Goal: Information Seeking & Learning: Learn about a topic

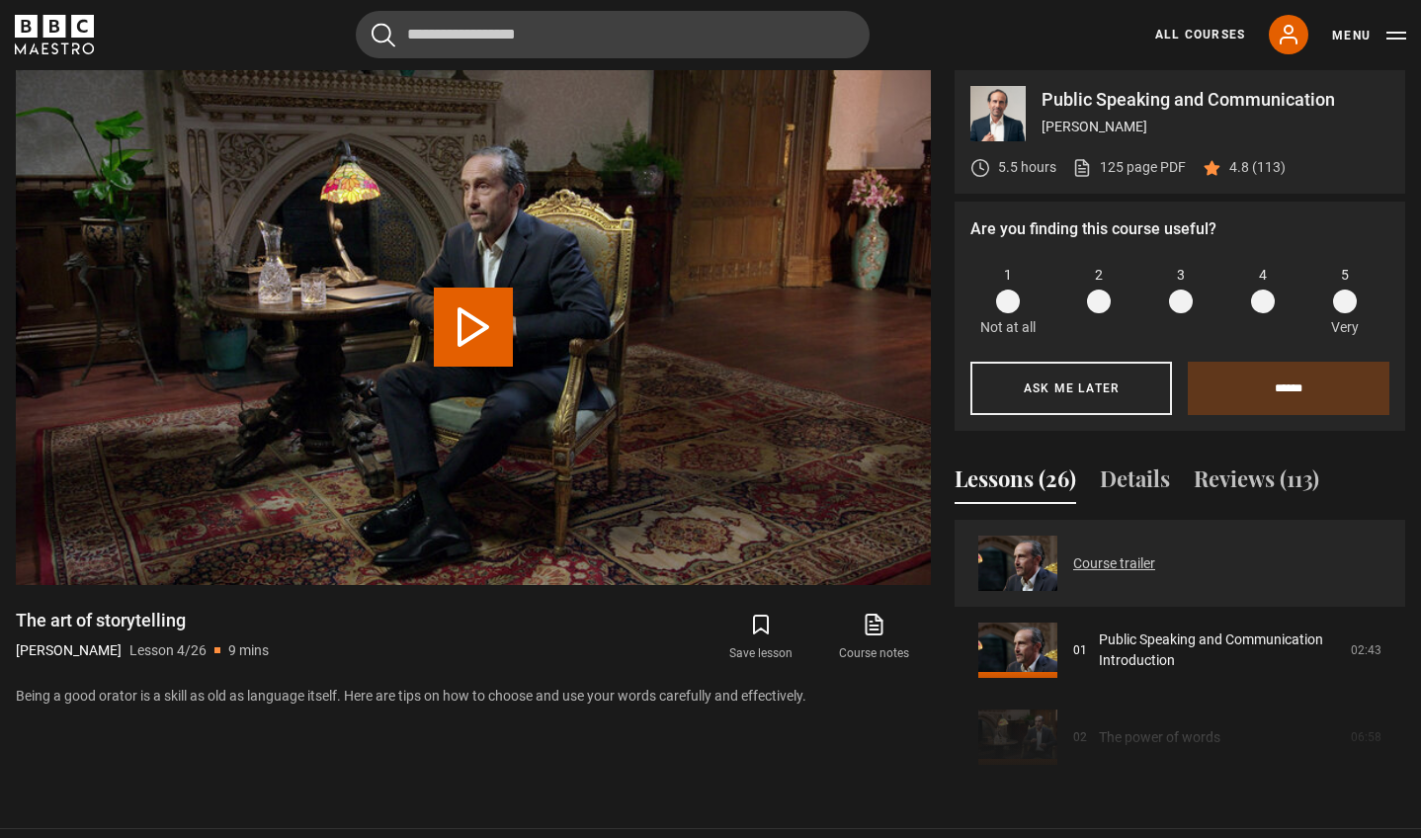
scroll to position [1019, 0]
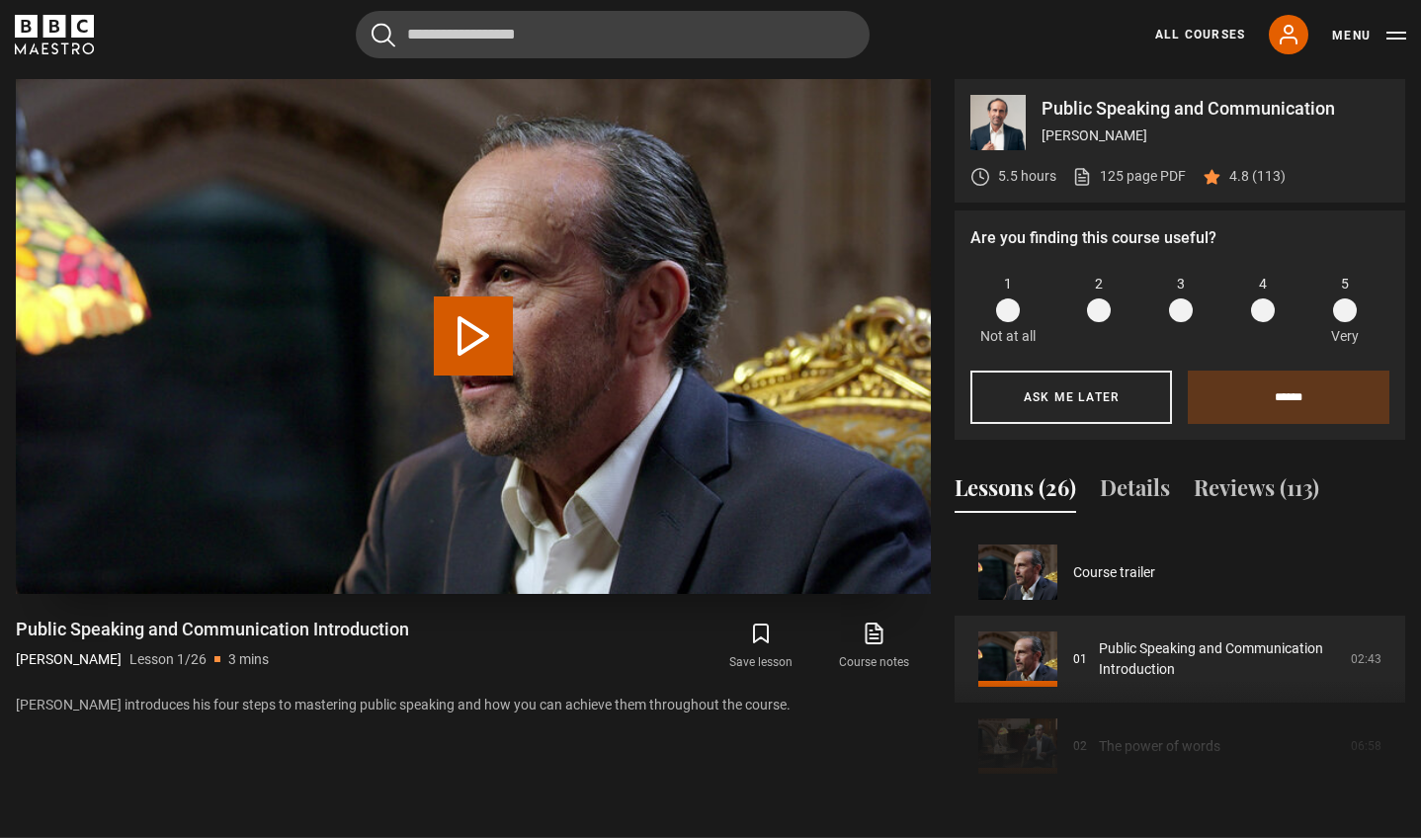
click at [470, 338] on button "Play Lesson Public Speaking and Communication Introduction" at bounding box center [473, 335] width 79 height 79
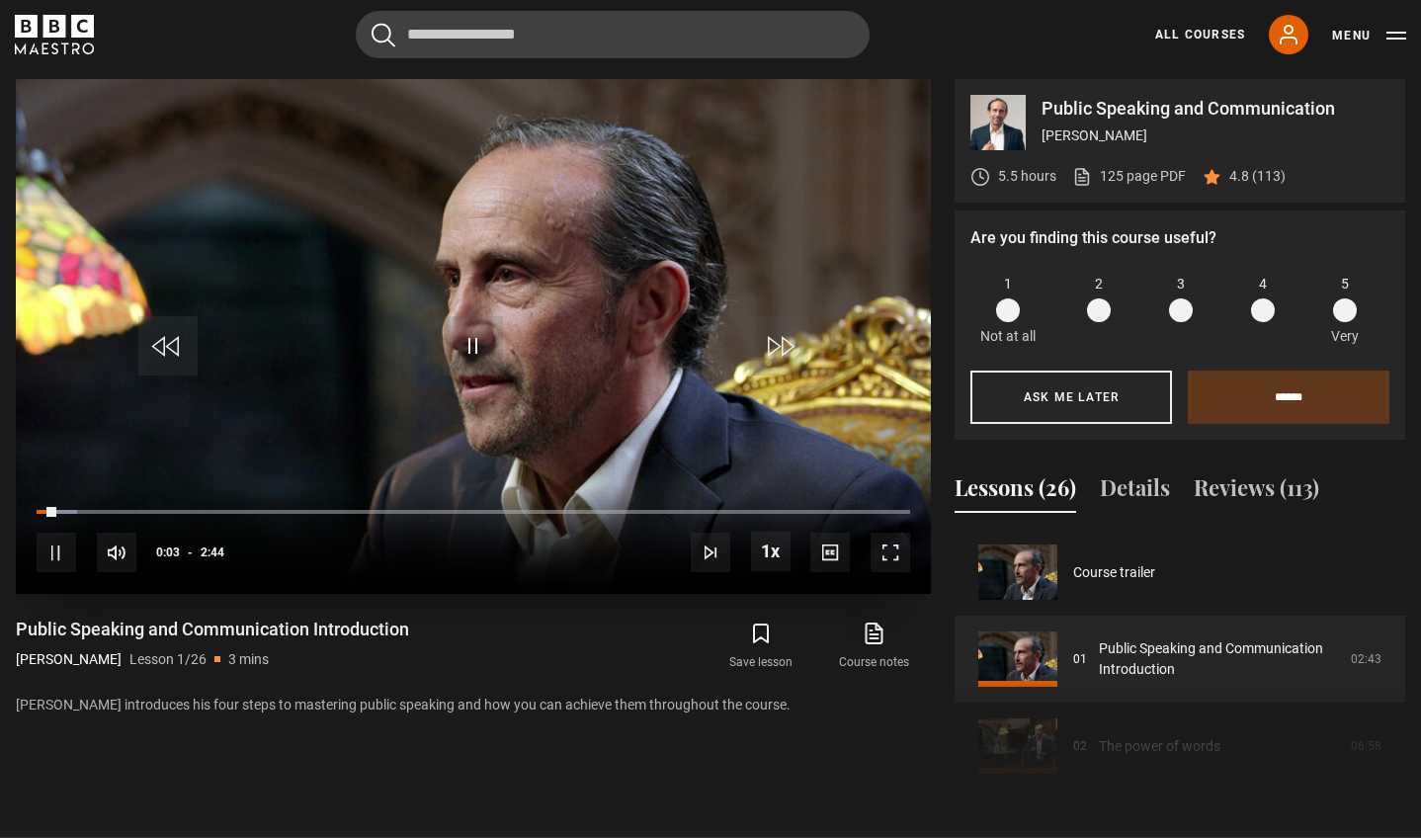
click at [895, 555] on span "Video Player" at bounding box center [891, 553] width 40 height 40
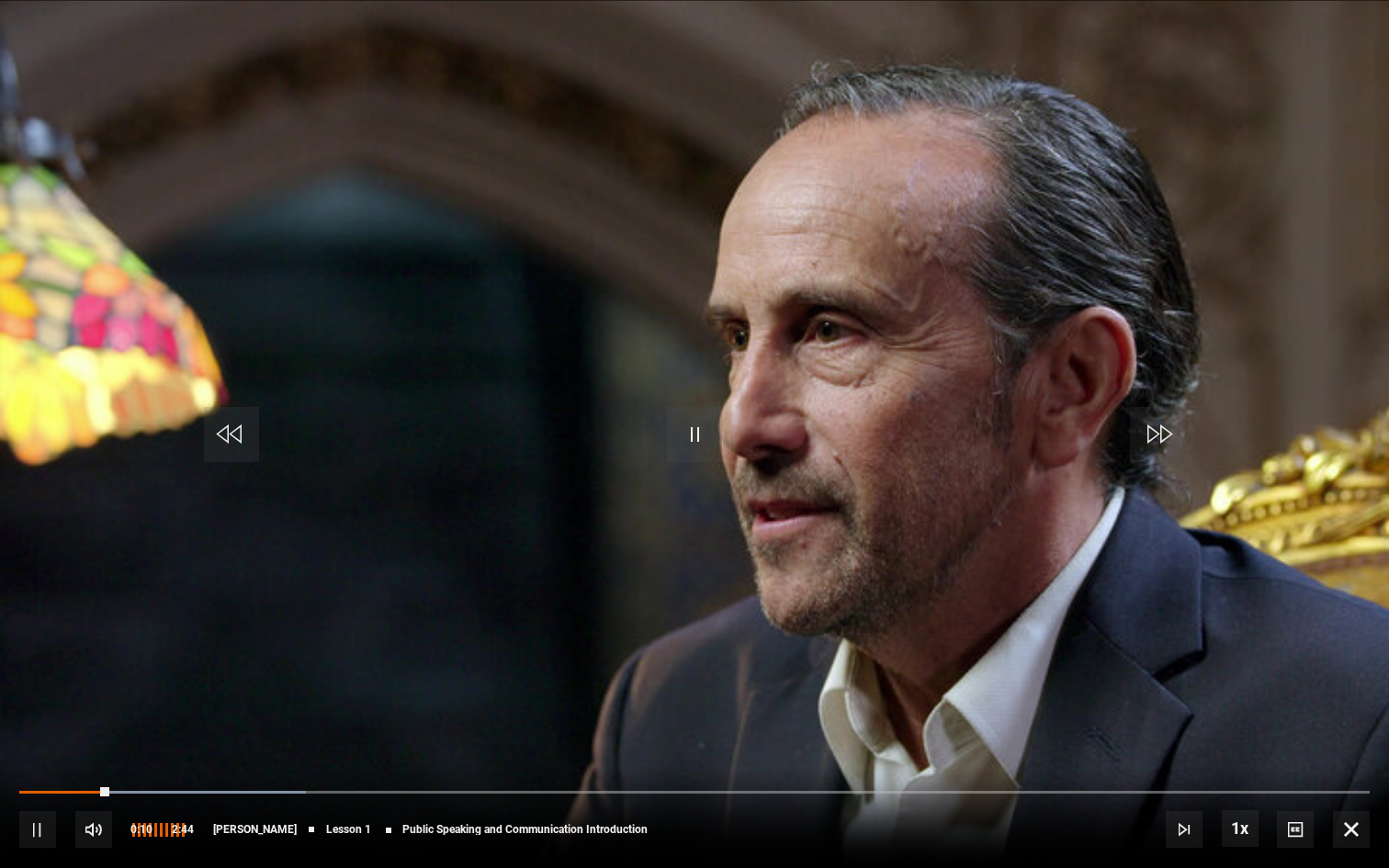
click at [96, 778] on span "Video Player" at bounding box center [94, 830] width 37 height 37
click at [60, 778] on div "10s Skip Back 10 seconds Pause 10s Skip Forward 10 seconds Loaded : 21.22% 0:05…" at bounding box center [694, 817] width 1389 height 102
drag, startPoint x: 126, startPoint y: 790, endPoint x: 7, endPoint y: 791, distance: 119.0
click at [7, 778] on div "10s Skip Back 10 seconds Play 10s Skip Forward 10 seconds Loaded : 21.22% 0:00 …" at bounding box center [694, 817] width 1389 height 102
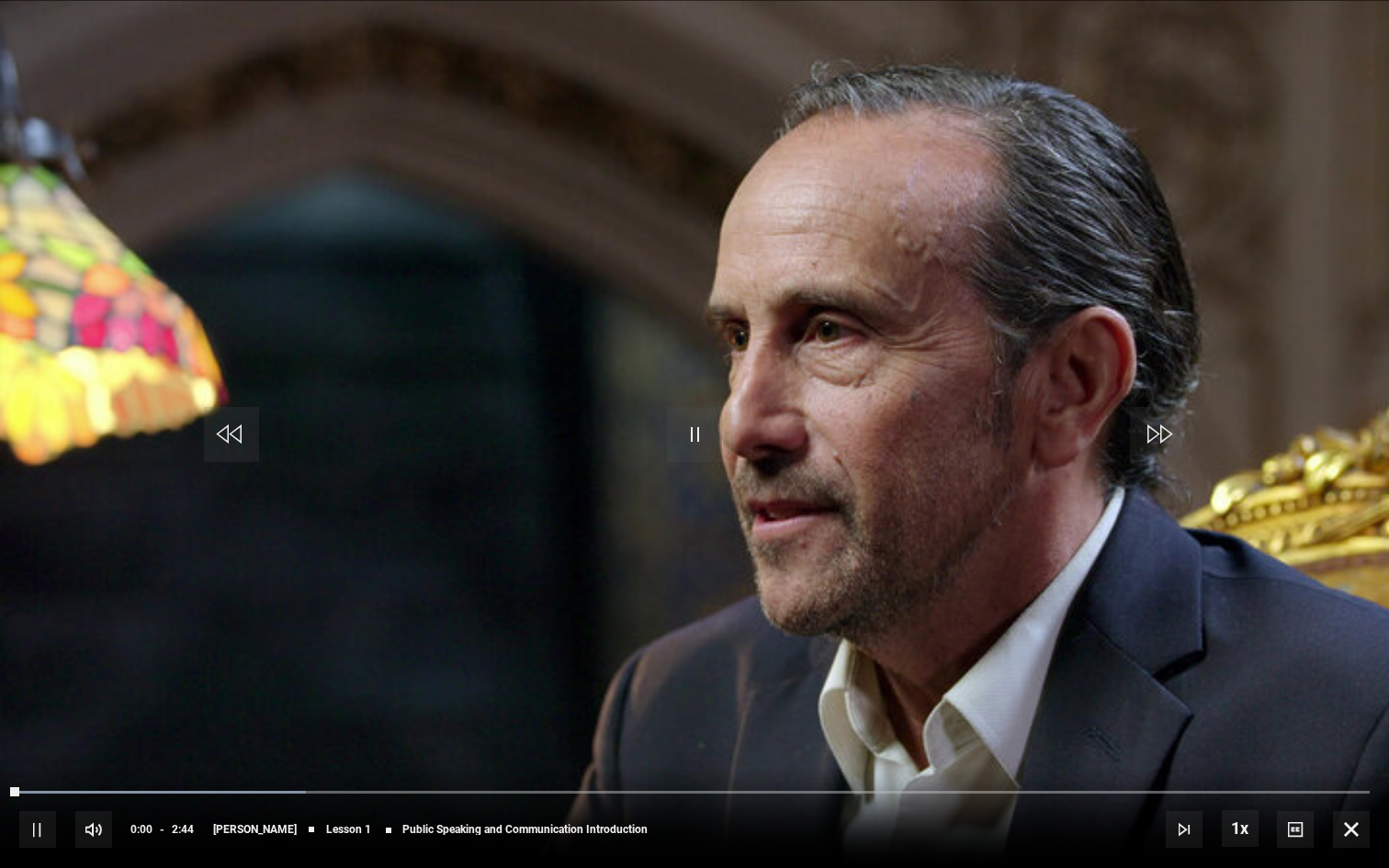
click at [1320, 778] on span "Video Player" at bounding box center [1352, 830] width 37 height 37
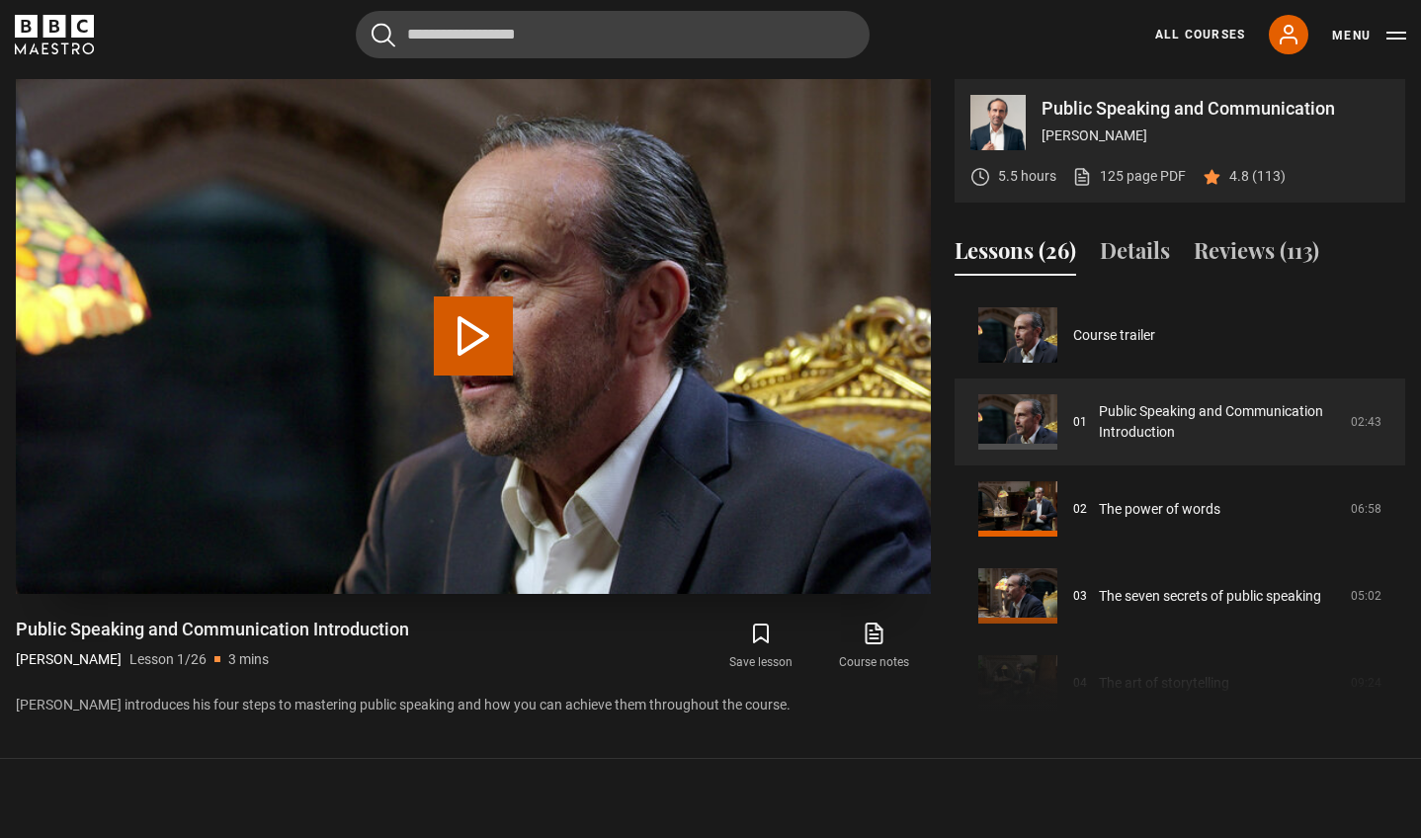
click at [467, 348] on button "Play Lesson Public Speaking and Communication Introduction" at bounding box center [473, 335] width 79 height 79
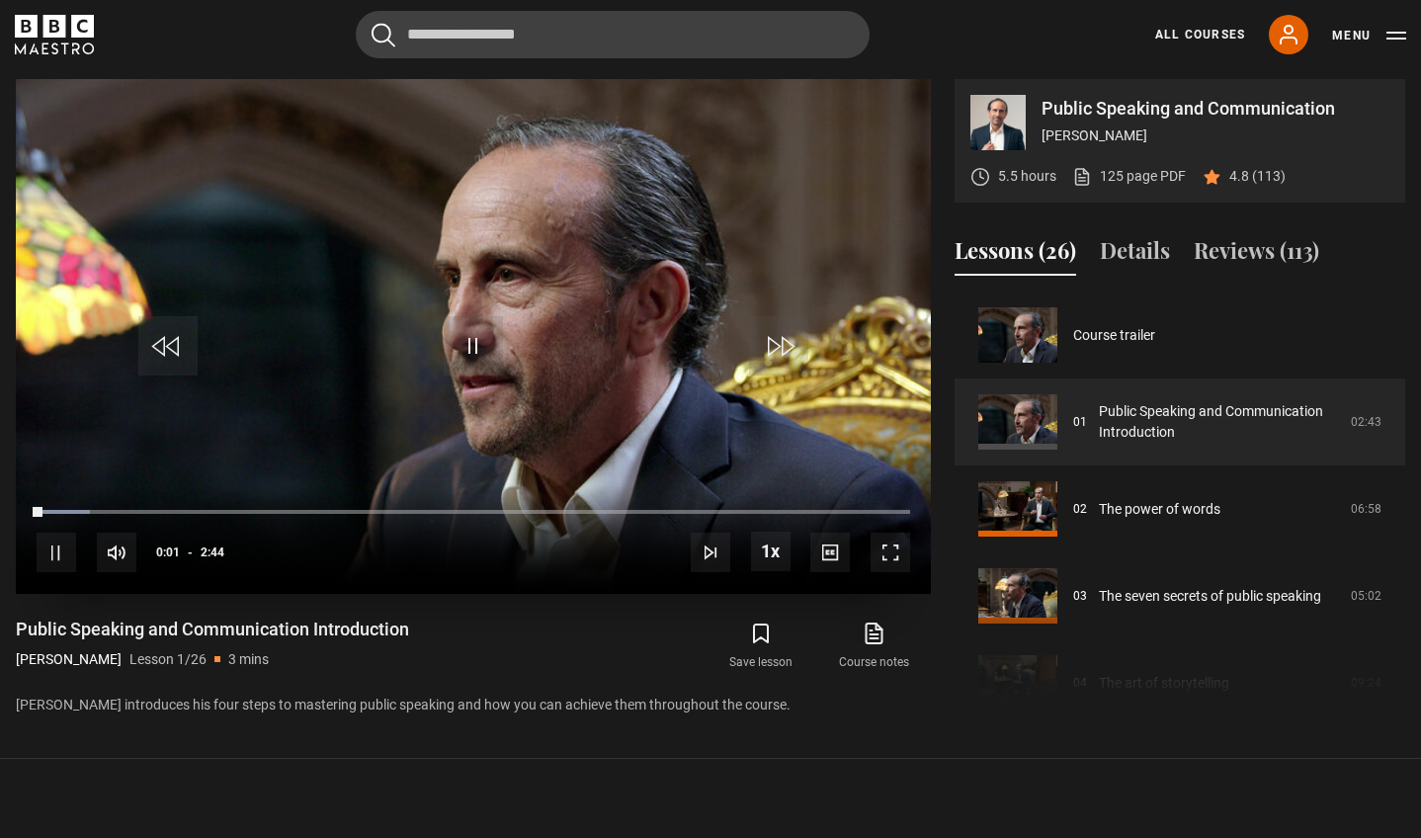
click at [900, 555] on span "Video Player" at bounding box center [891, 553] width 40 height 40
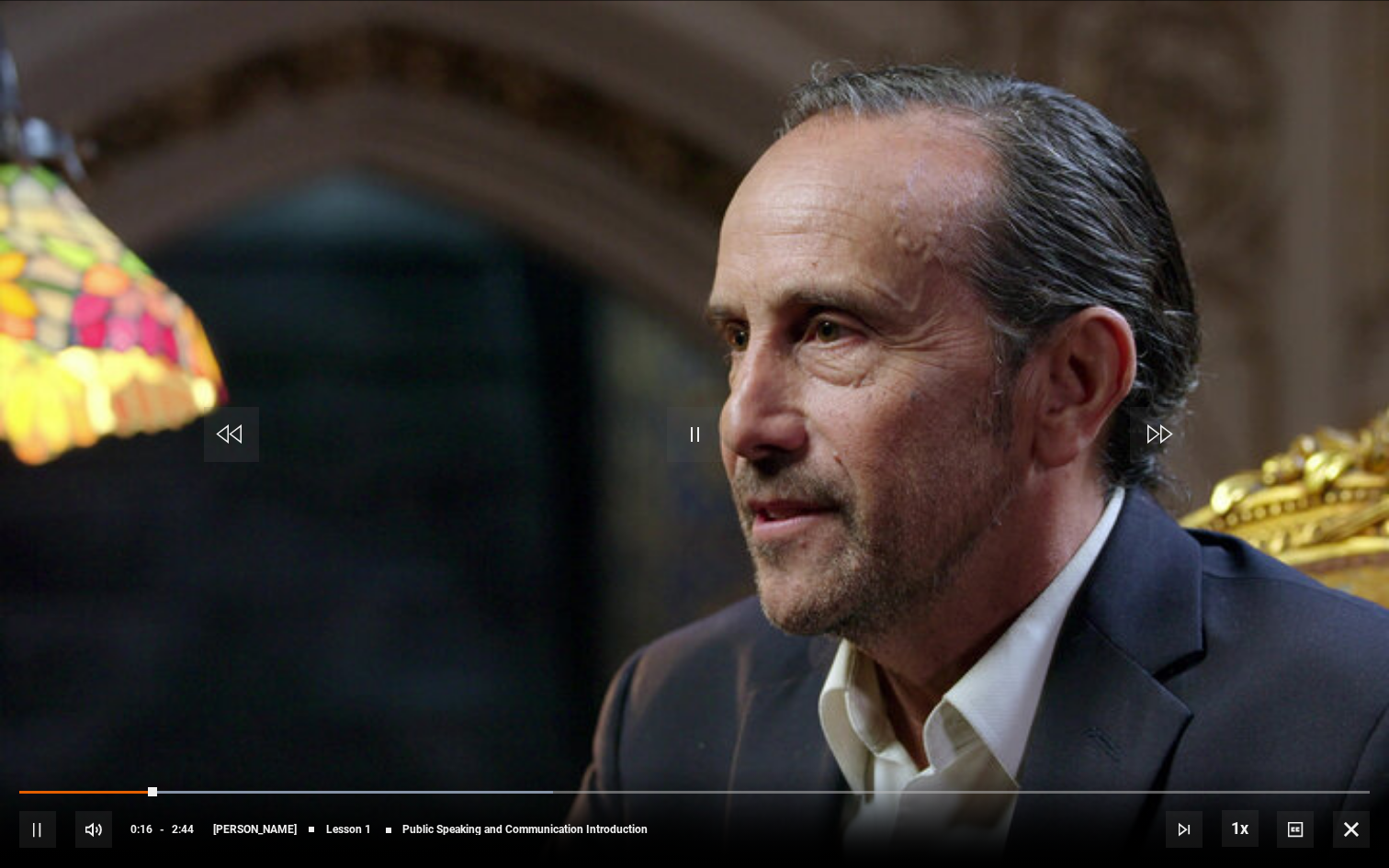
click at [1320, 778] on span "Video Player" at bounding box center [1352, 830] width 37 height 37
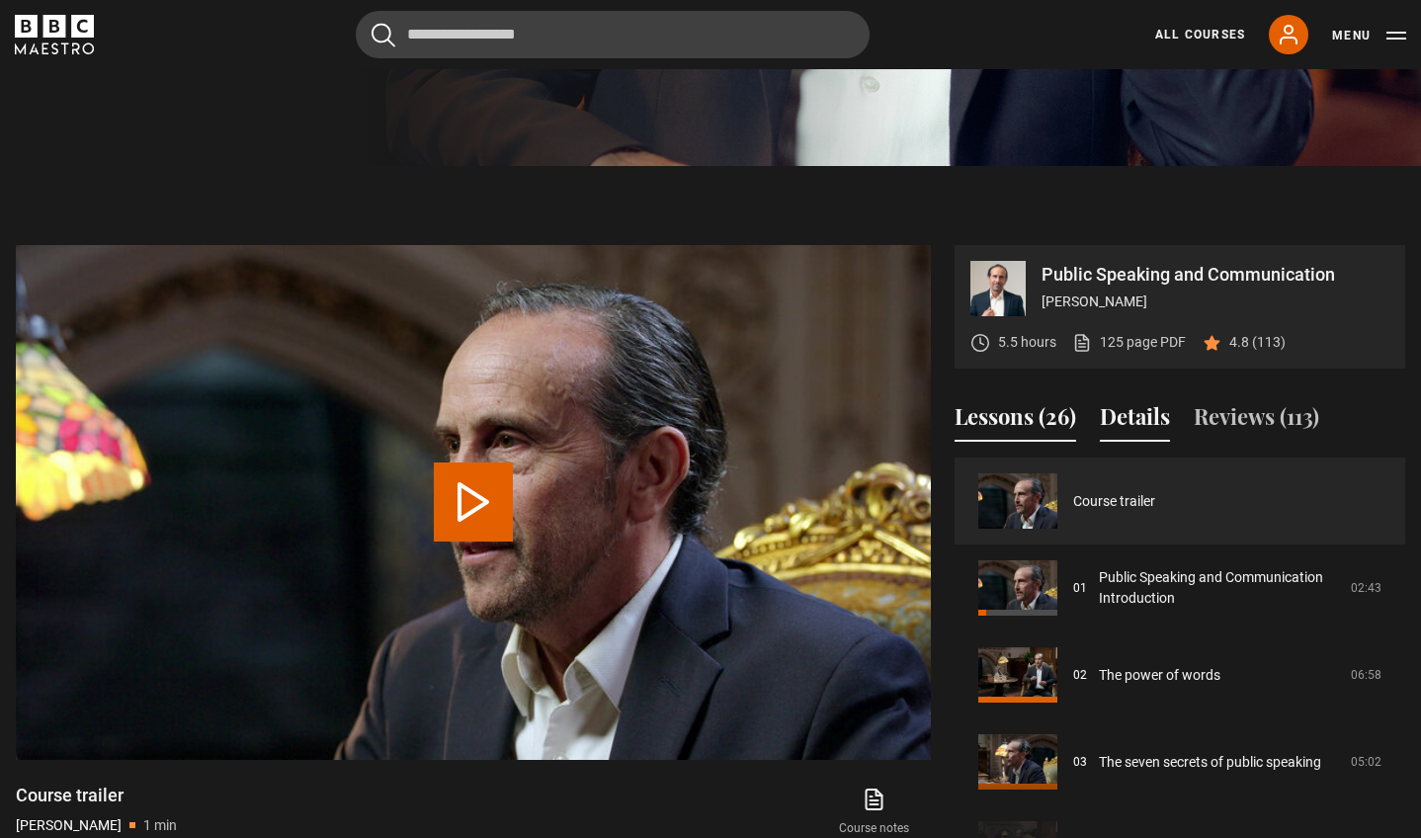
scroll to position [678, 0]
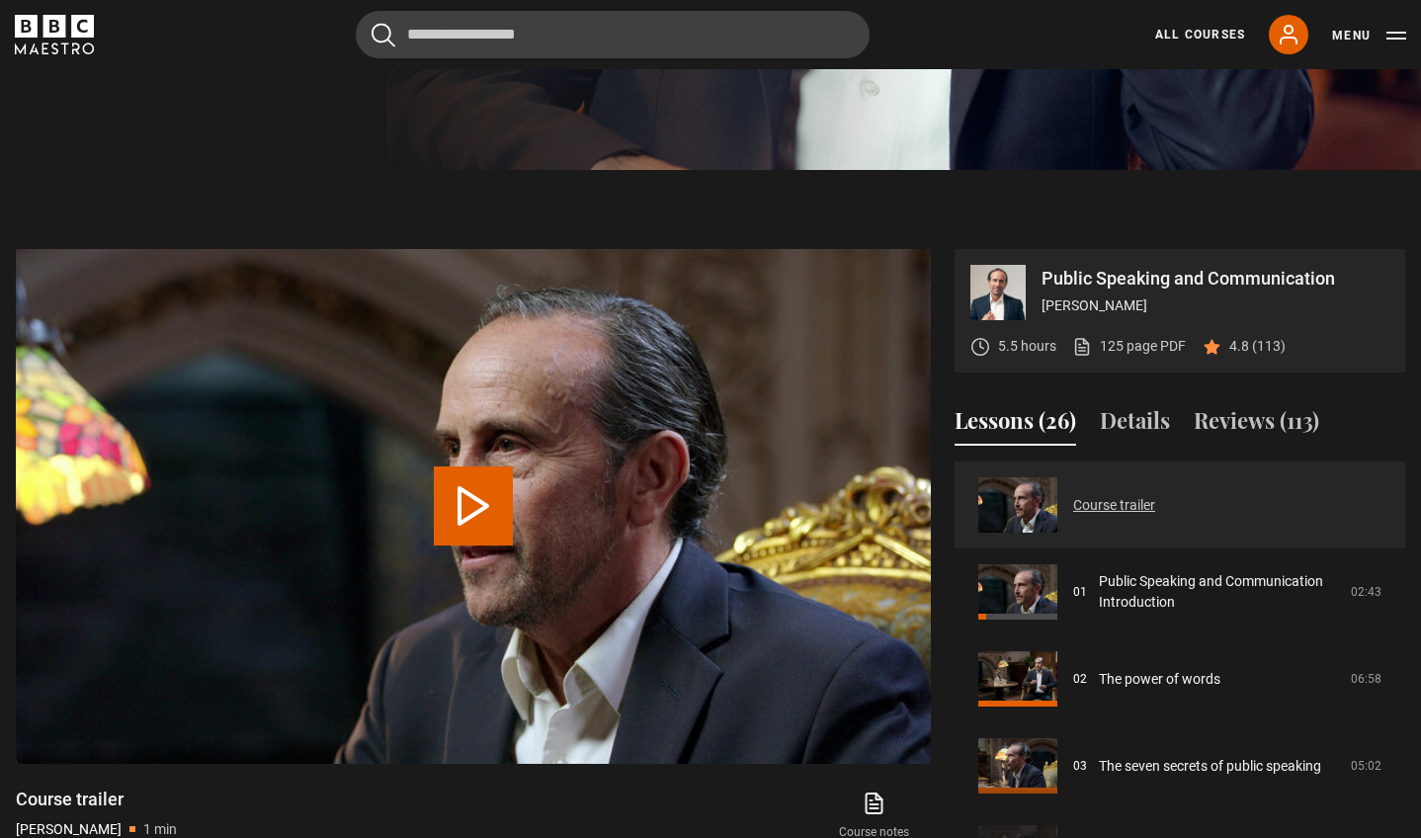
click at [1125, 507] on link "Course trailer" at bounding box center [1114, 505] width 82 height 21
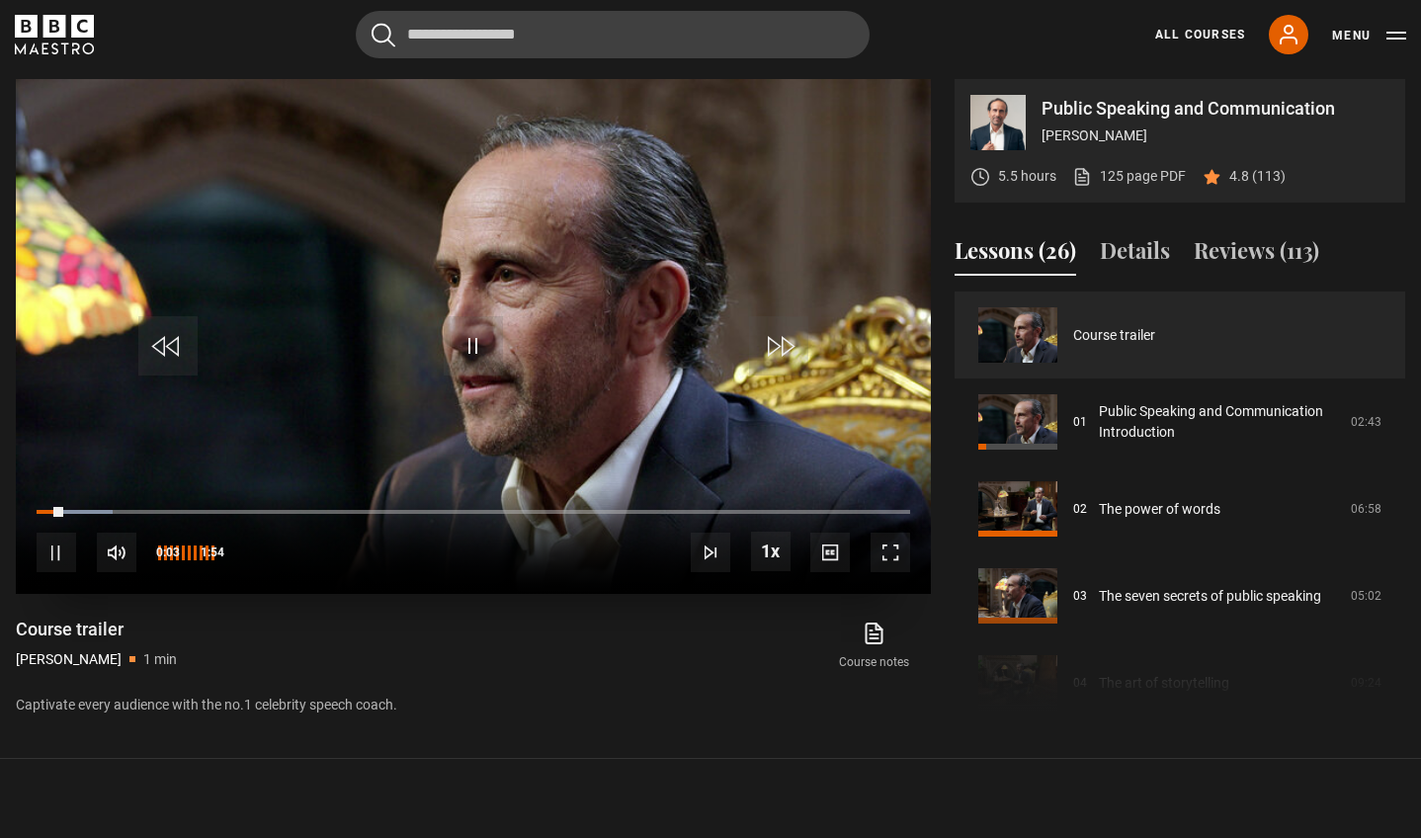
click at [119, 562] on span "Video Player" at bounding box center [117, 553] width 40 height 40
click at [54, 550] on span "Video Player" at bounding box center [57, 553] width 40 height 40
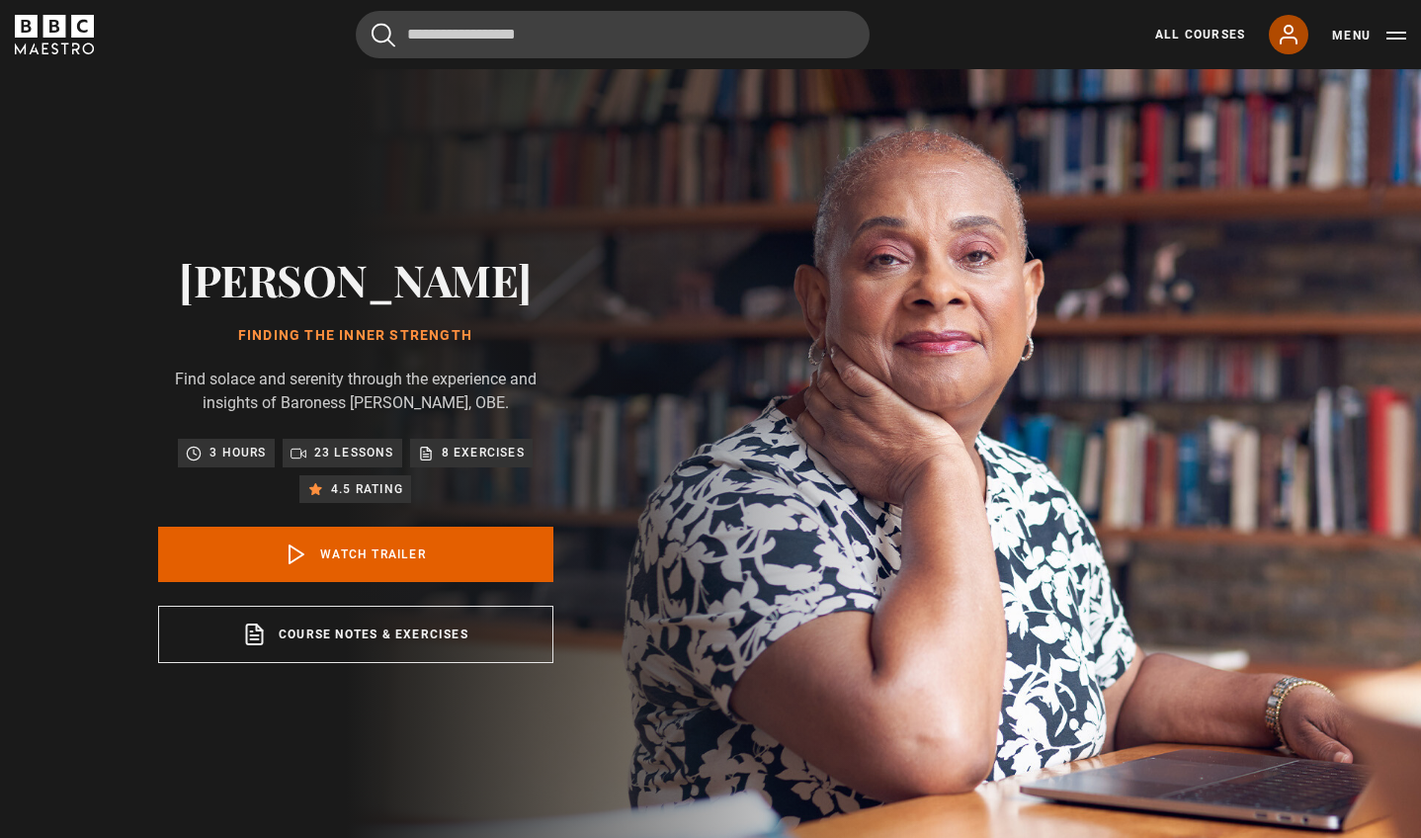
click at [1286, 30] on icon at bounding box center [1289, 35] width 16 height 18
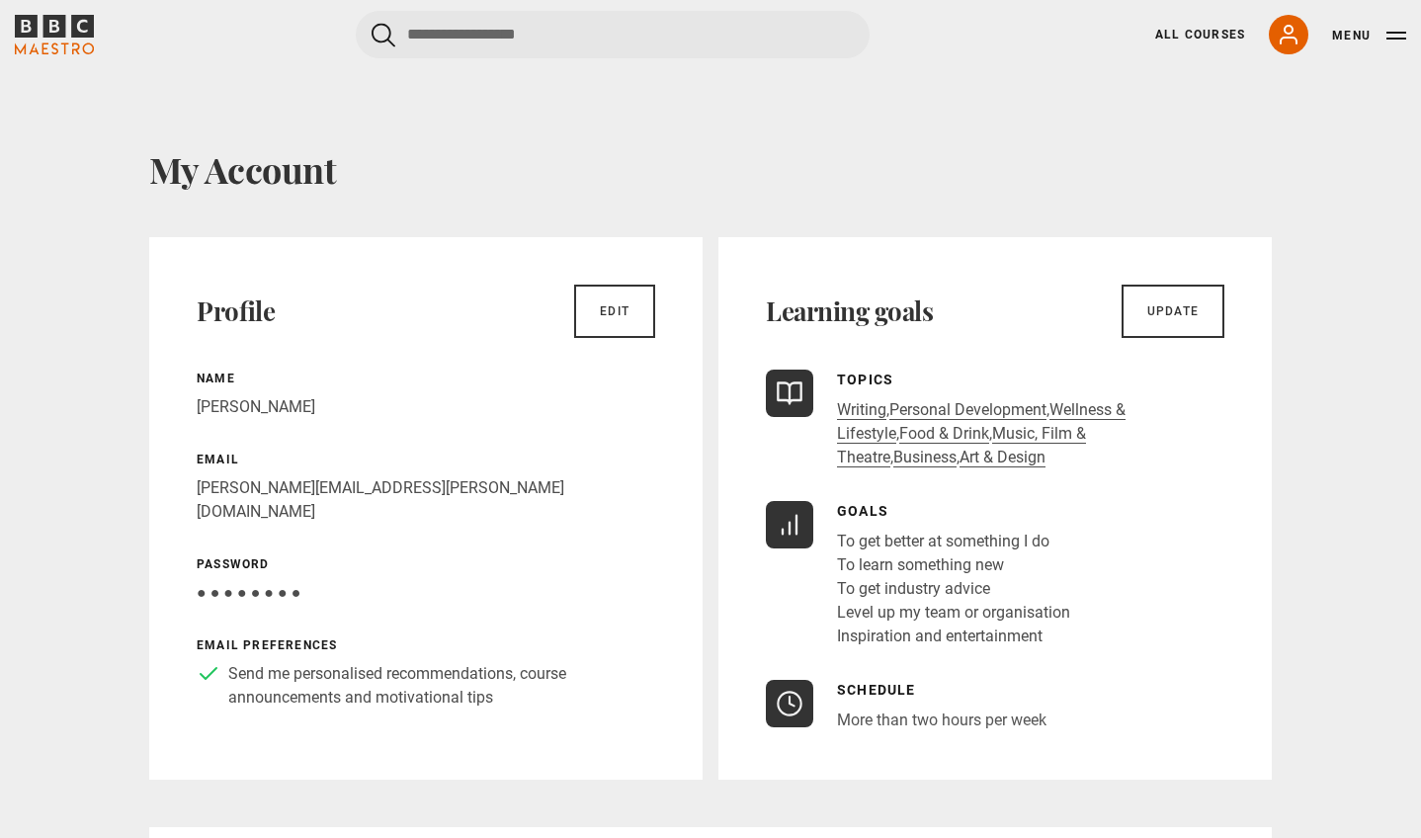
click at [1395, 37] on button "Menu" at bounding box center [1369, 36] width 74 height 20
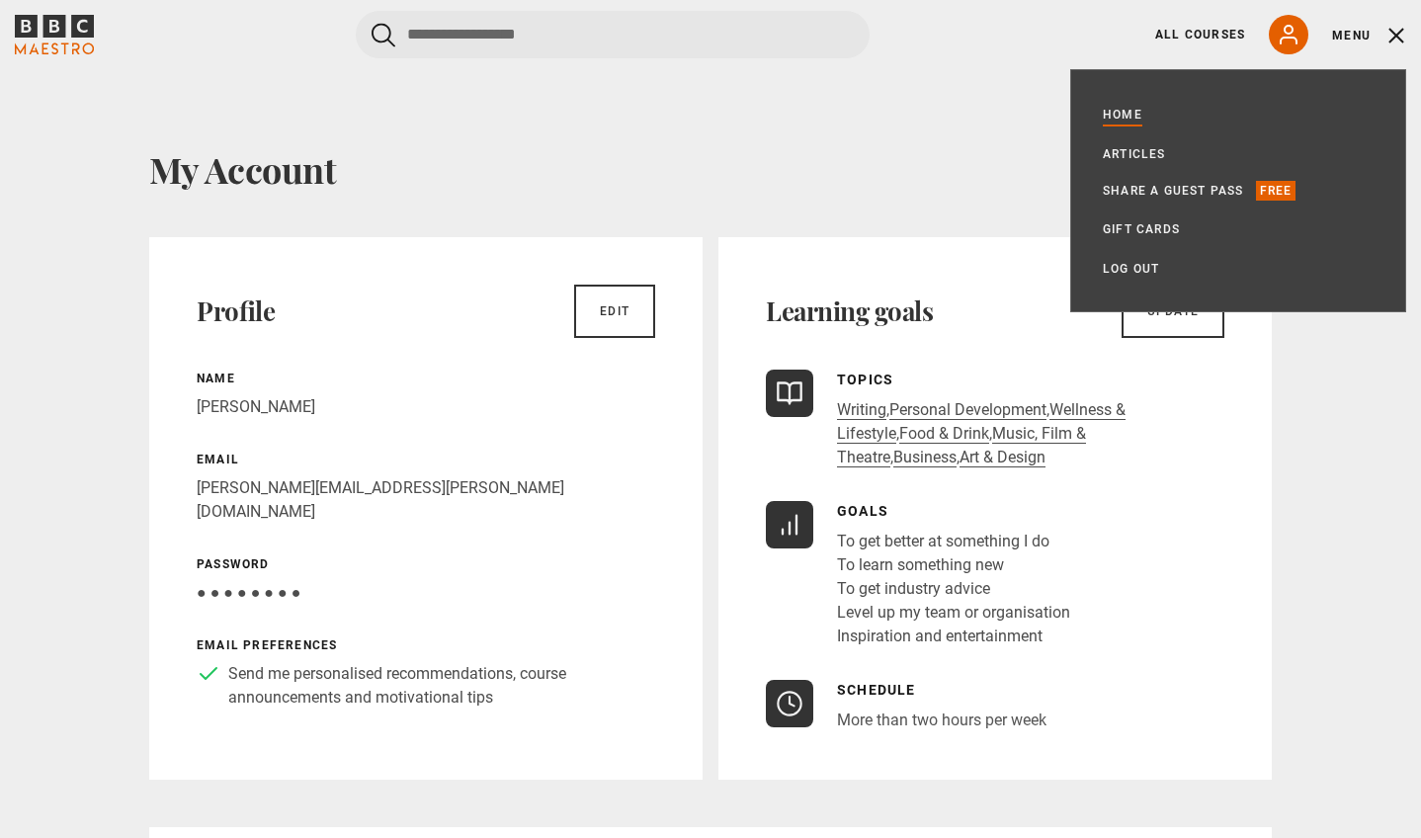
click at [1124, 108] on link "Home" at bounding box center [1123, 115] width 40 height 20
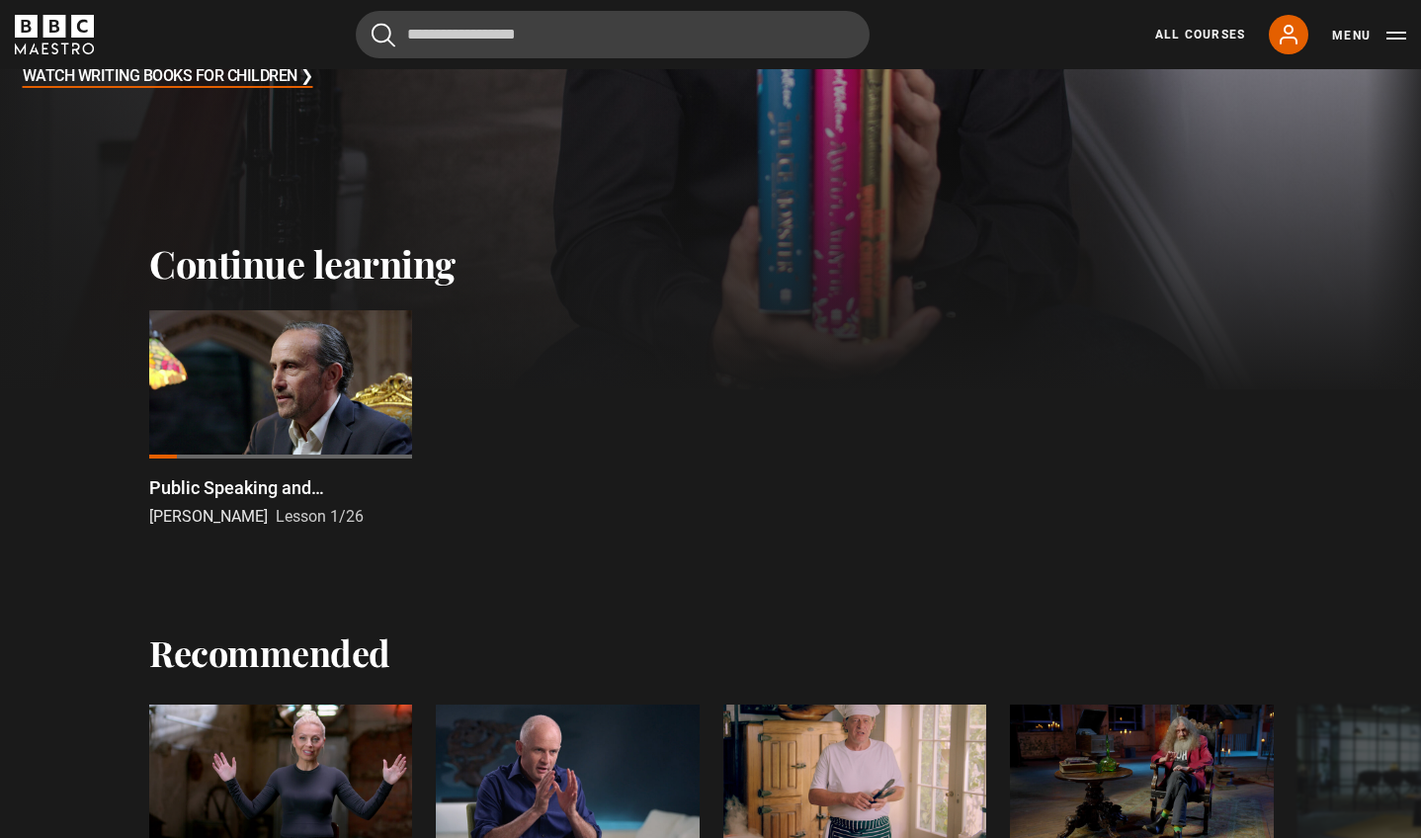
scroll to position [615, 0]
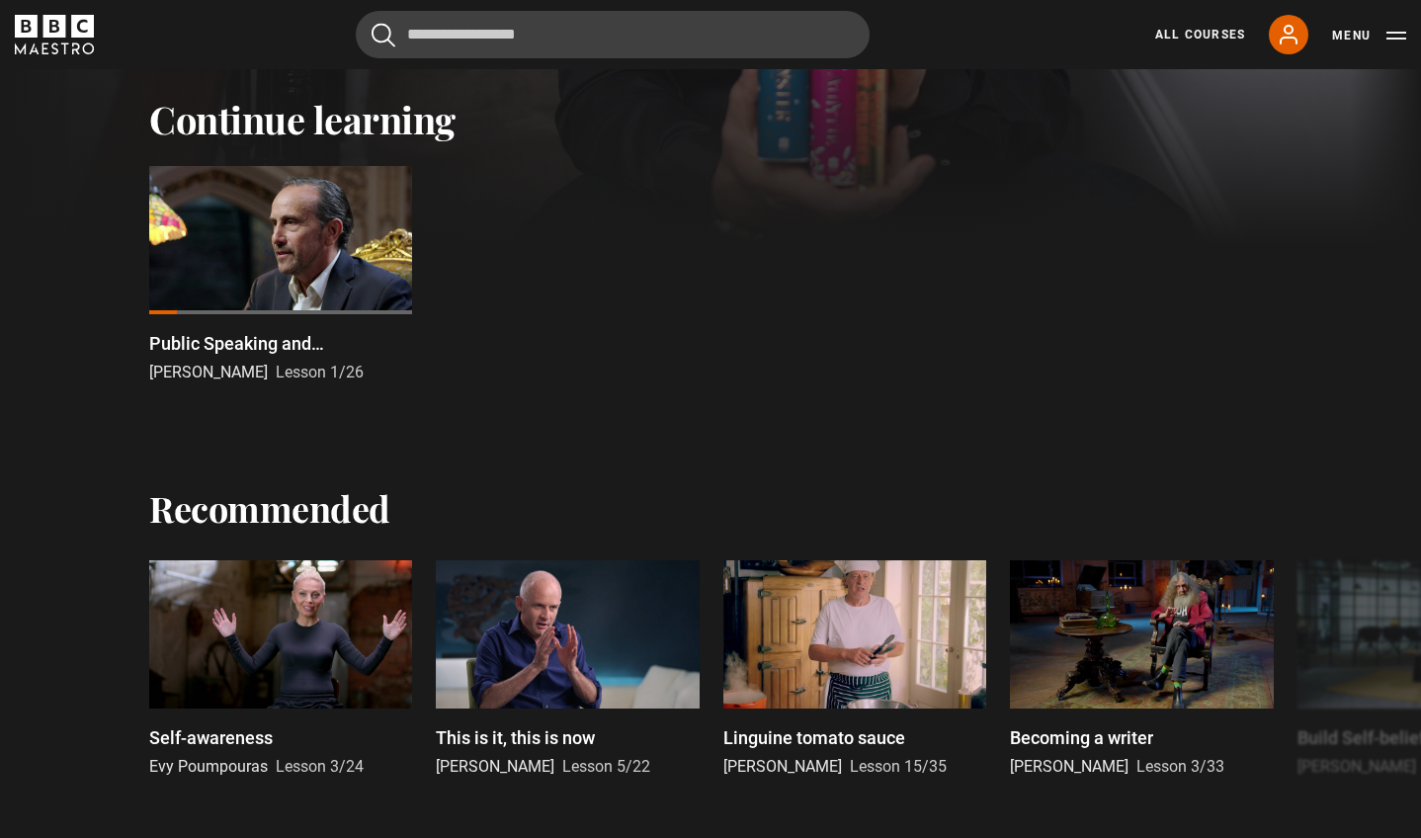
click at [240, 260] on div at bounding box center [280, 240] width 263 height 148
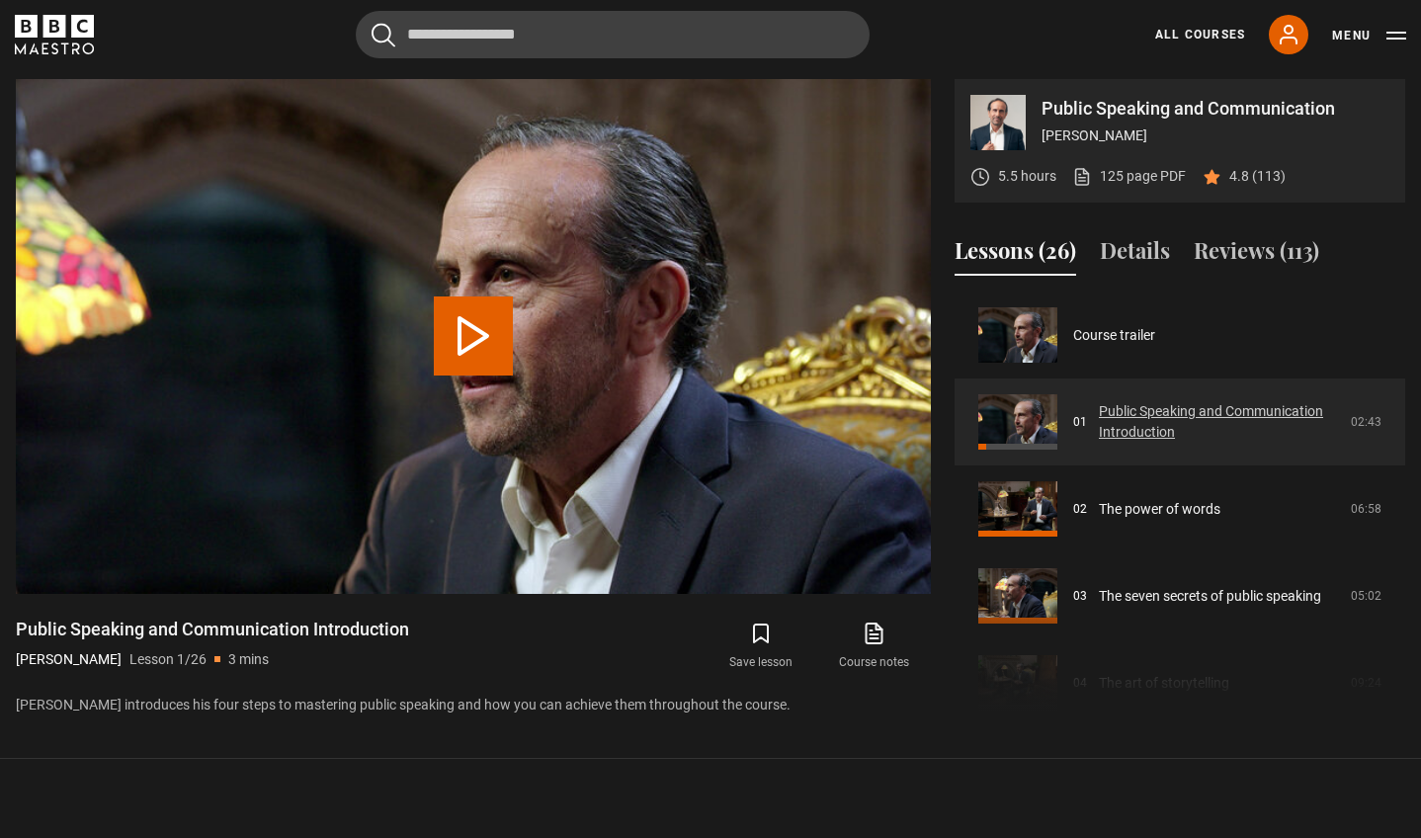
click at [1140, 434] on link "Public Speaking and Communication Introduction" at bounding box center [1219, 422] width 240 height 42
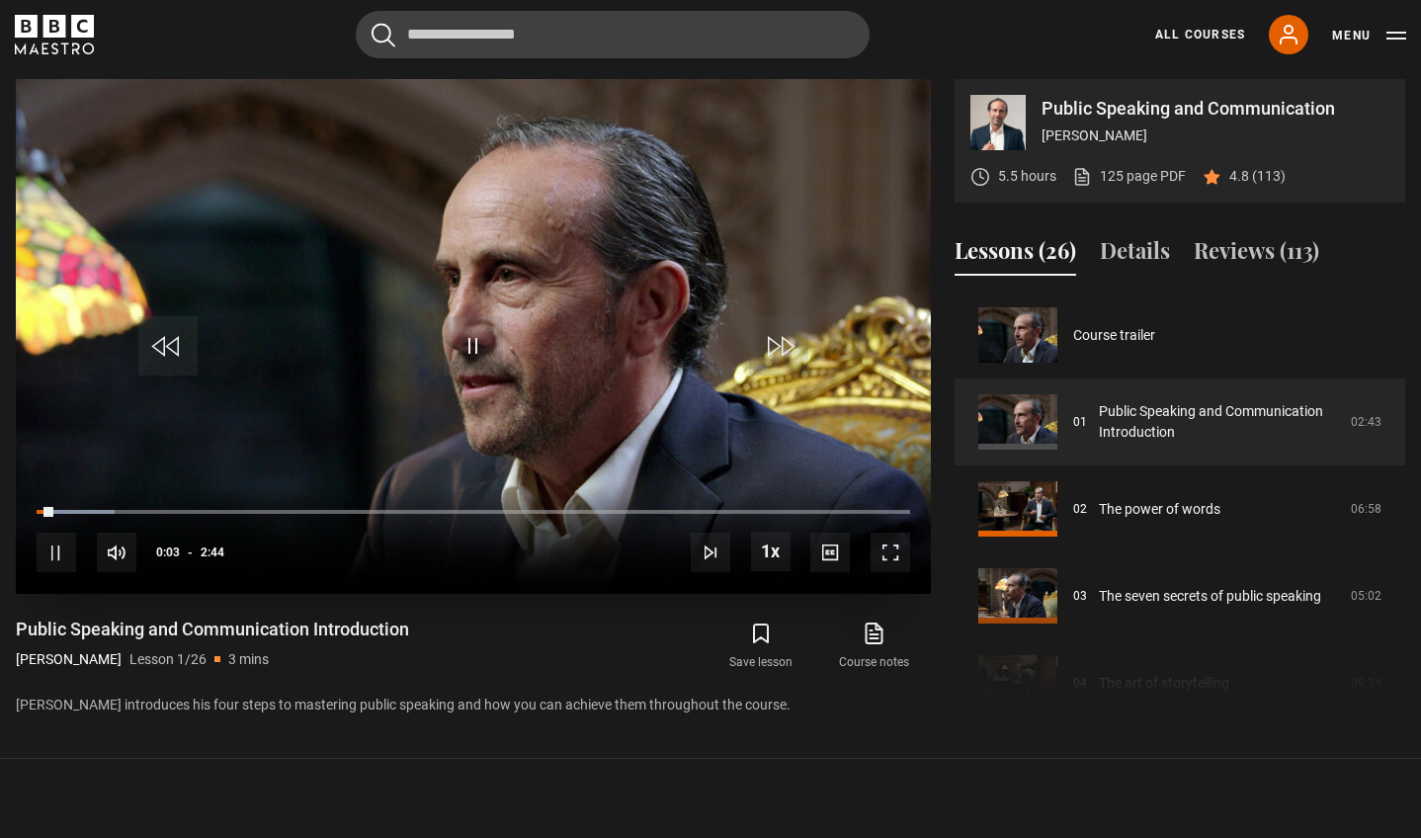
click at [895, 555] on span "Video Player" at bounding box center [891, 553] width 40 height 40
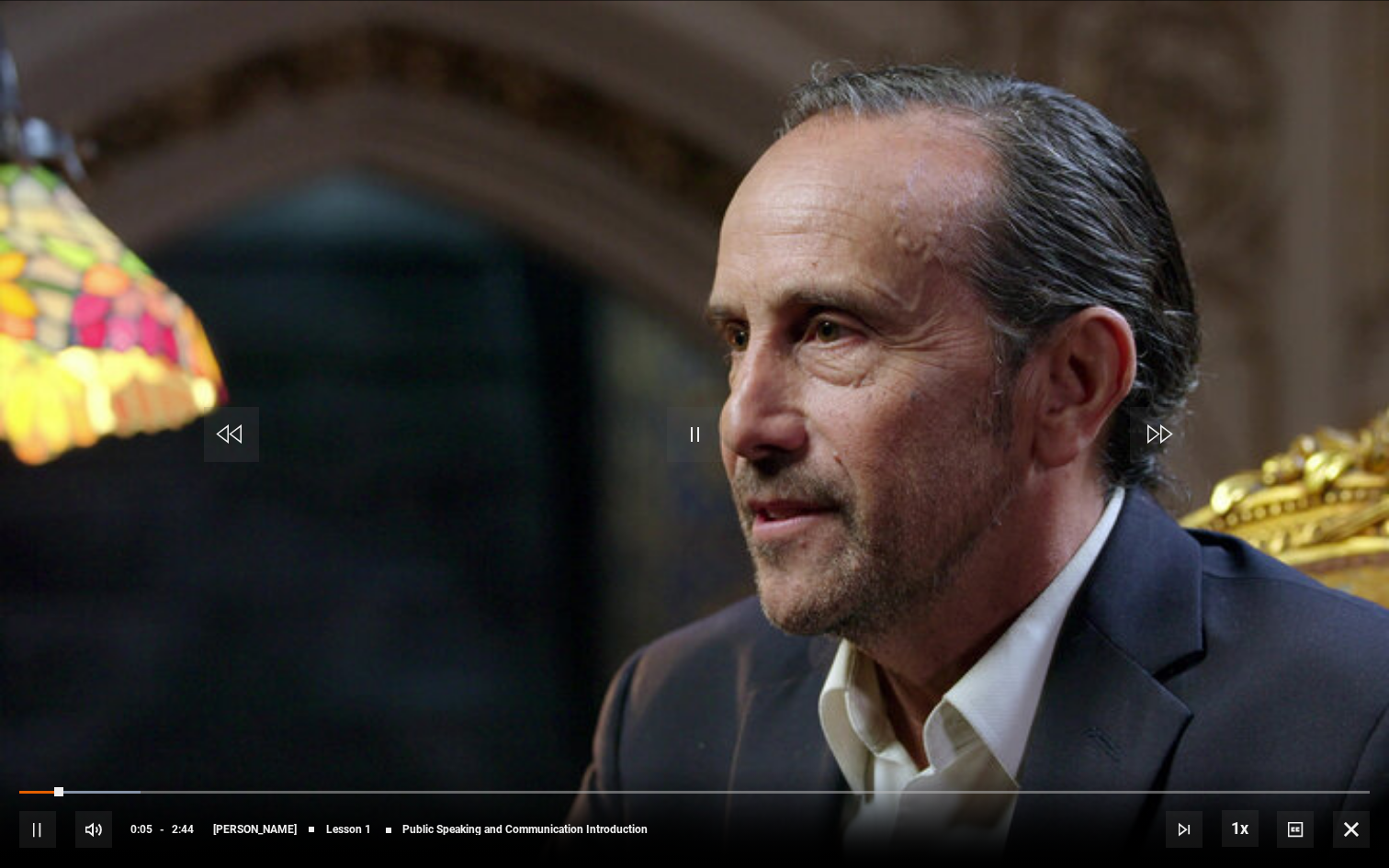
click at [1320, 778] on span "Video Player" at bounding box center [1352, 830] width 37 height 37
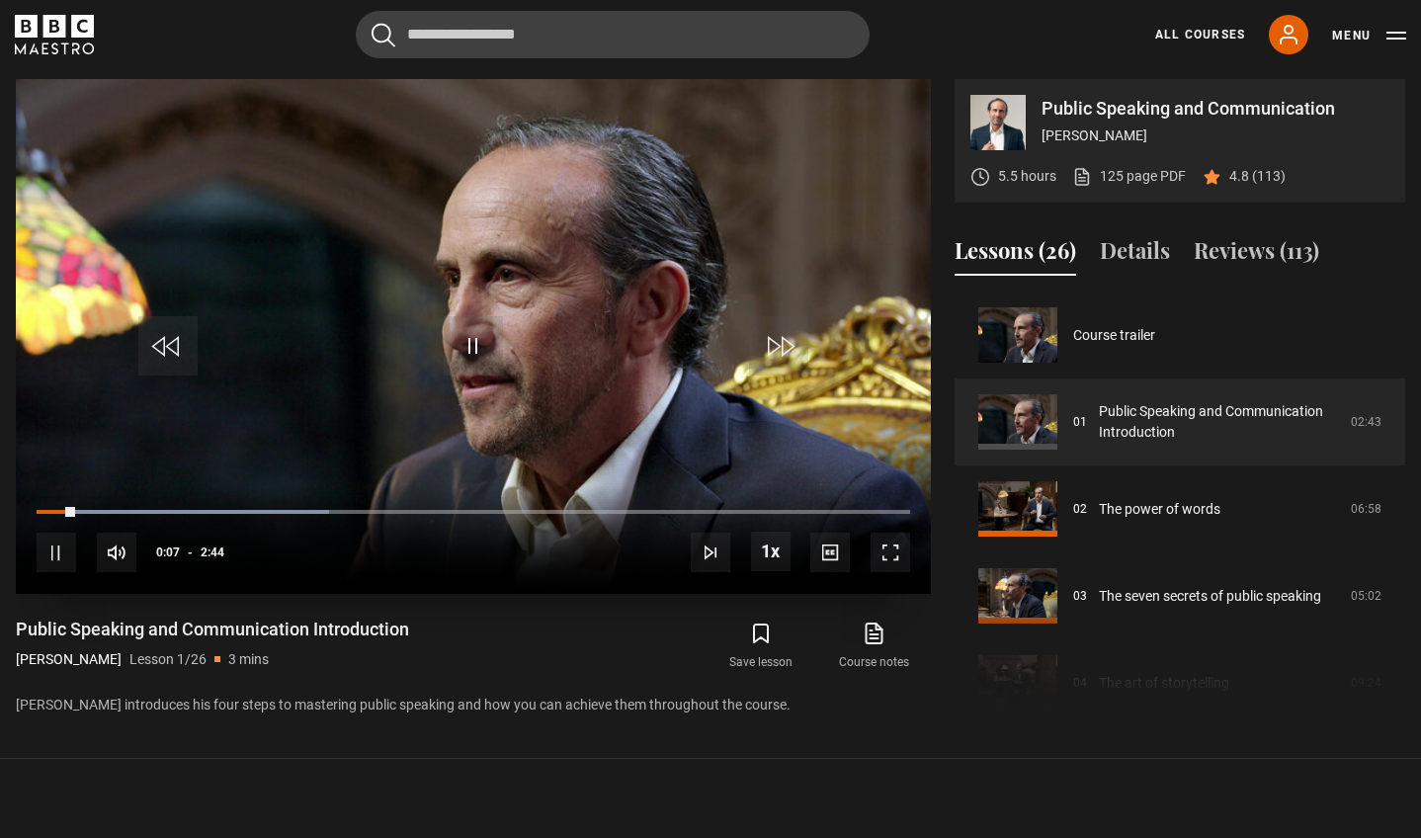
click at [471, 350] on span "Video Player" at bounding box center [473, 345] width 59 height 59
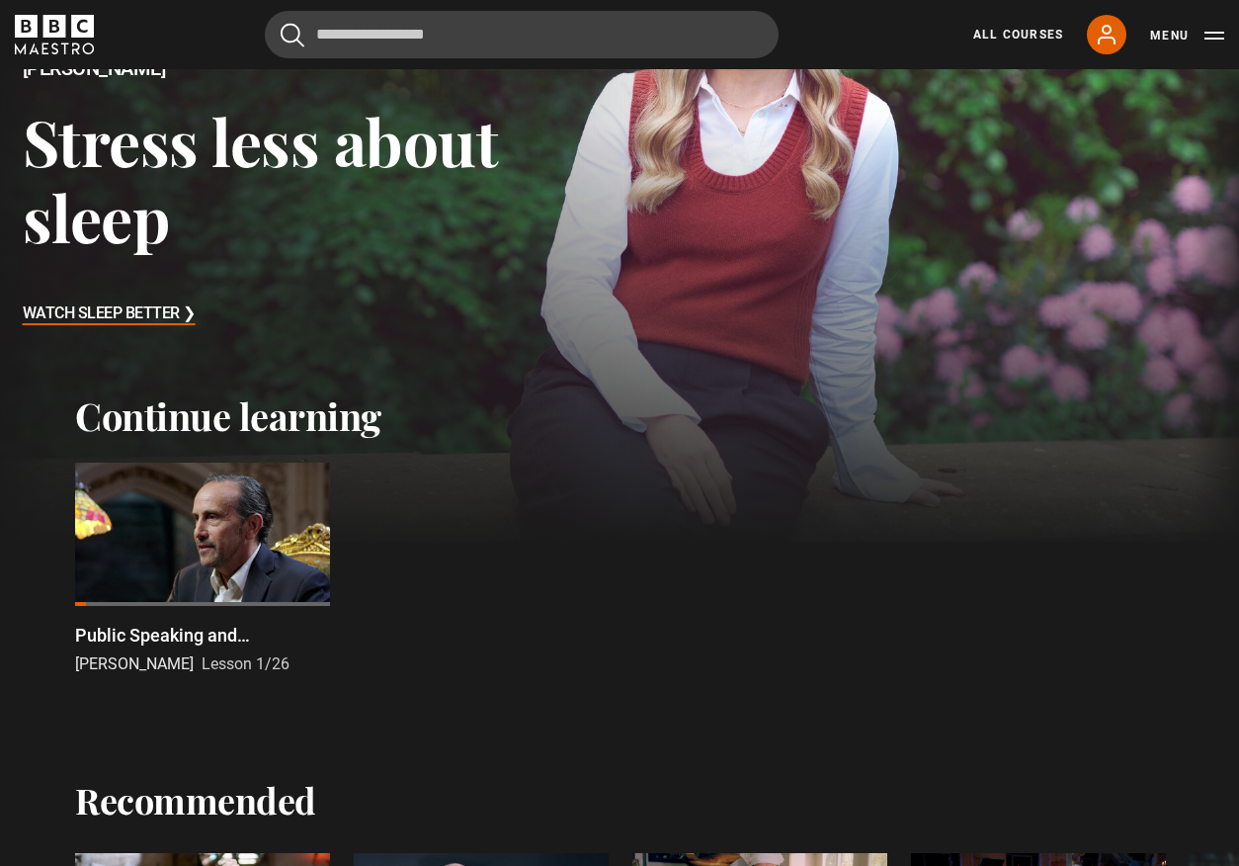
scroll to position [221, 0]
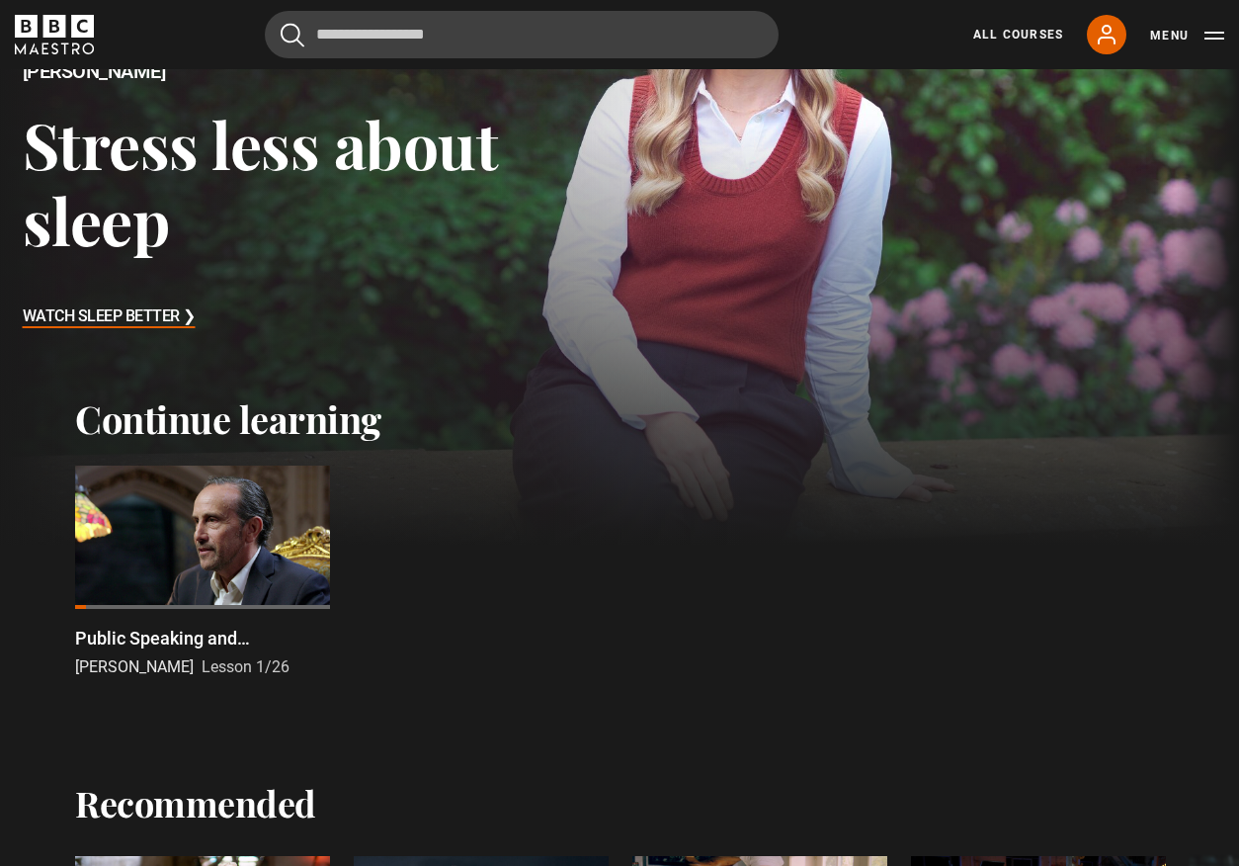
click at [173, 580] on div at bounding box center [202, 536] width 255 height 143
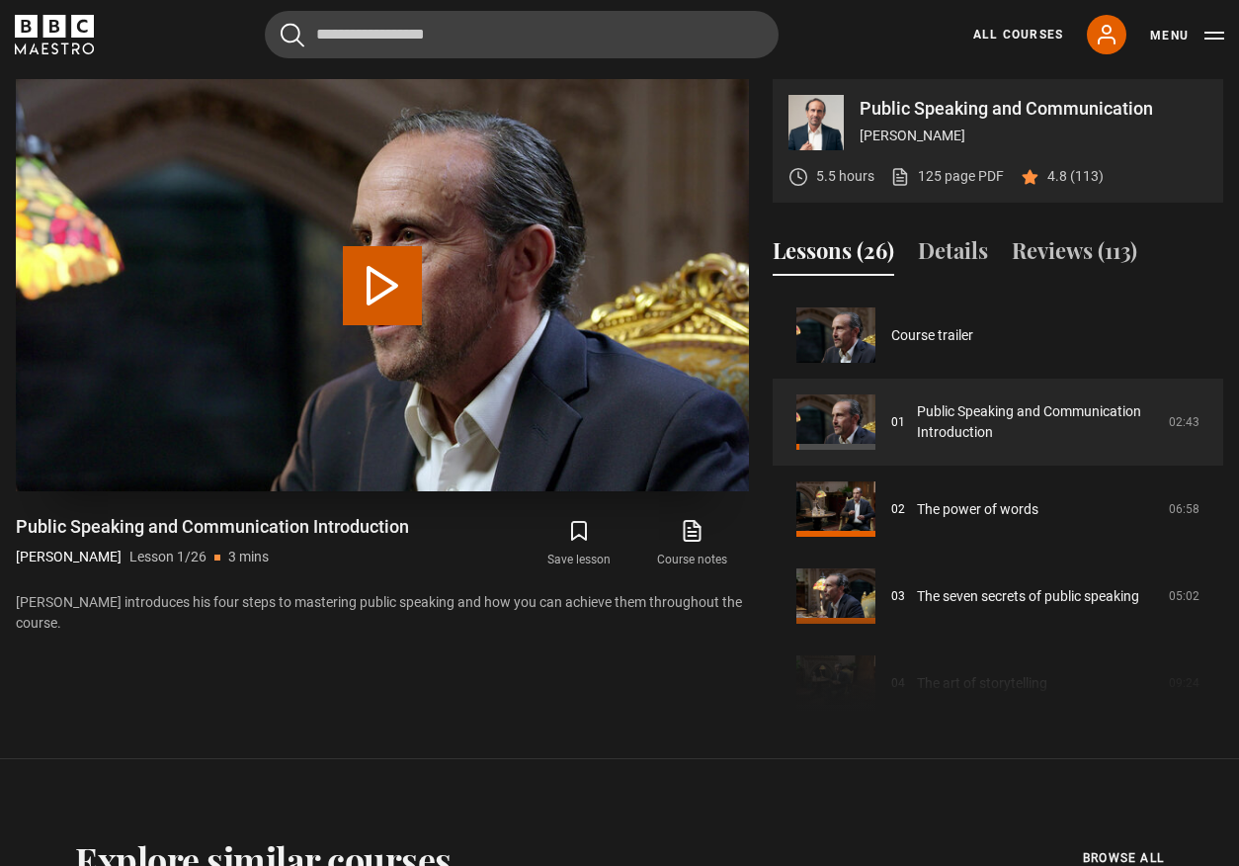
click at [378, 302] on button "Play Lesson Public Speaking and Communication Introduction" at bounding box center [382, 285] width 79 height 79
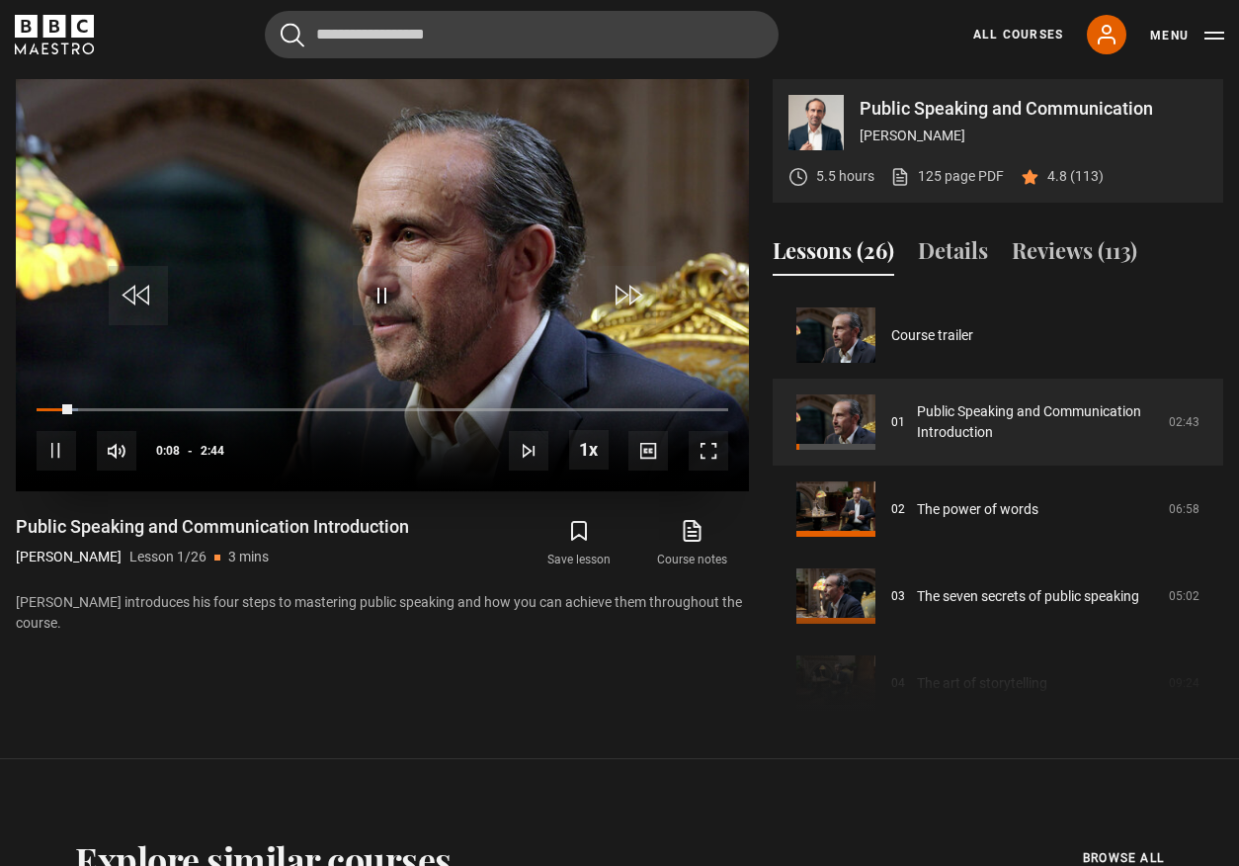
click at [713, 456] on span "Video Player" at bounding box center [709, 451] width 40 height 40
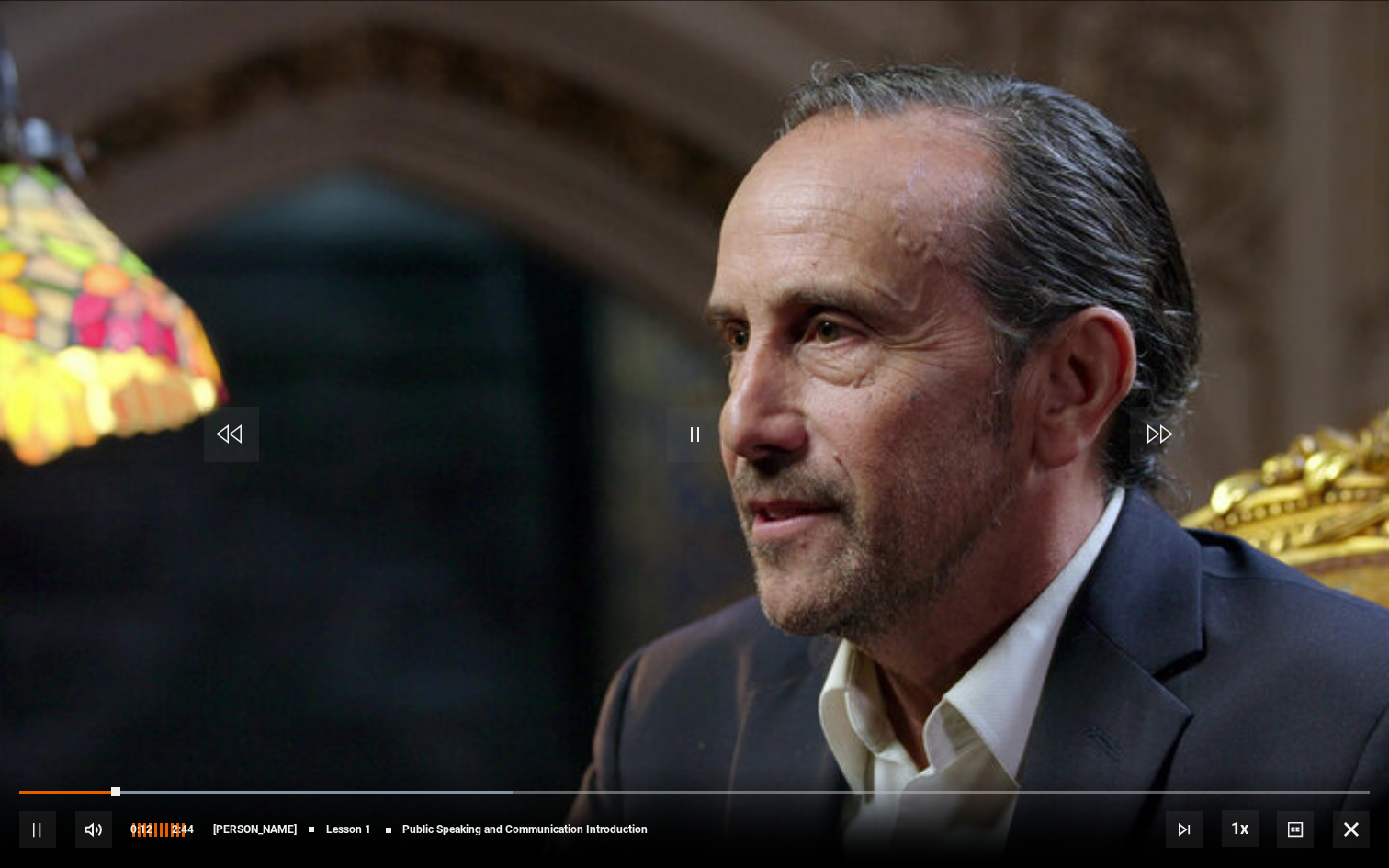
click at [87, 804] on span "Video Player" at bounding box center [94, 830] width 37 height 37
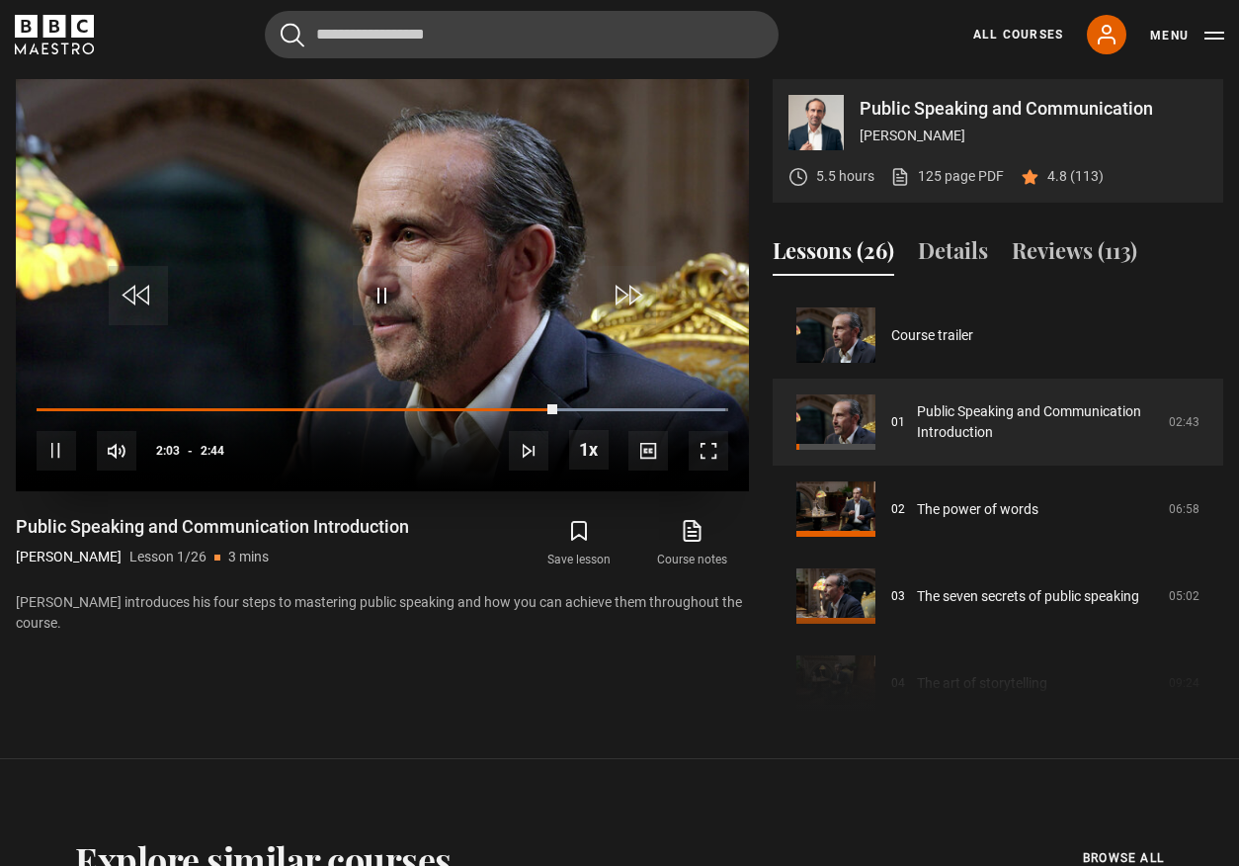
click at [718, 450] on span "Video Player" at bounding box center [709, 451] width 40 height 40
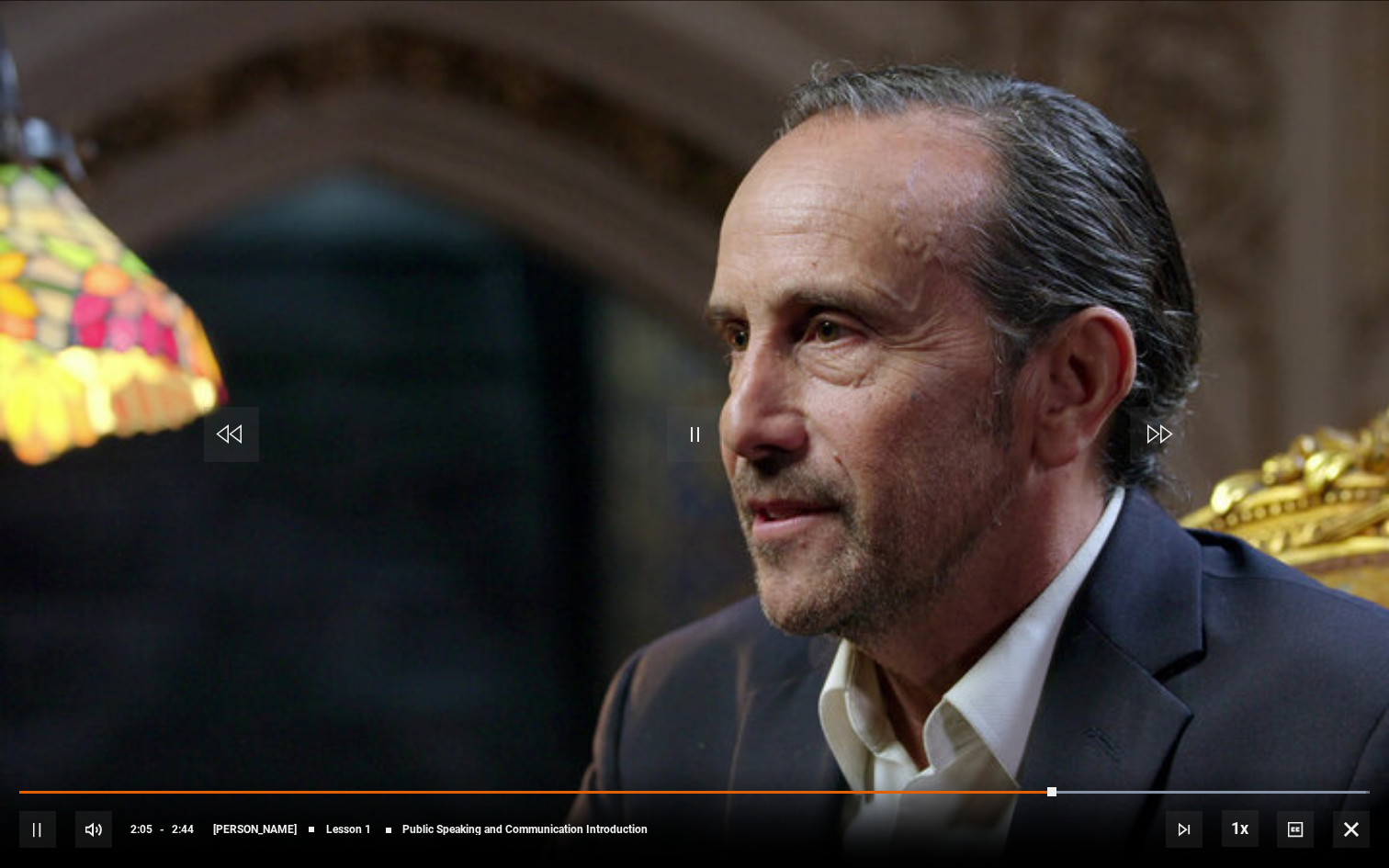
click at [62, 788] on div "10s Skip Back 10 seconds Pause 10s Skip Forward 10 seconds Loaded : 99.71% 0:03…" at bounding box center [694, 817] width 1389 height 102
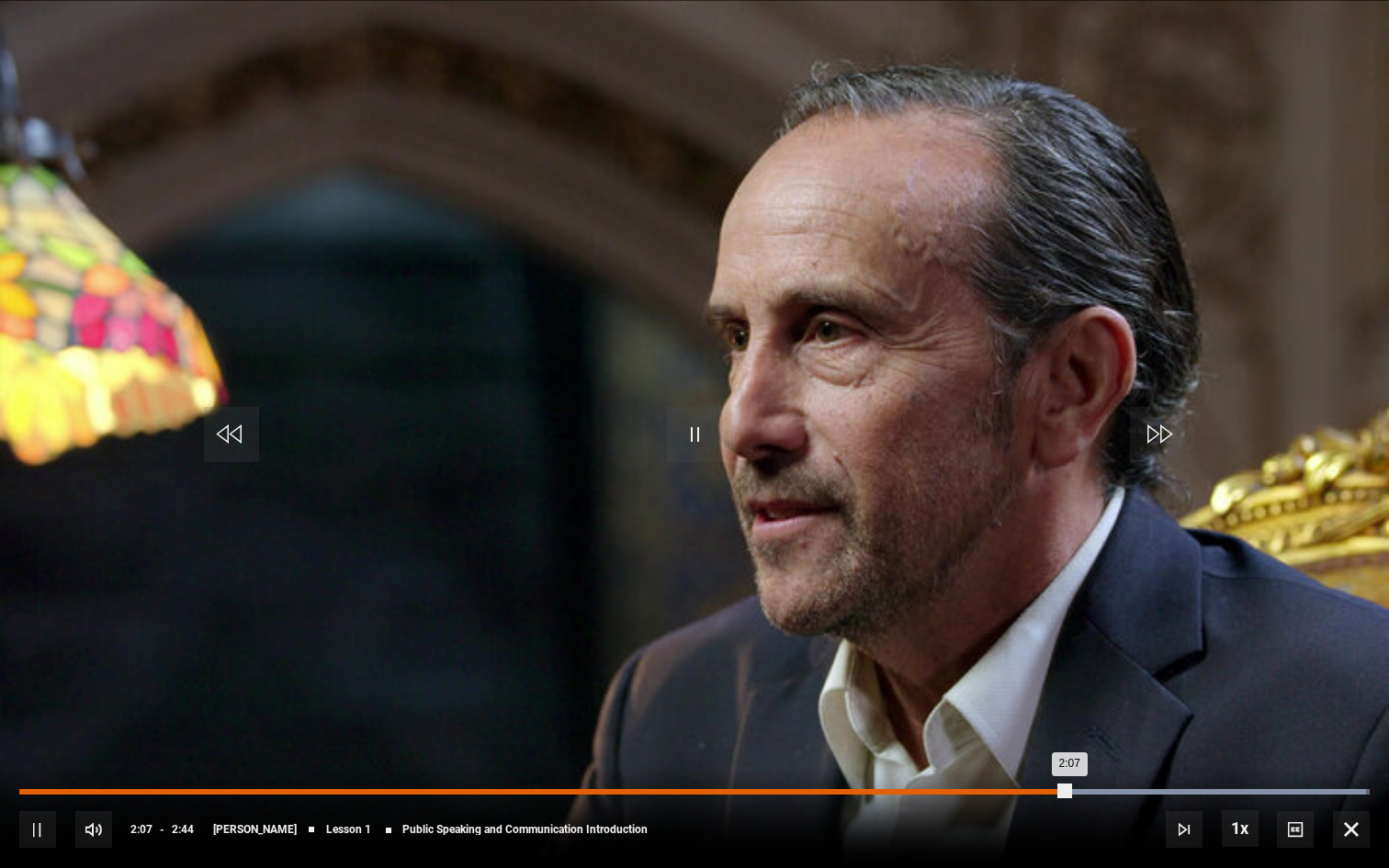
click at [68, 791] on div "0:05" at bounding box center [69, 792] width 3 height 6
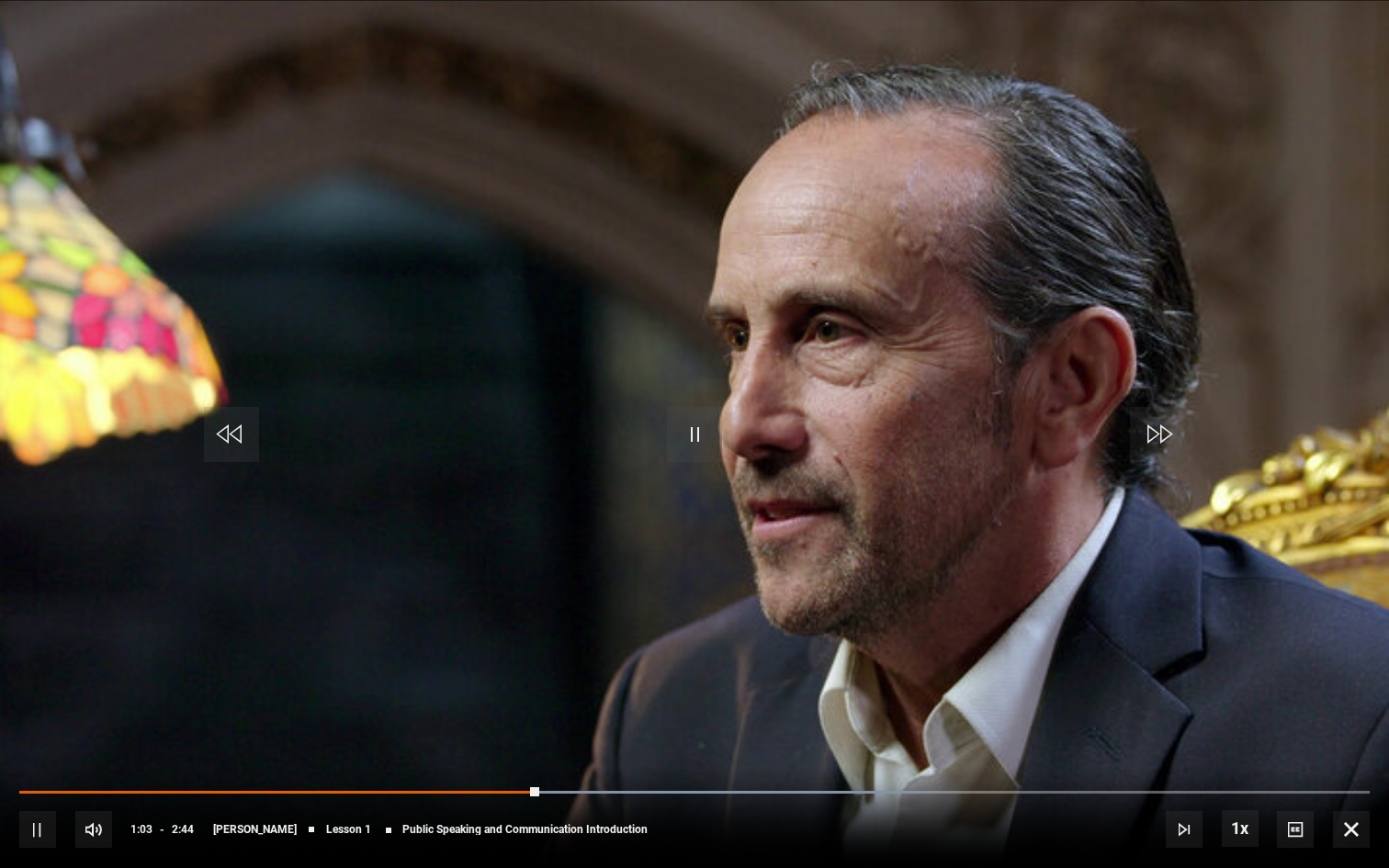
click at [428, 786] on div "10s Skip Back 10 seconds Pause 10s Skip Forward 10 seconds Loaded : 67.05% 0:48…" at bounding box center [694, 817] width 1389 height 102
click at [404, 789] on div "10s Skip Back 10 seconds Pause 10s Skip Forward 10 seconds Loaded : 67.05% 0:48…" at bounding box center [694, 817] width 1389 height 102
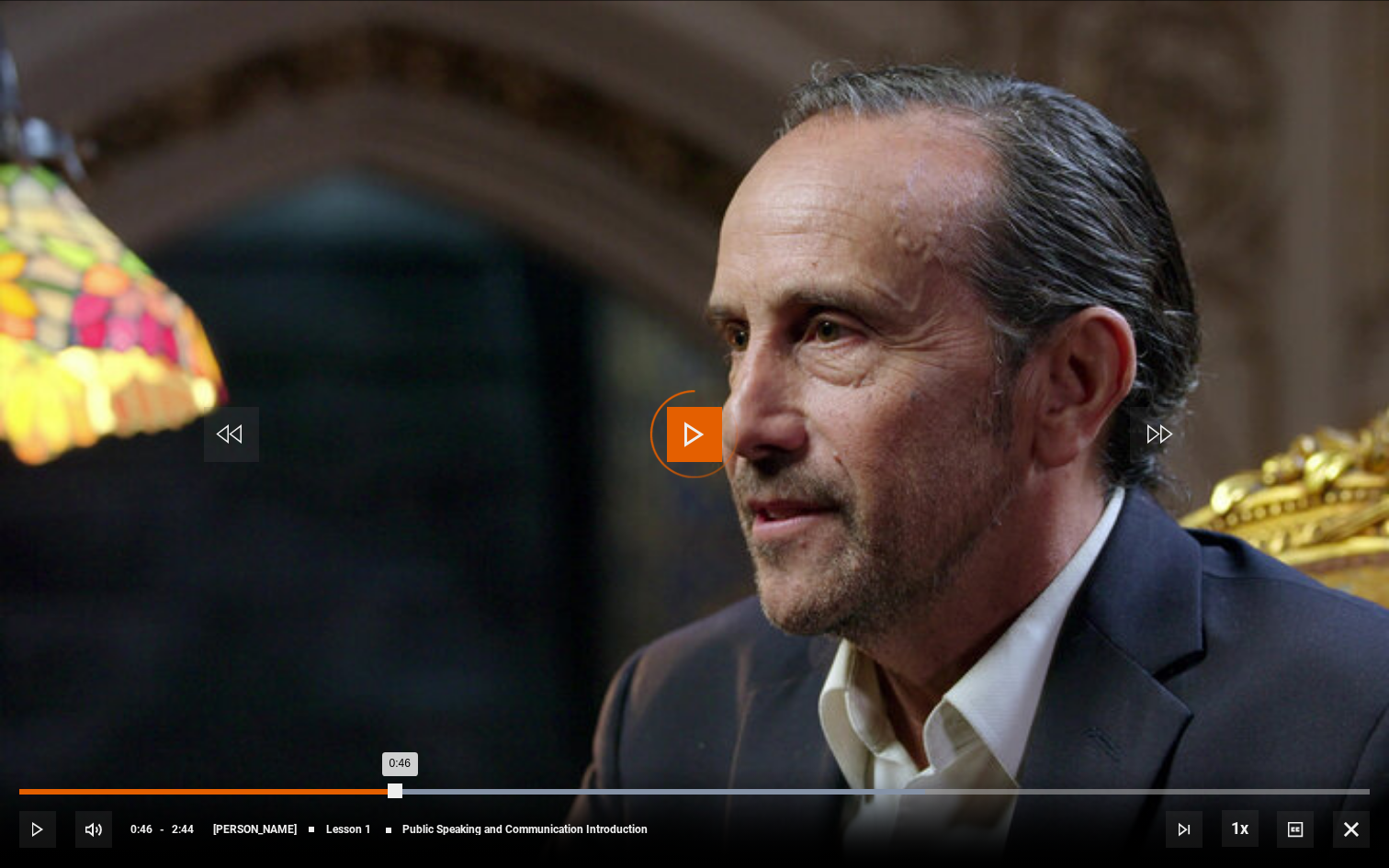
click at [400, 793] on div "Loaded : 67.05% 0:46 0:46" at bounding box center [694, 792] width 1351 height 6
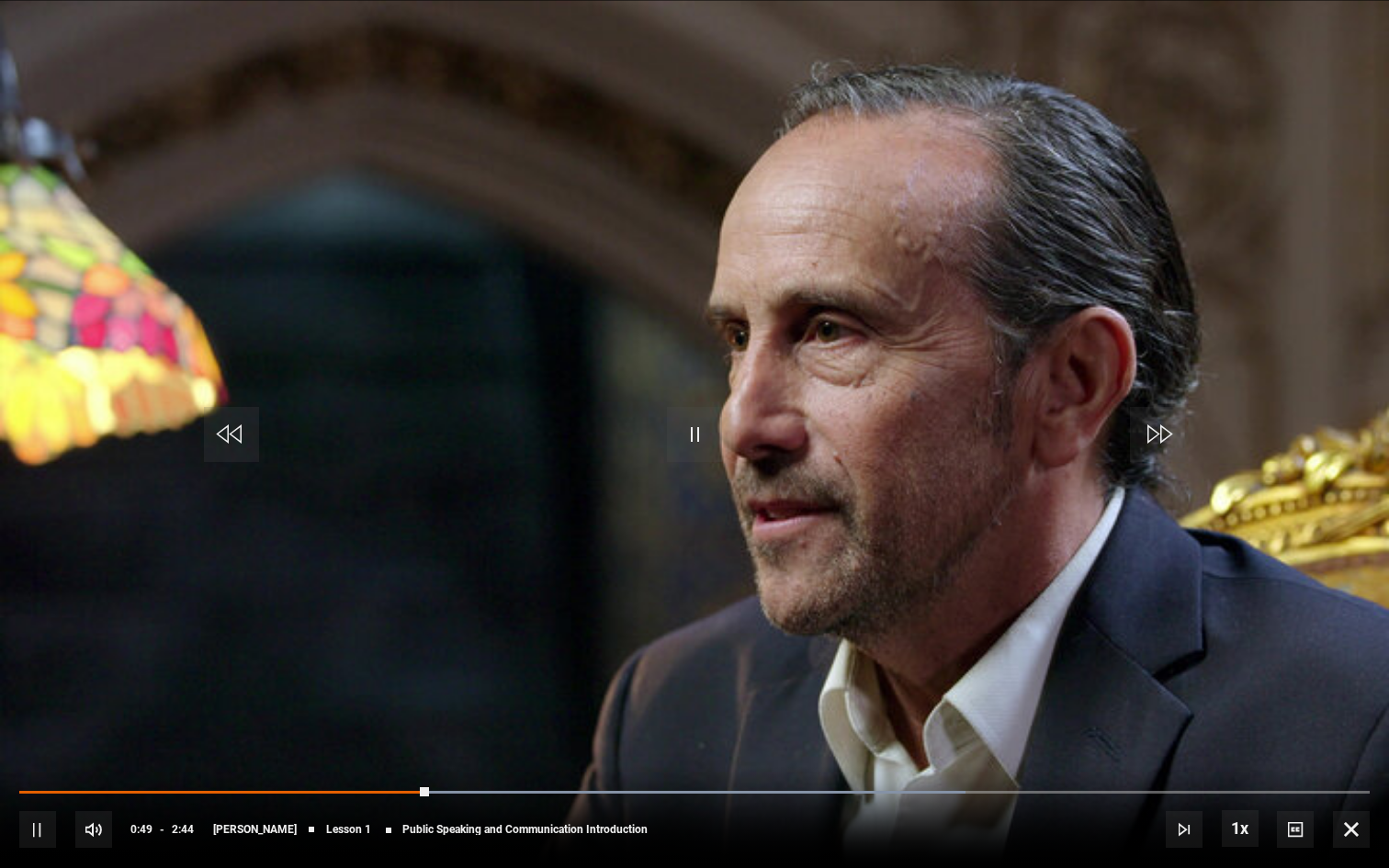
click at [39, 804] on span "Video Player" at bounding box center [38, 830] width 37 height 37
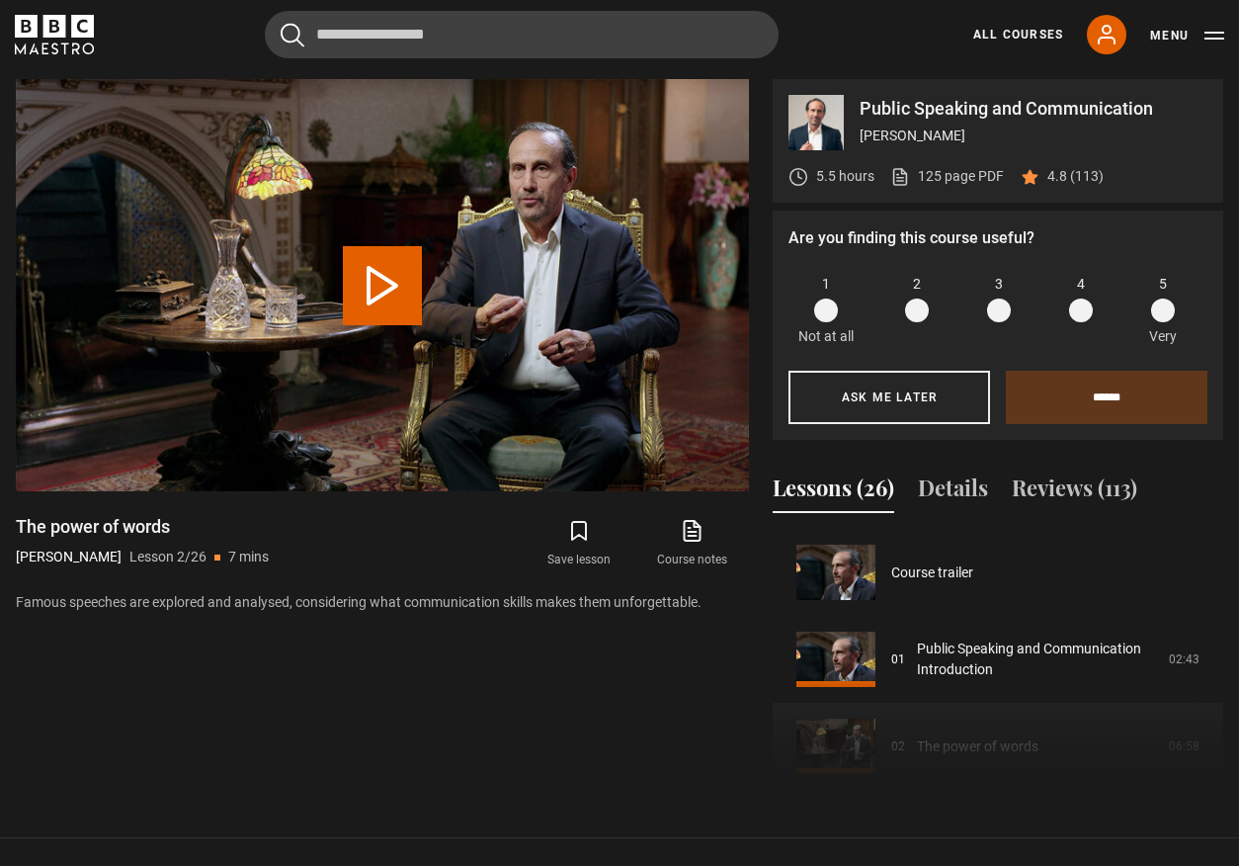
scroll to position [87, 0]
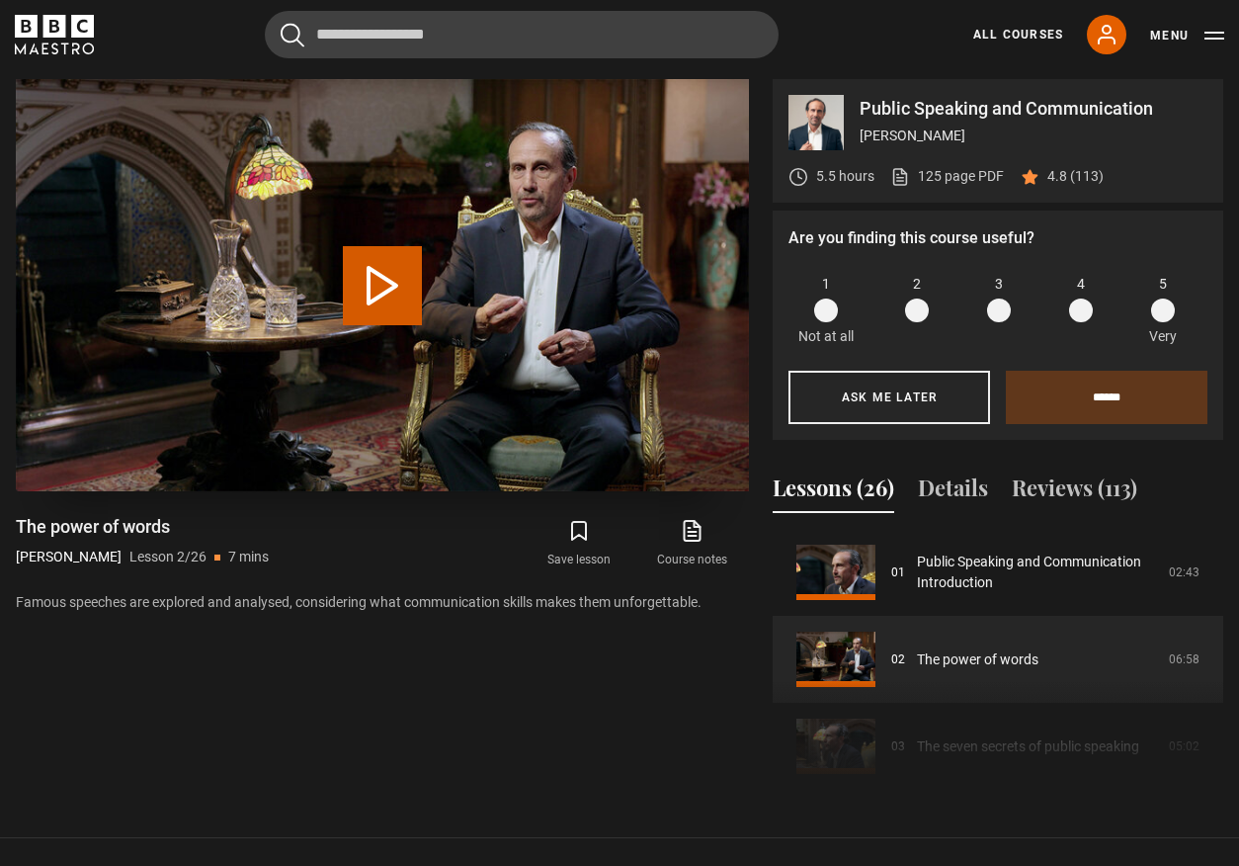
click at [374, 290] on button "Play Lesson The power of words" at bounding box center [382, 285] width 79 height 79
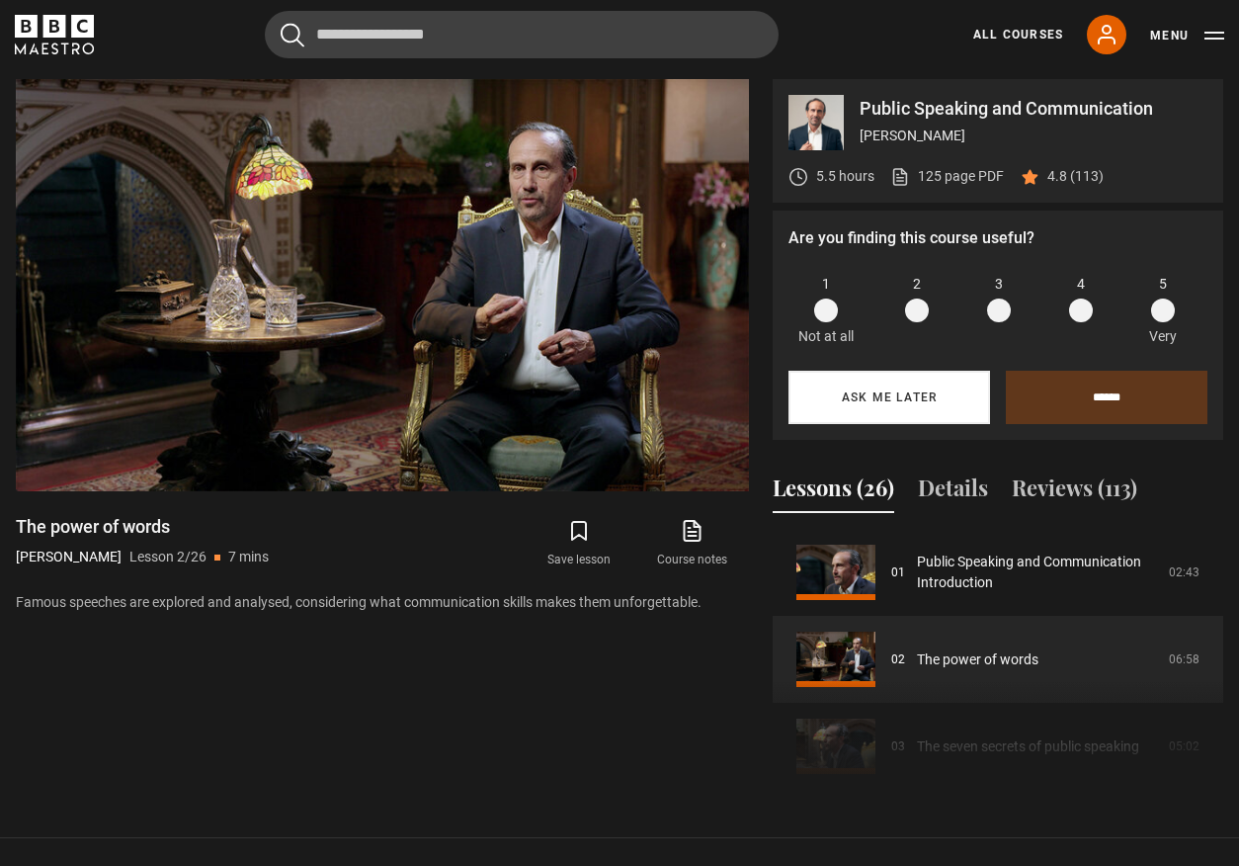
click at [873, 403] on button "Ask me later" at bounding box center [890, 397] width 202 height 53
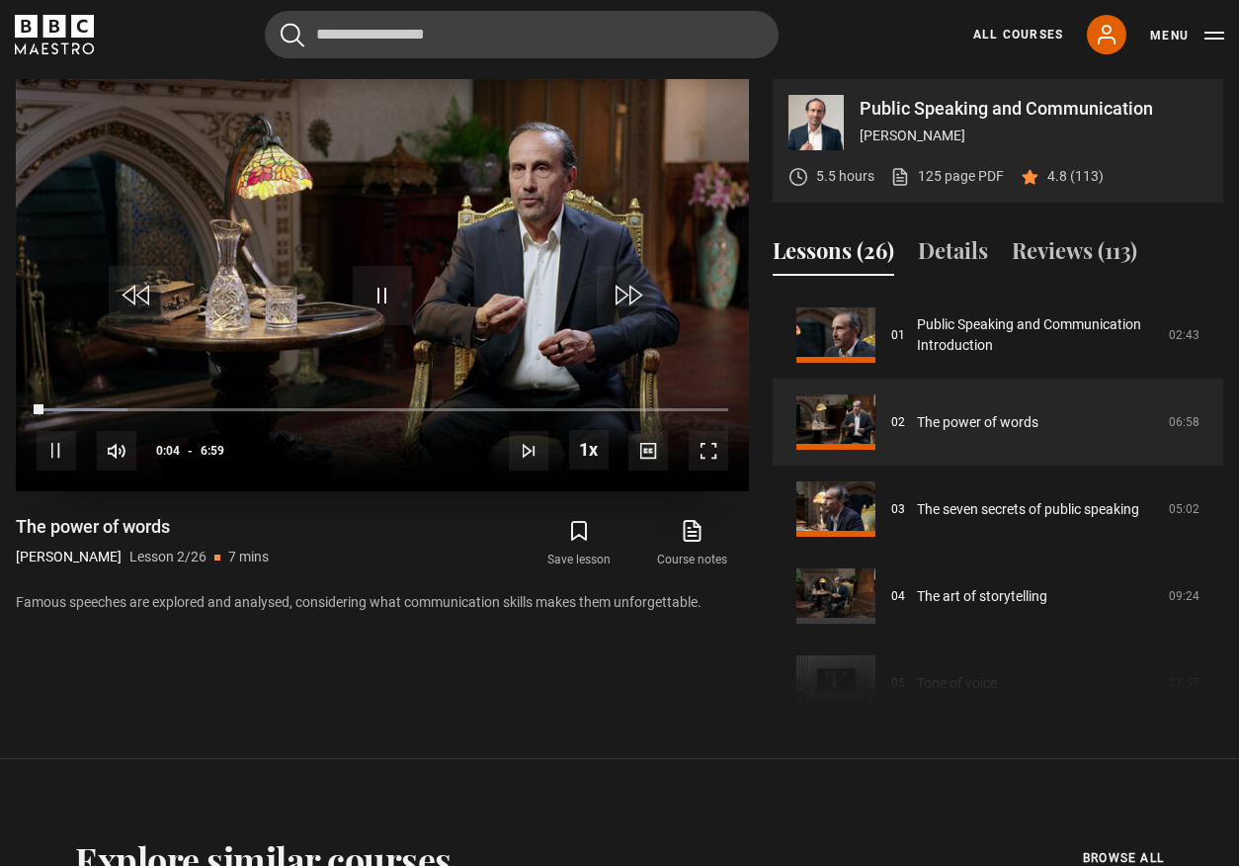
click at [707, 451] on span "Video Player" at bounding box center [709, 451] width 40 height 40
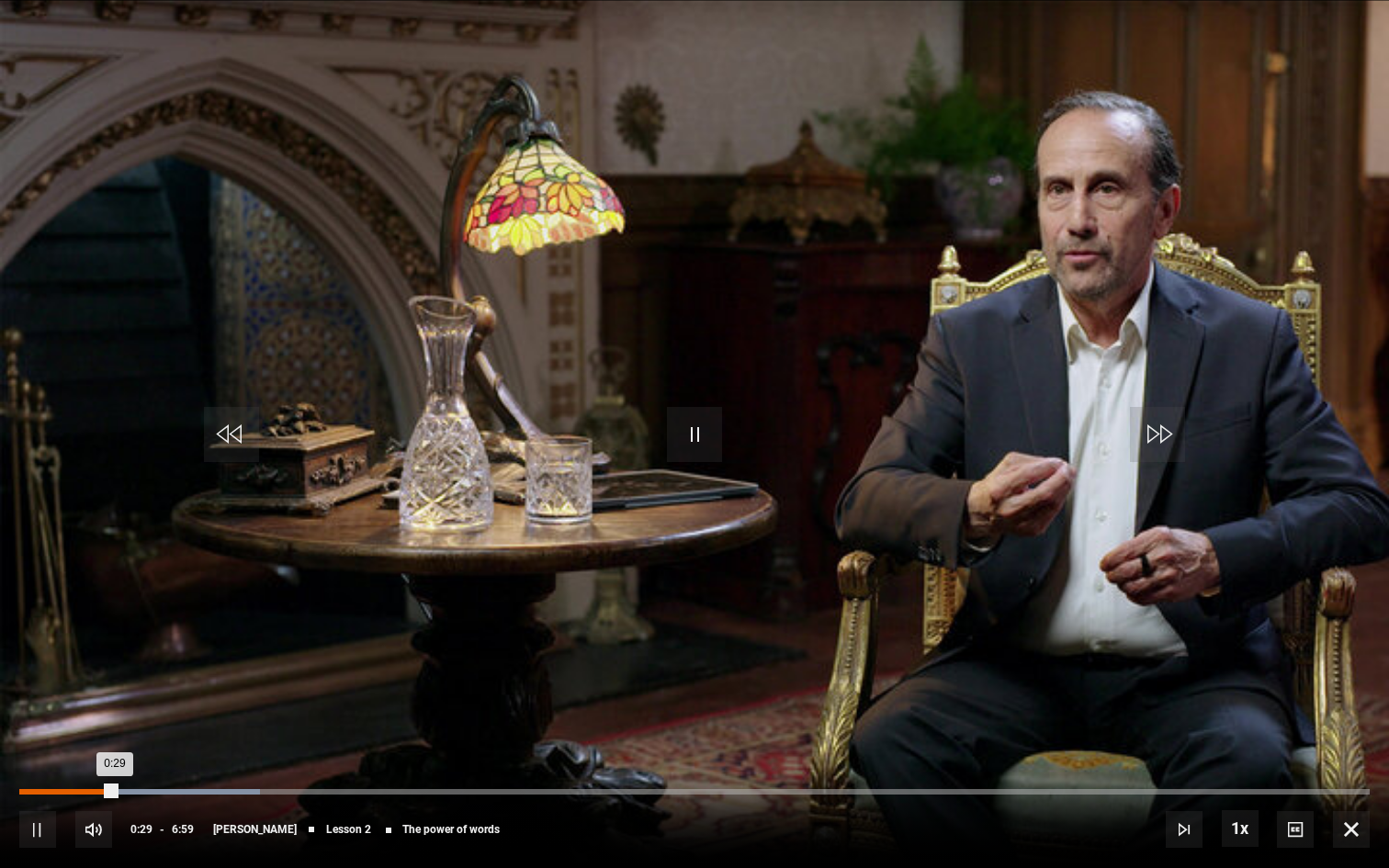
click at [87, 791] on div "0:21" at bounding box center [88, 792] width 3 height 6
click at [67, 793] on div "0:14" at bounding box center [68, 792] width 3 height 6
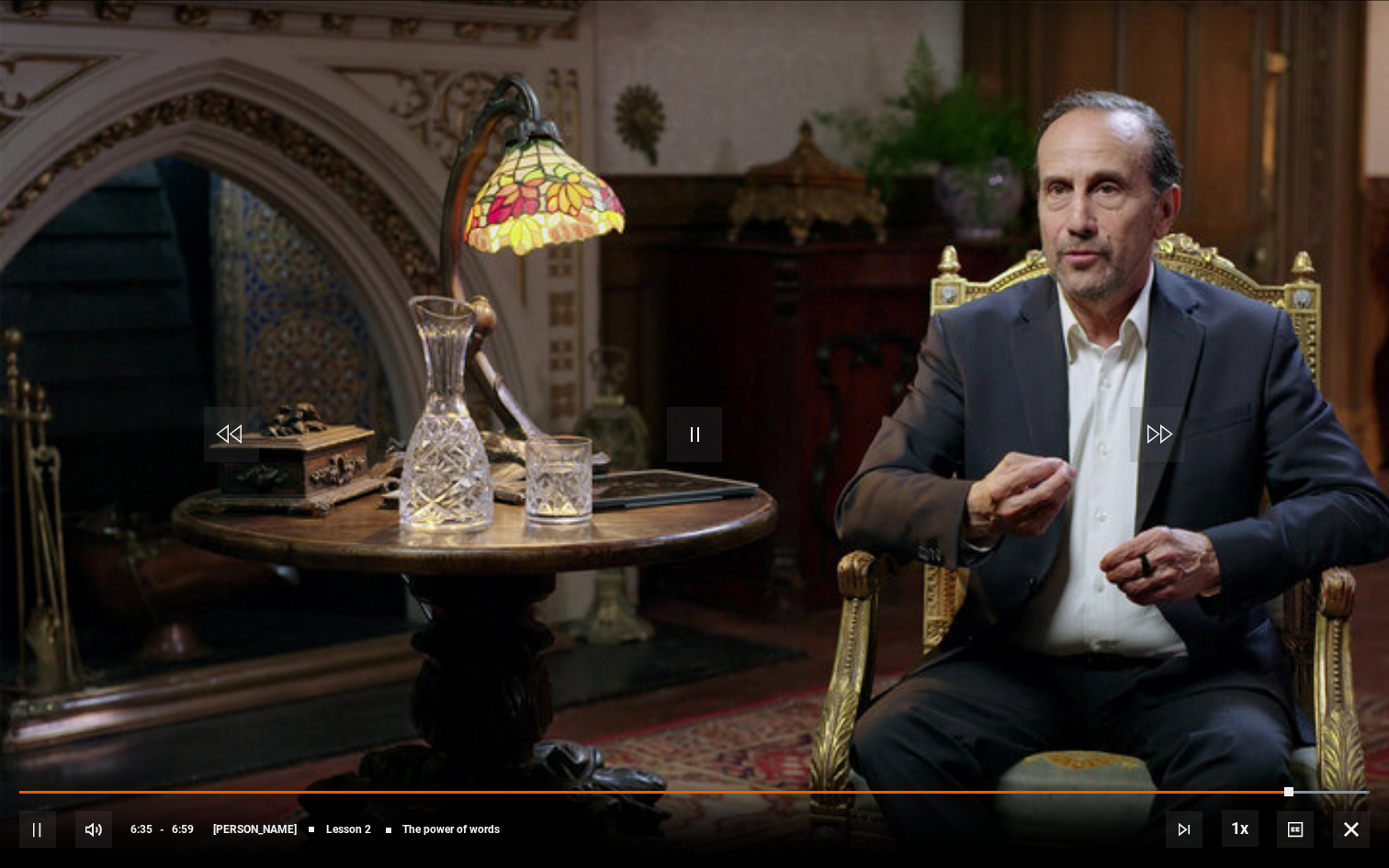
click at [1151, 787] on div "10s Skip Back 10 seconds Pause 10s Skip Forward 10 seconds Loaded : 99.79% 0:14…" at bounding box center [694, 817] width 1389 height 102
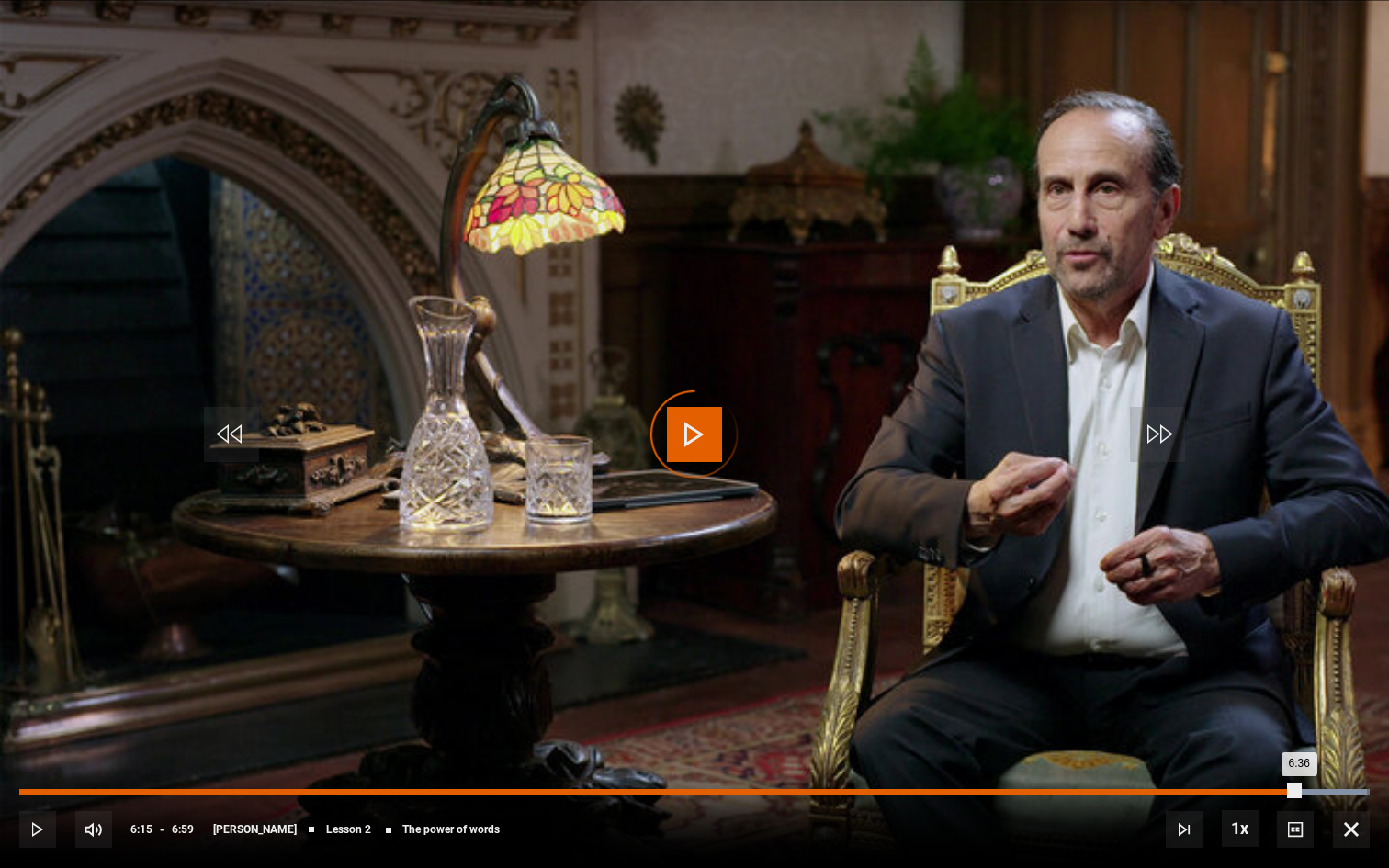
click at [1151, 790] on div "6:15" at bounding box center [1231, 792] width 3 height 6
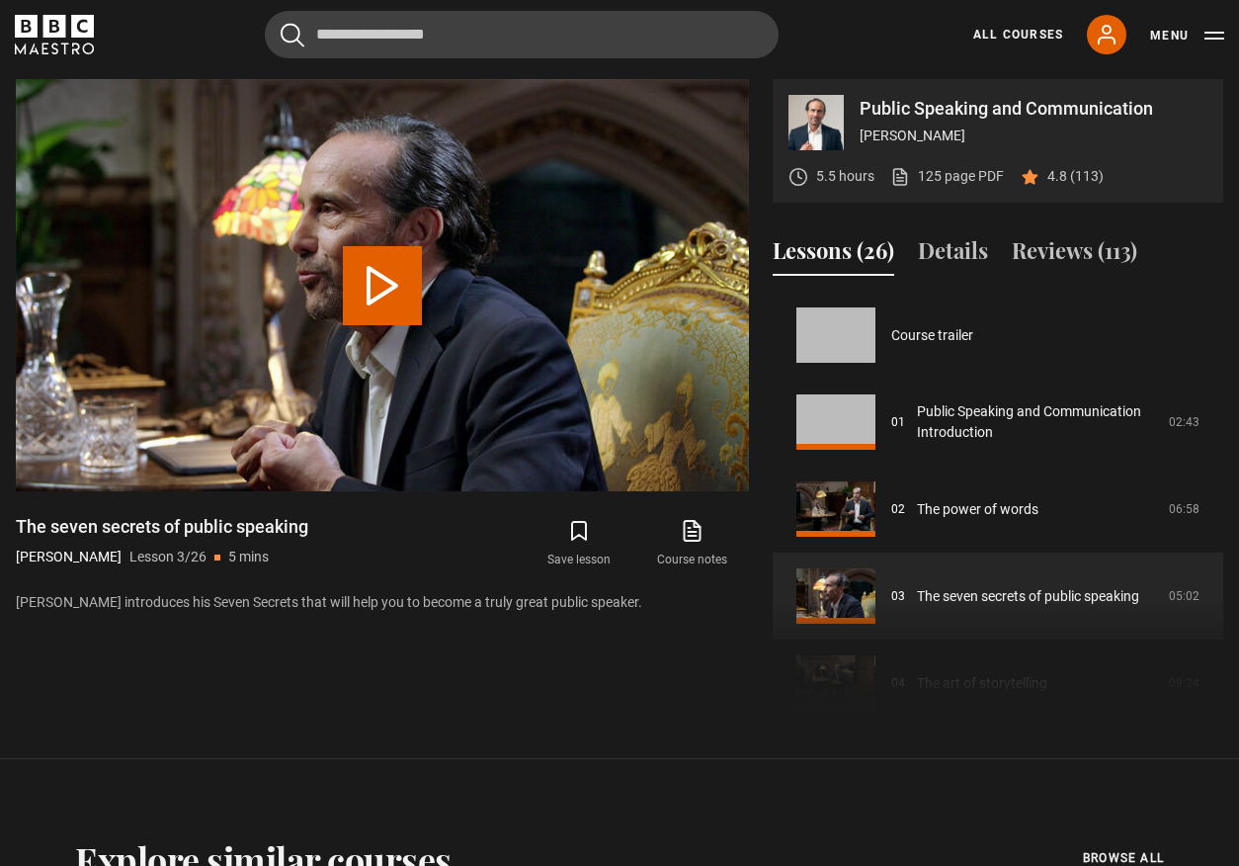
scroll to position [174, 0]
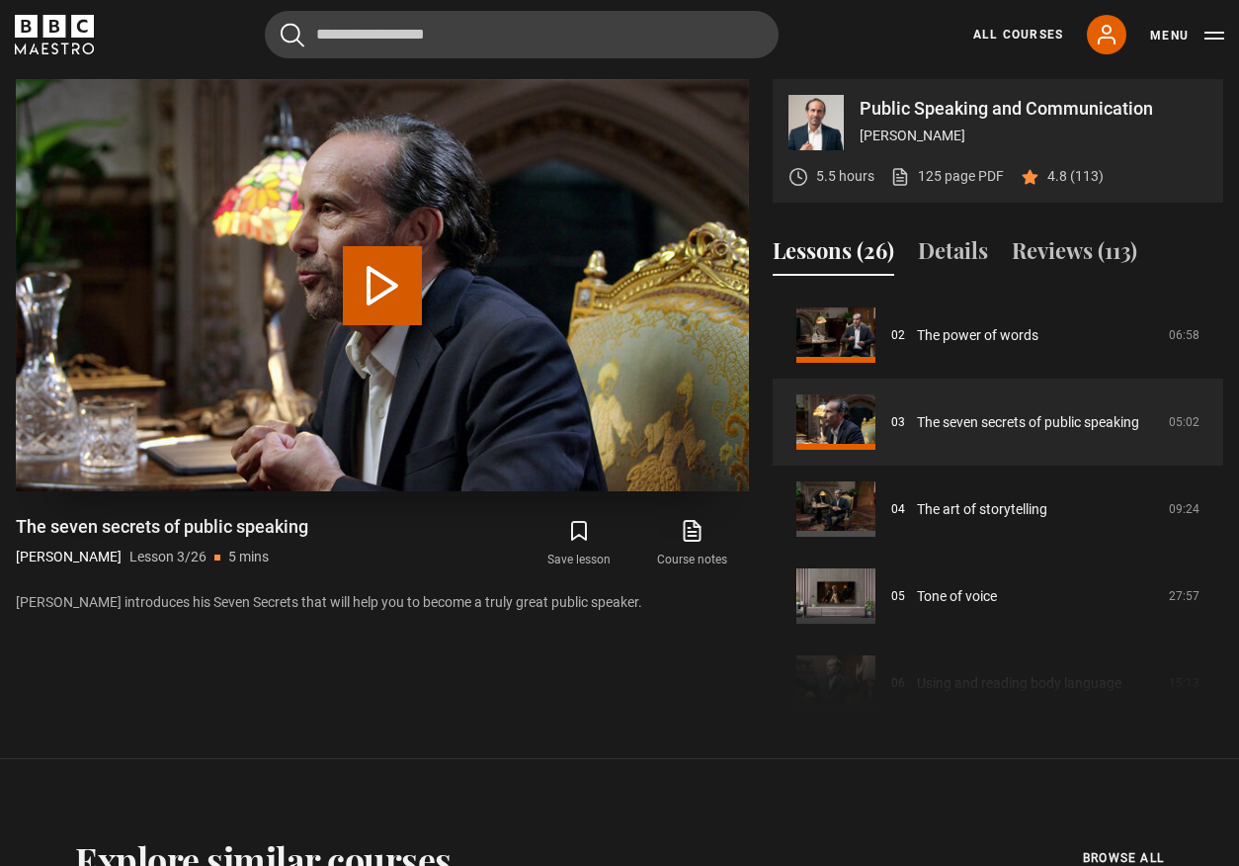
click at [377, 266] on button "Play Lesson The seven secrets of public speaking" at bounding box center [382, 285] width 79 height 79
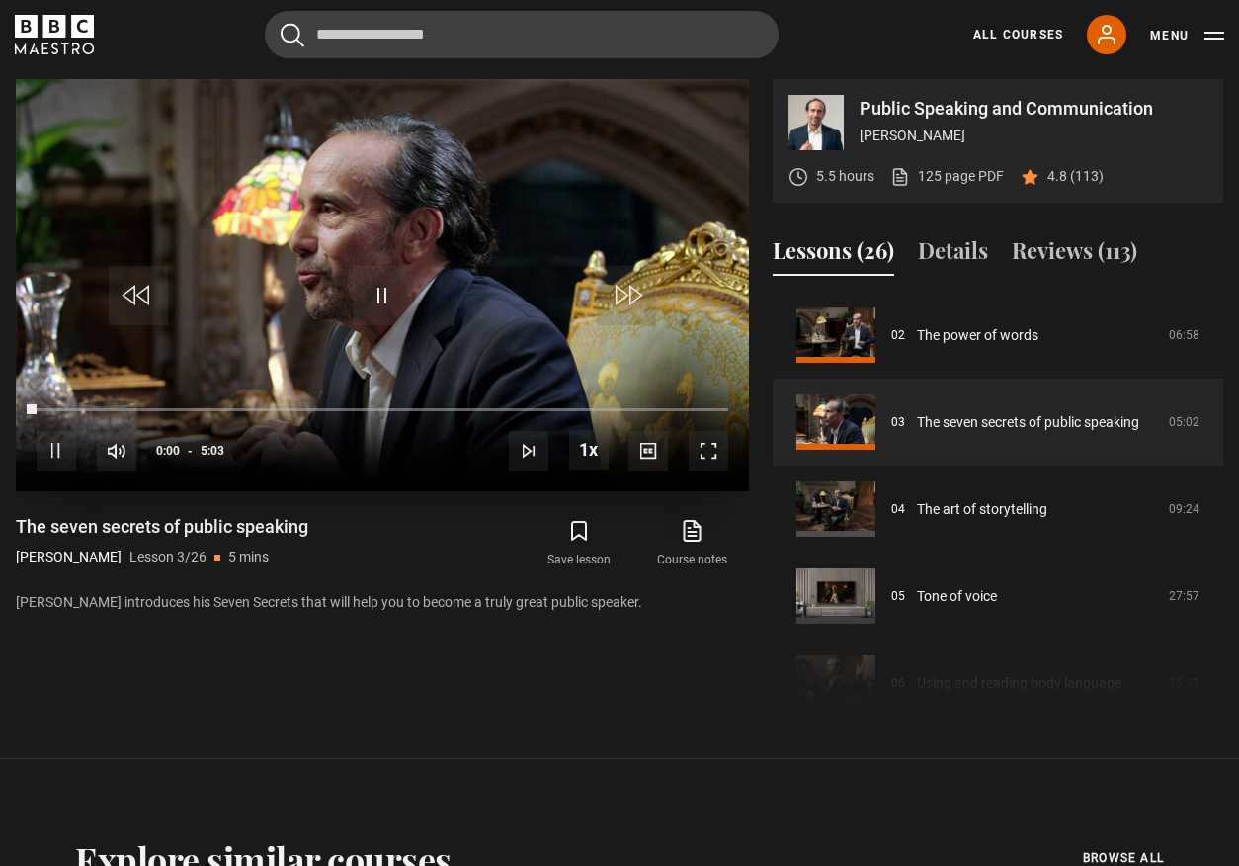
click at [722, 448] on span "Video Player" at bounding box center [709, 451] width 40 height 40
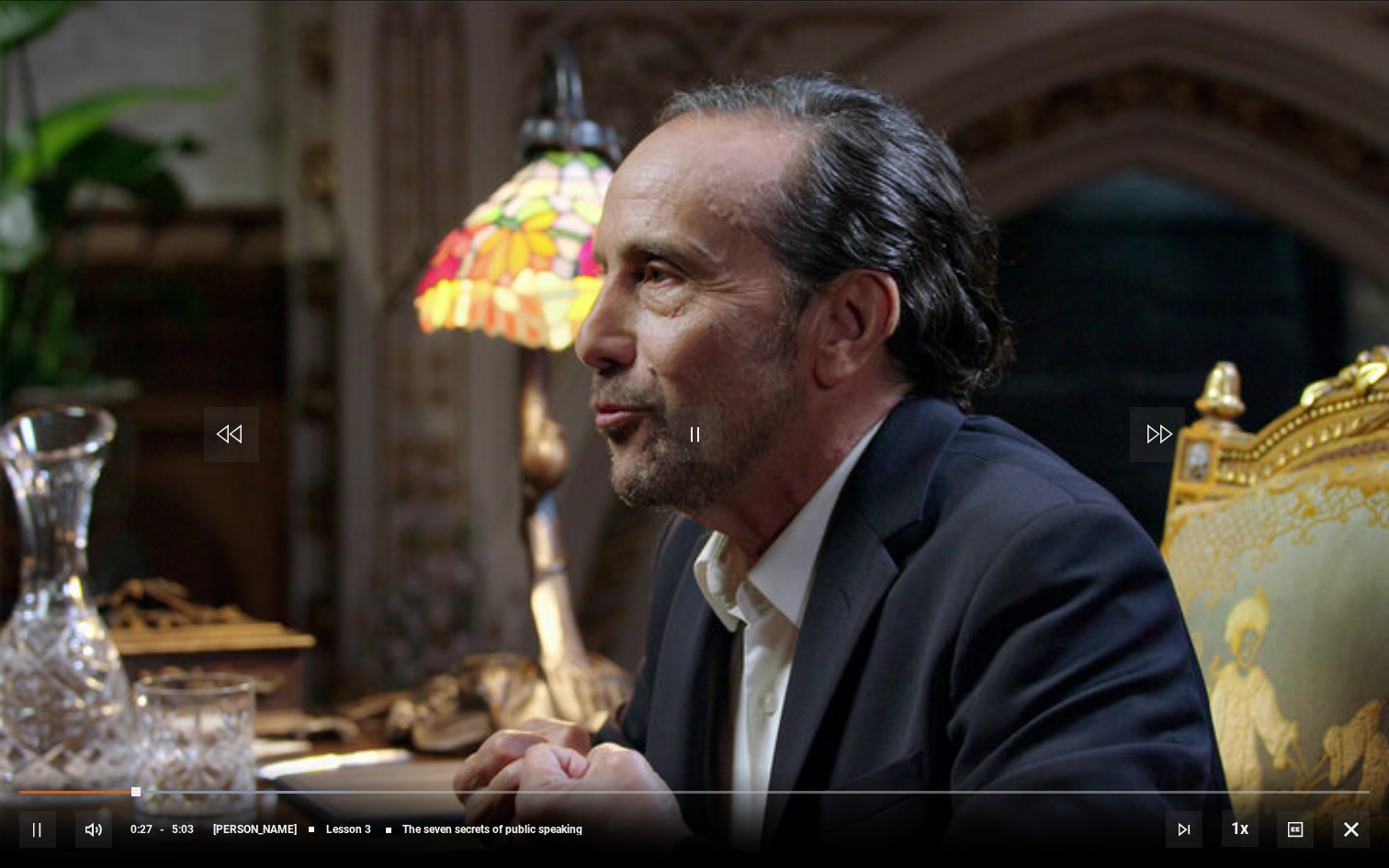
click at [42, 804] on span "Video Player" at bounding box center [38, 830] width 37 height 37
click at [49, 804] on span "Video Player" at bounding box center [38, 830] width 37 height 37
click at [40, 804] on span "Video Player" at bounding box center [38, 830] width 37 height 37
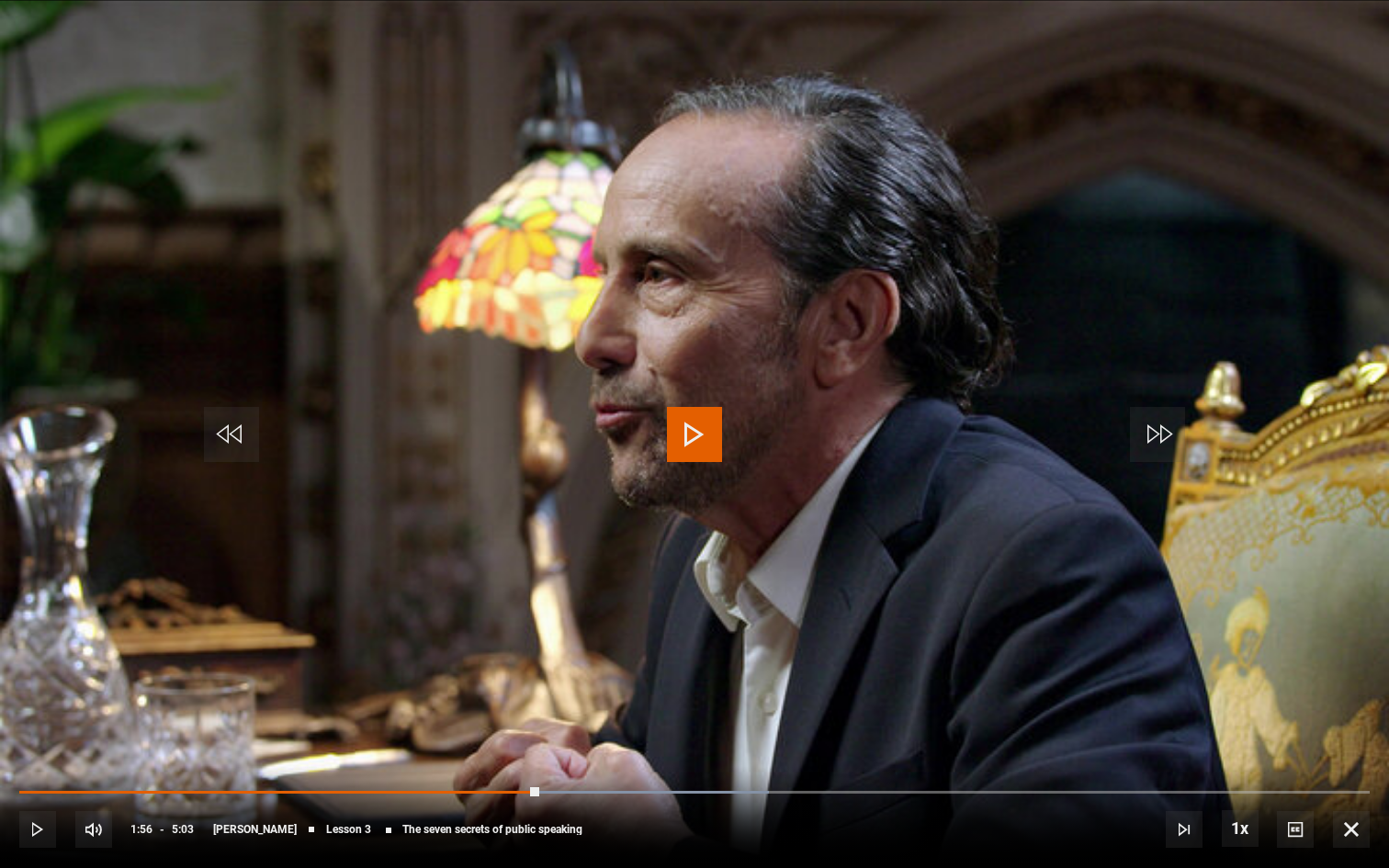
click at [40, 804] on span "Video Player" at bounding box center [38, 830] width 37 height 37
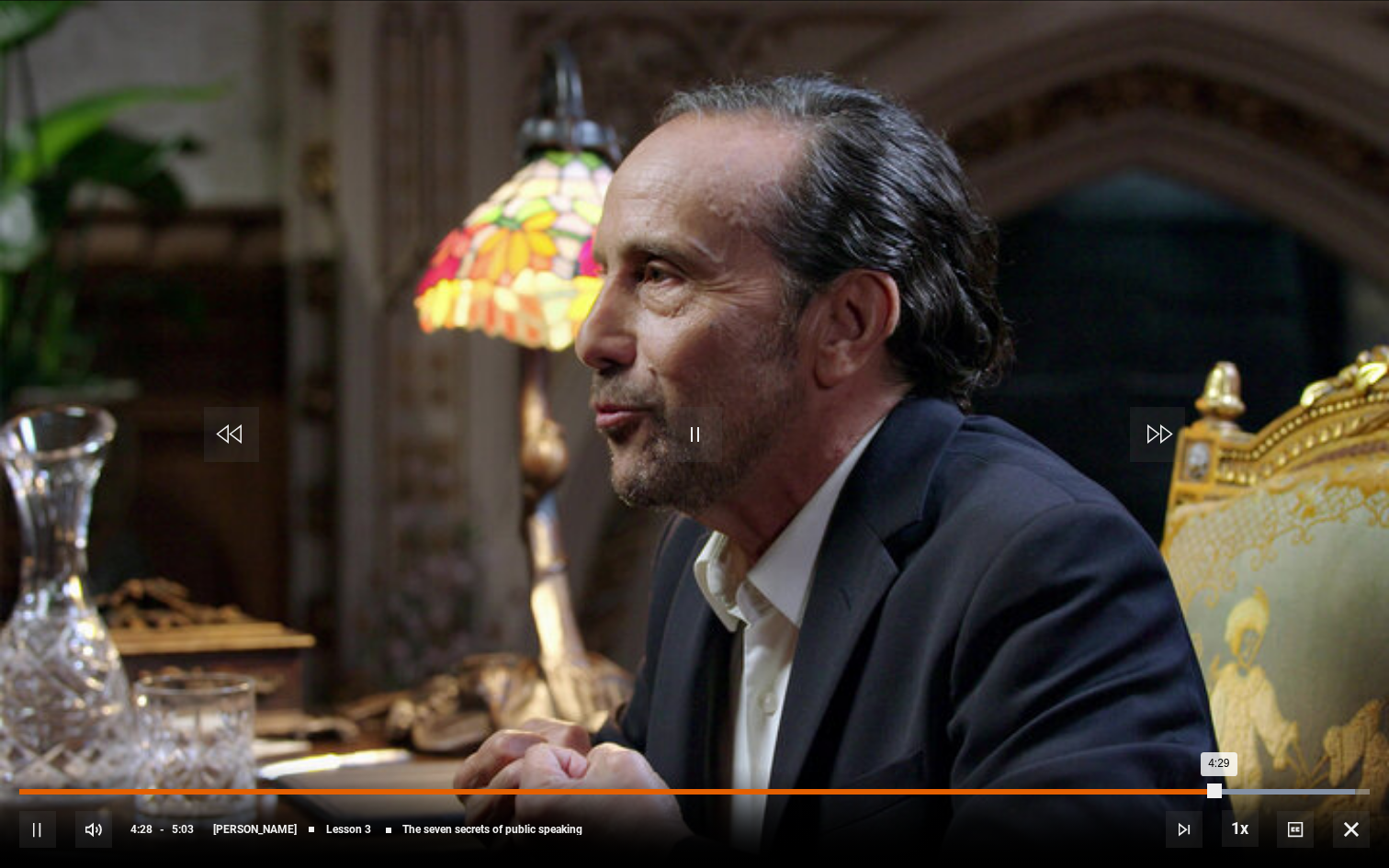
click at [1151, 790] on div "4:20" at bounding box center [1183, 792] width 3 height 6
click at [1151, 791] on div "4:14" at bounding box center [1155, 792] width 3 height 6
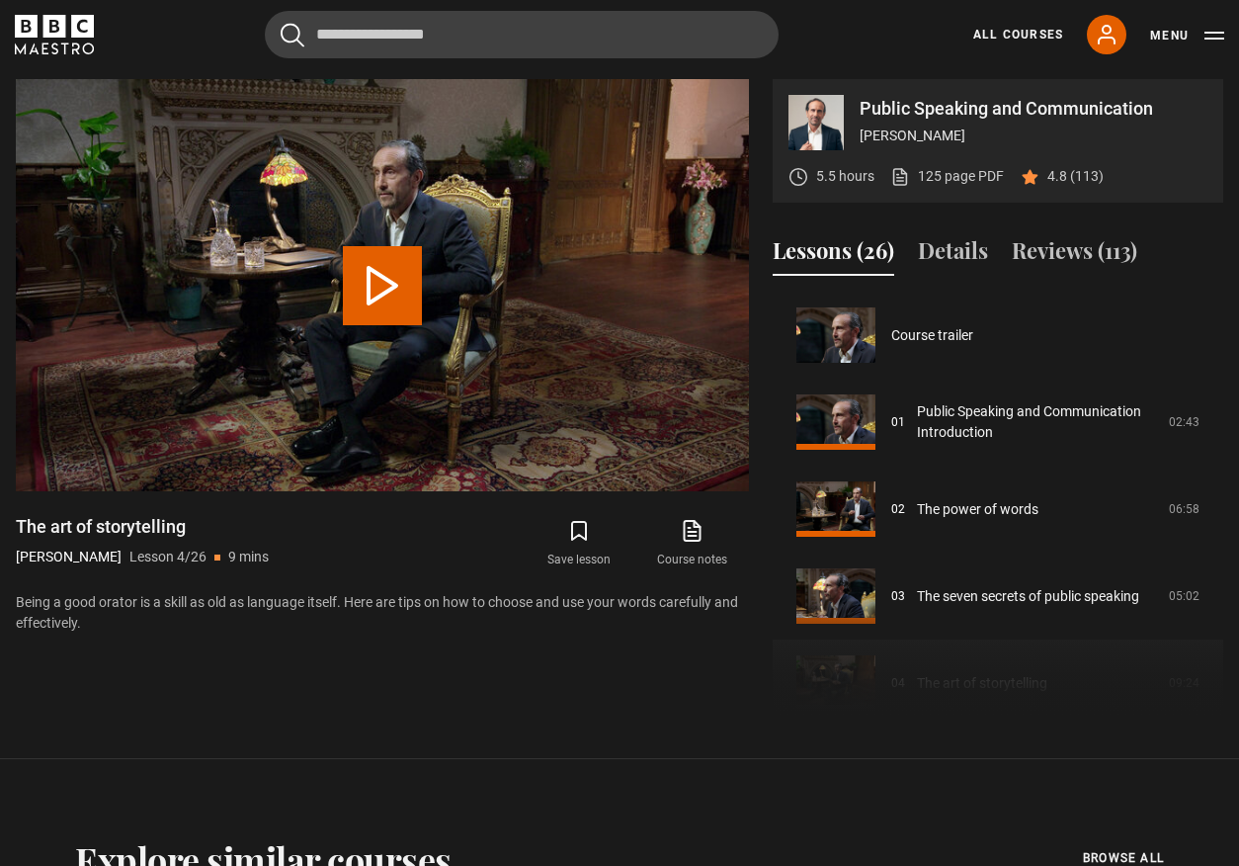
scroll to position [261, 0]
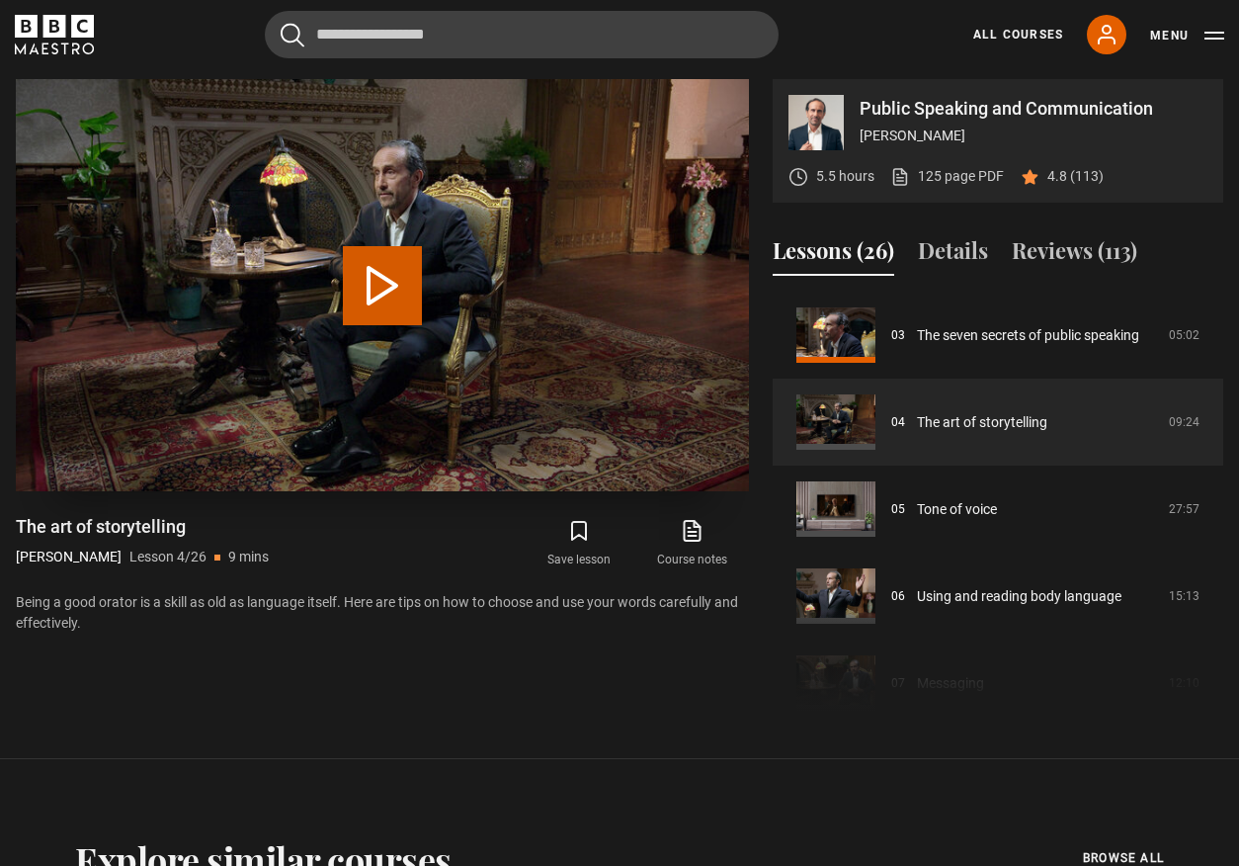
click at [386, 277] on button "Play Lesson The art of storytelling" at bounding box center [382, 285] width 79 height 79
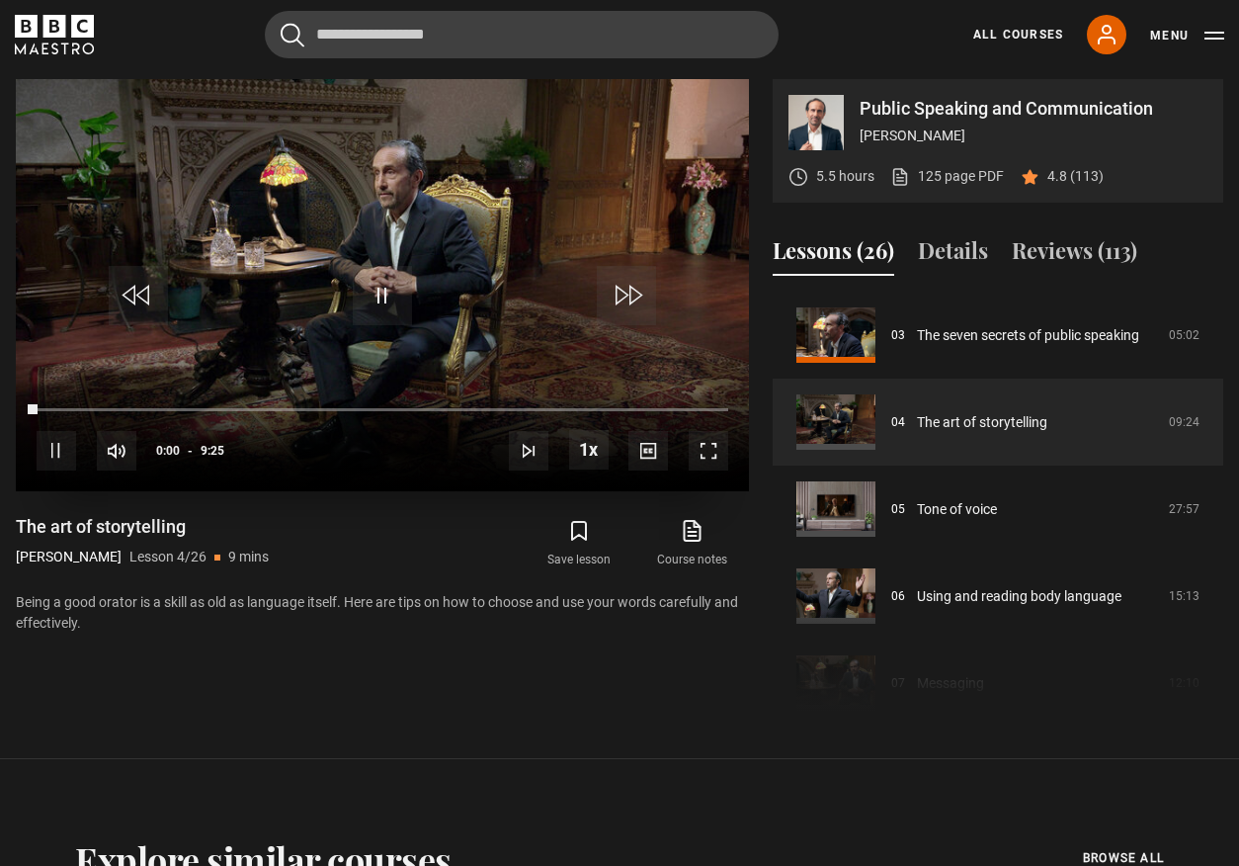
click at [714, 446] on span "Video Player" at bounding box center [709, 451] width 40 height 40
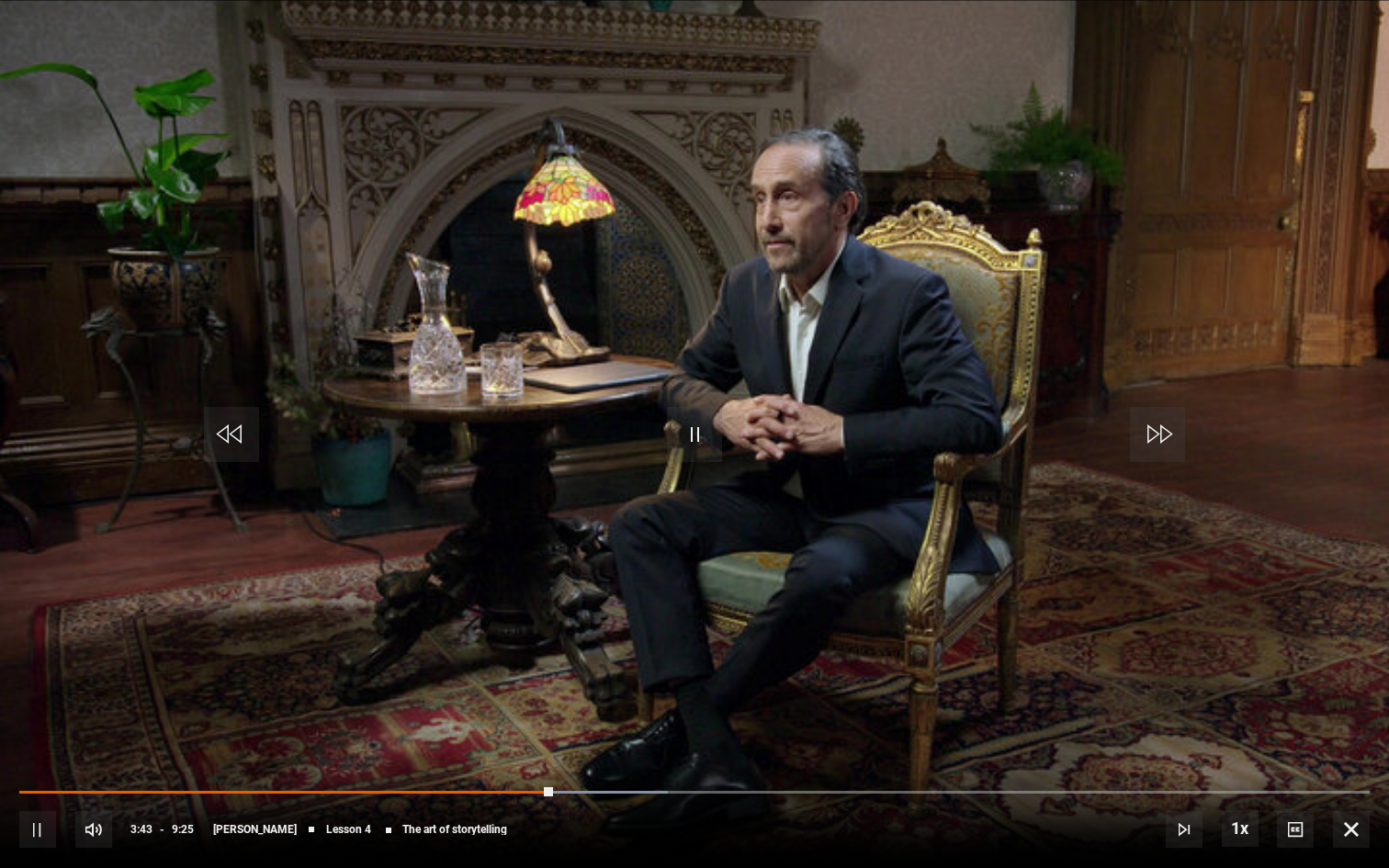
click at [392, 783] on div "10s Skip Back 10 seconds Pause 10s Skip Forward 10 seconds Loaded : 48.04% 2:42…" at bounding box center [694, 817] width 1389 height 102
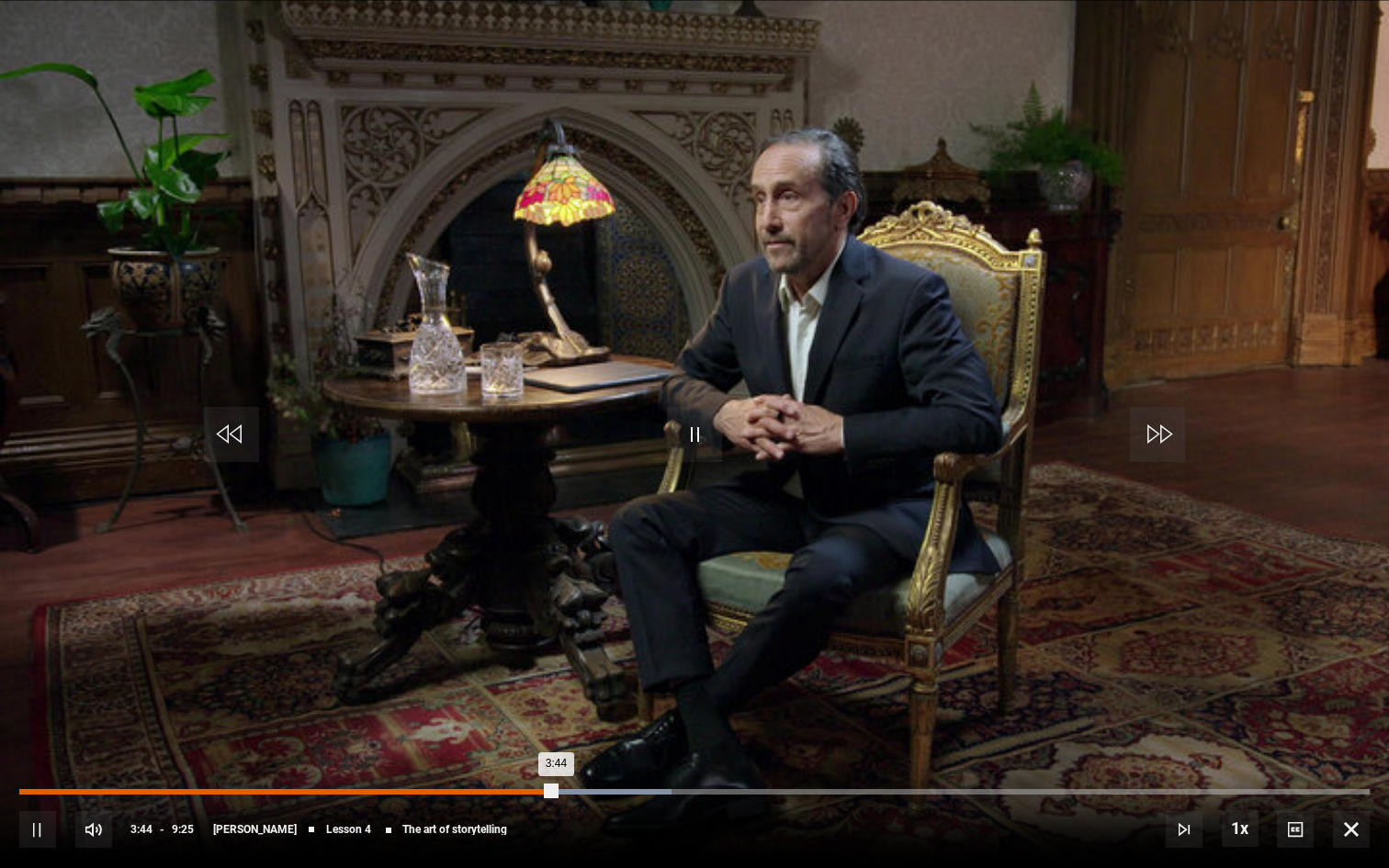
click at [388, 792] on div "2:34" at bounding box center [389, 792] width 3 height 6
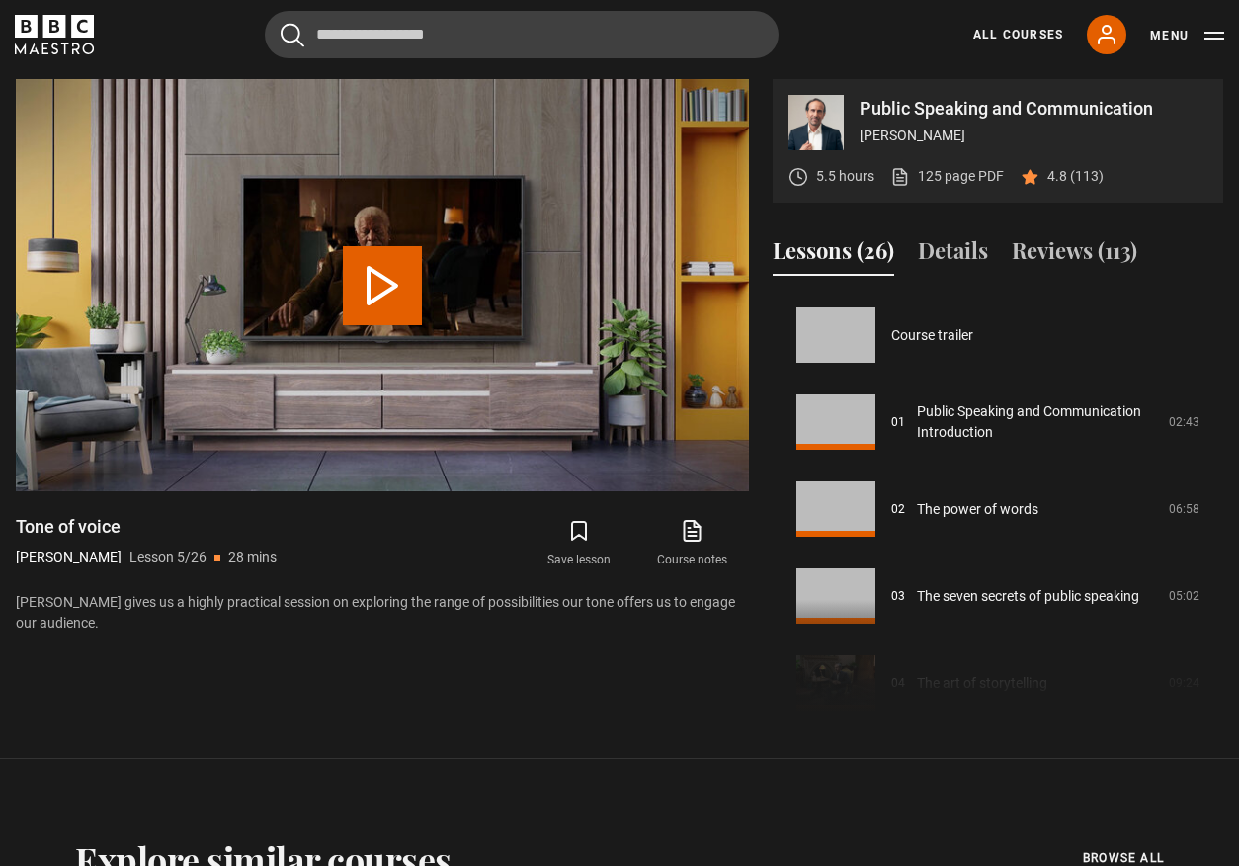
scroll to position [348, 0]
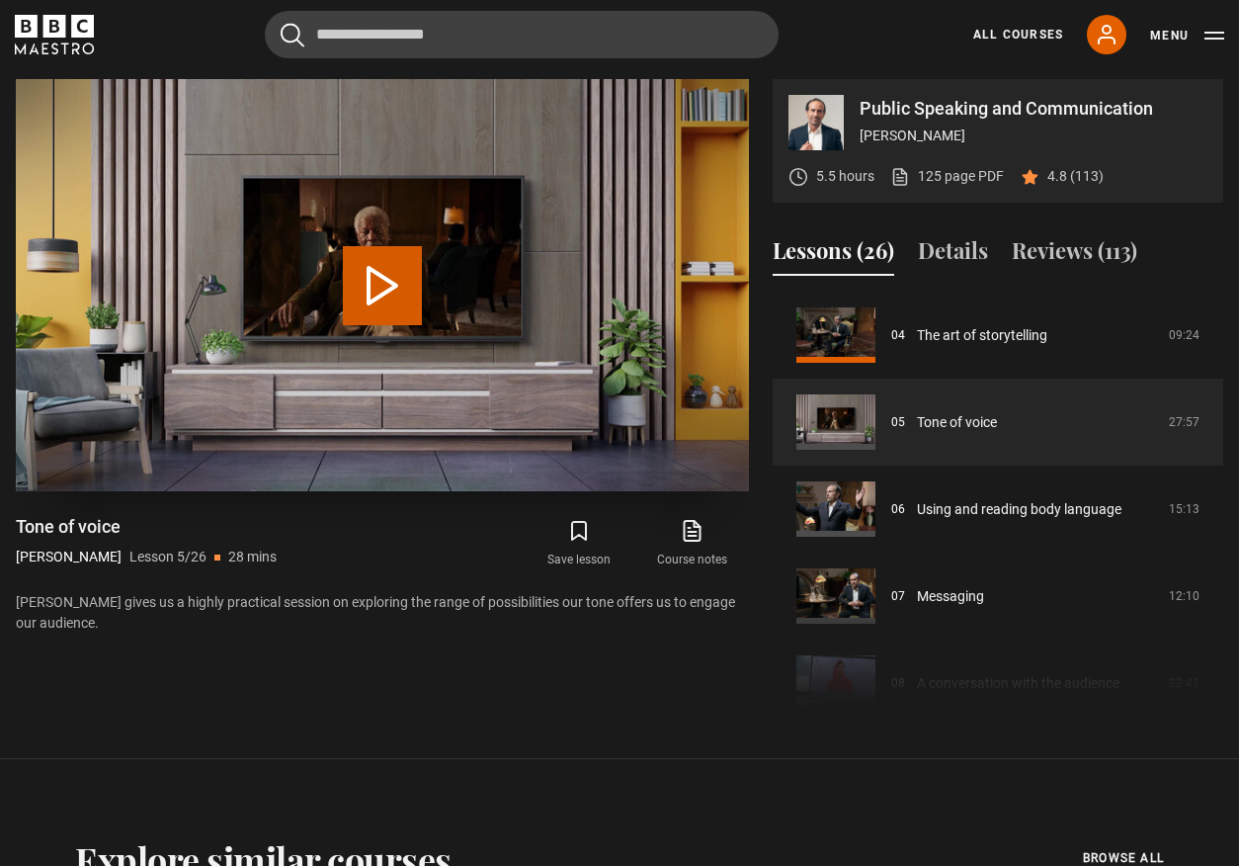
click at [388, 287] on button "Play Lesson Tone of voice" at bounding box center [382, 285] width 79 height 79
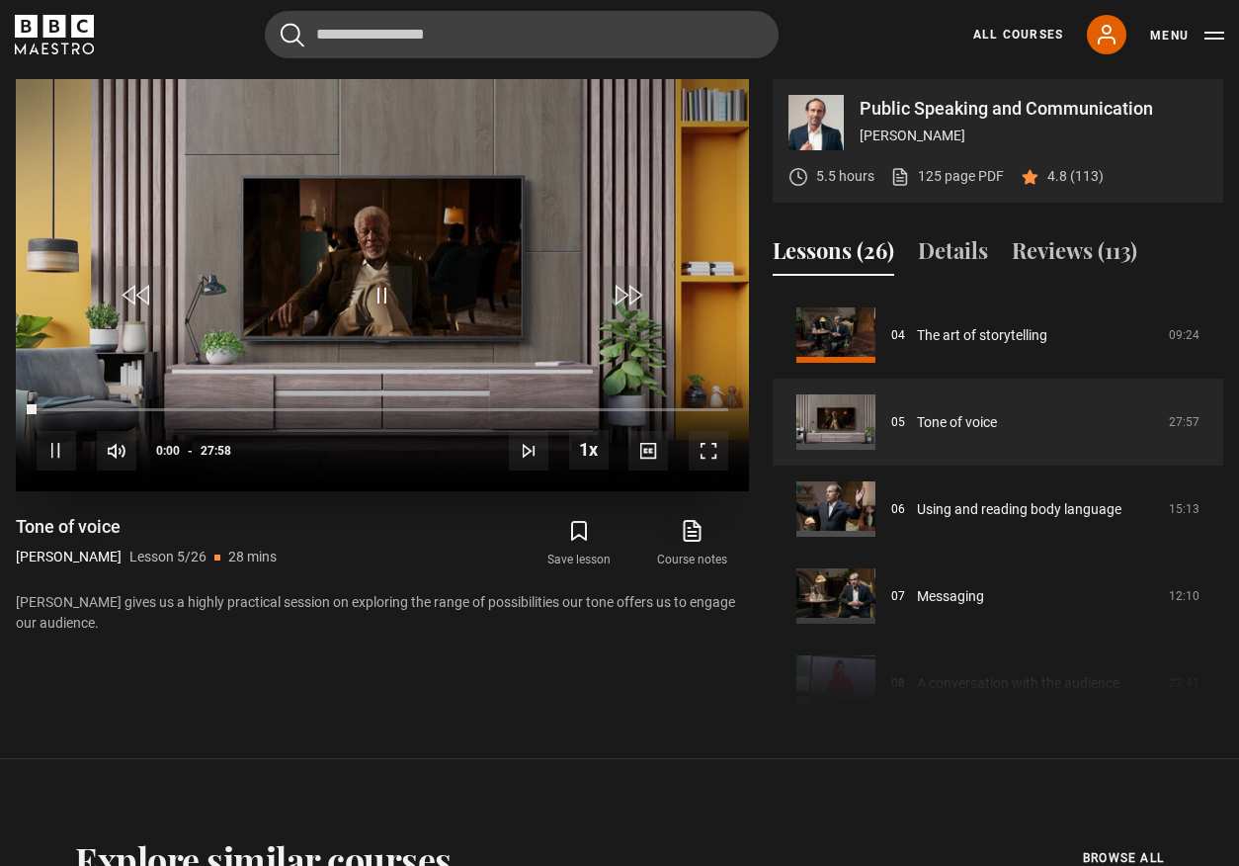
click at [697, 457] on span "Video Player" at bounding box center [709, 451] width 40 height 40
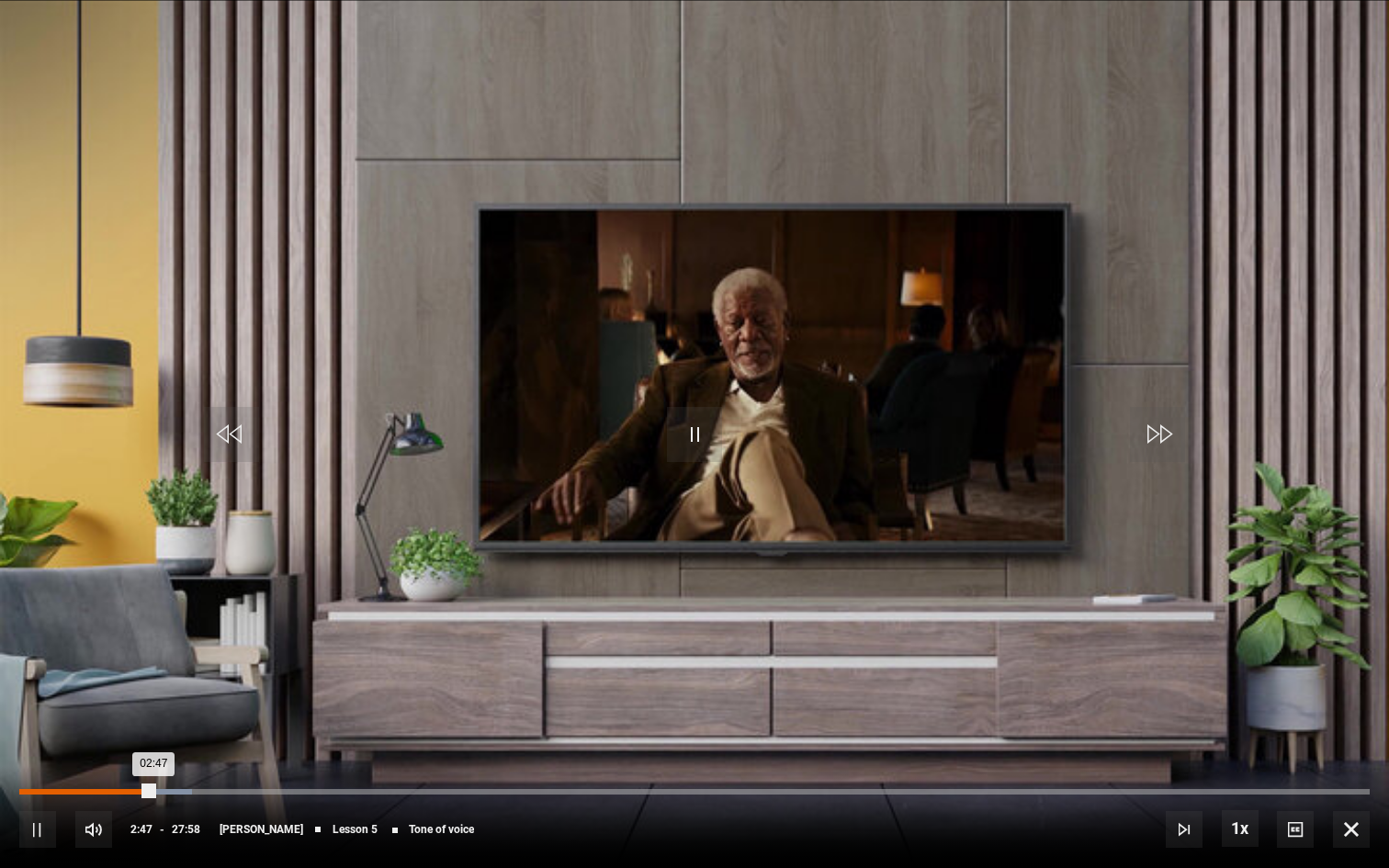
click at [121, 790] on div "02:06" at bounding box center [122, 792] width 3 height 6
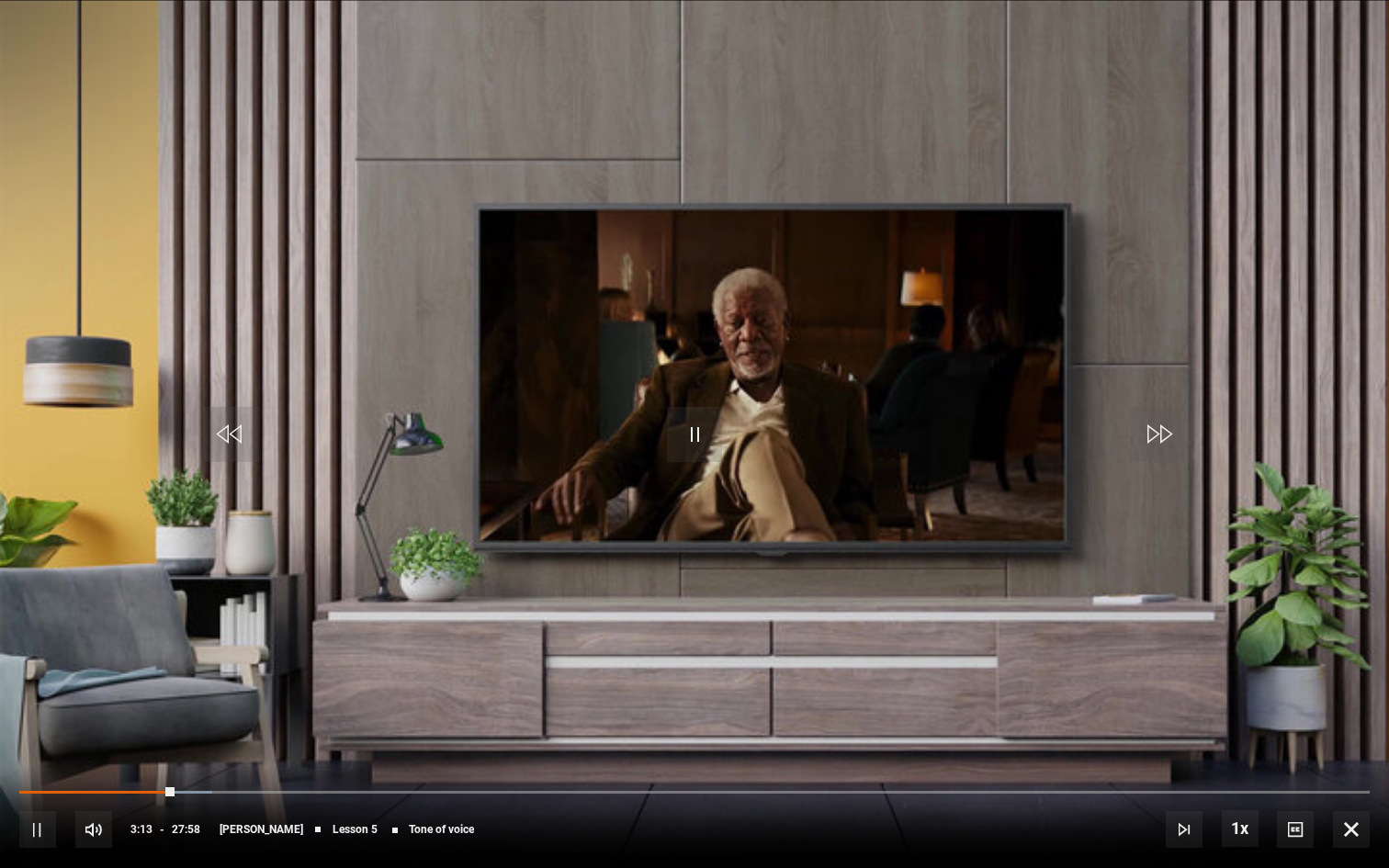
click at [23, 804] on span "Video Player" at bounding box center [38, 830] width 37 height 37
click at [194, 787] on div "10s Skip Back 10 seconds Pause 10s Skip Forward 10 seconds Loaded : 17.57% 01:1…" at bounding box center [694, 817] width 1389 height 102
click at [31, 804] on span "Video Player" at bounding box center [38, 830] width 37 height 37
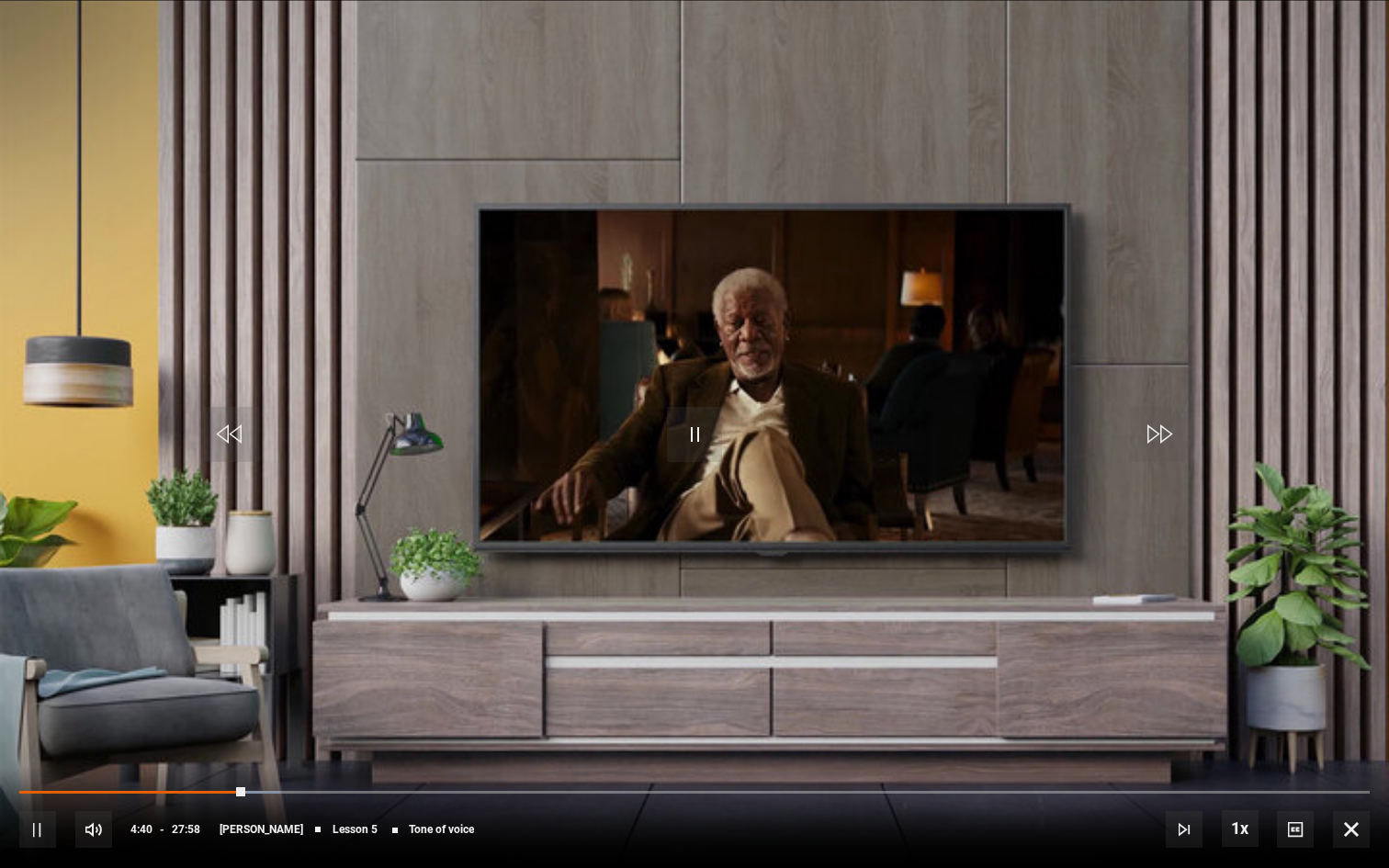
click at [39, 804] on span "Video Player" at bounding box center [38, 830] width 37 height 37
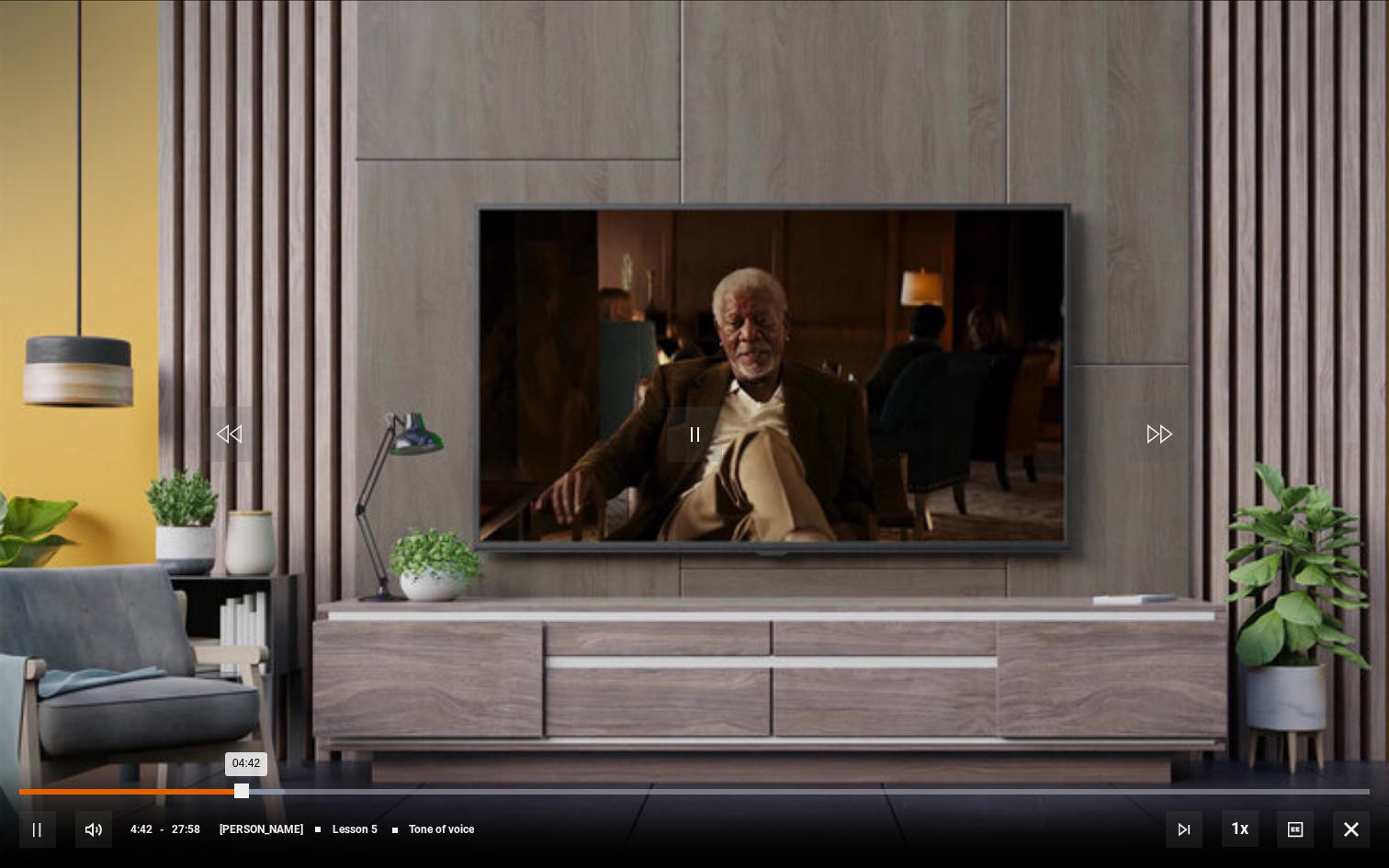
click at [230, 790] on div "04:21" at bounding box center [231, 792] width 3 height 6
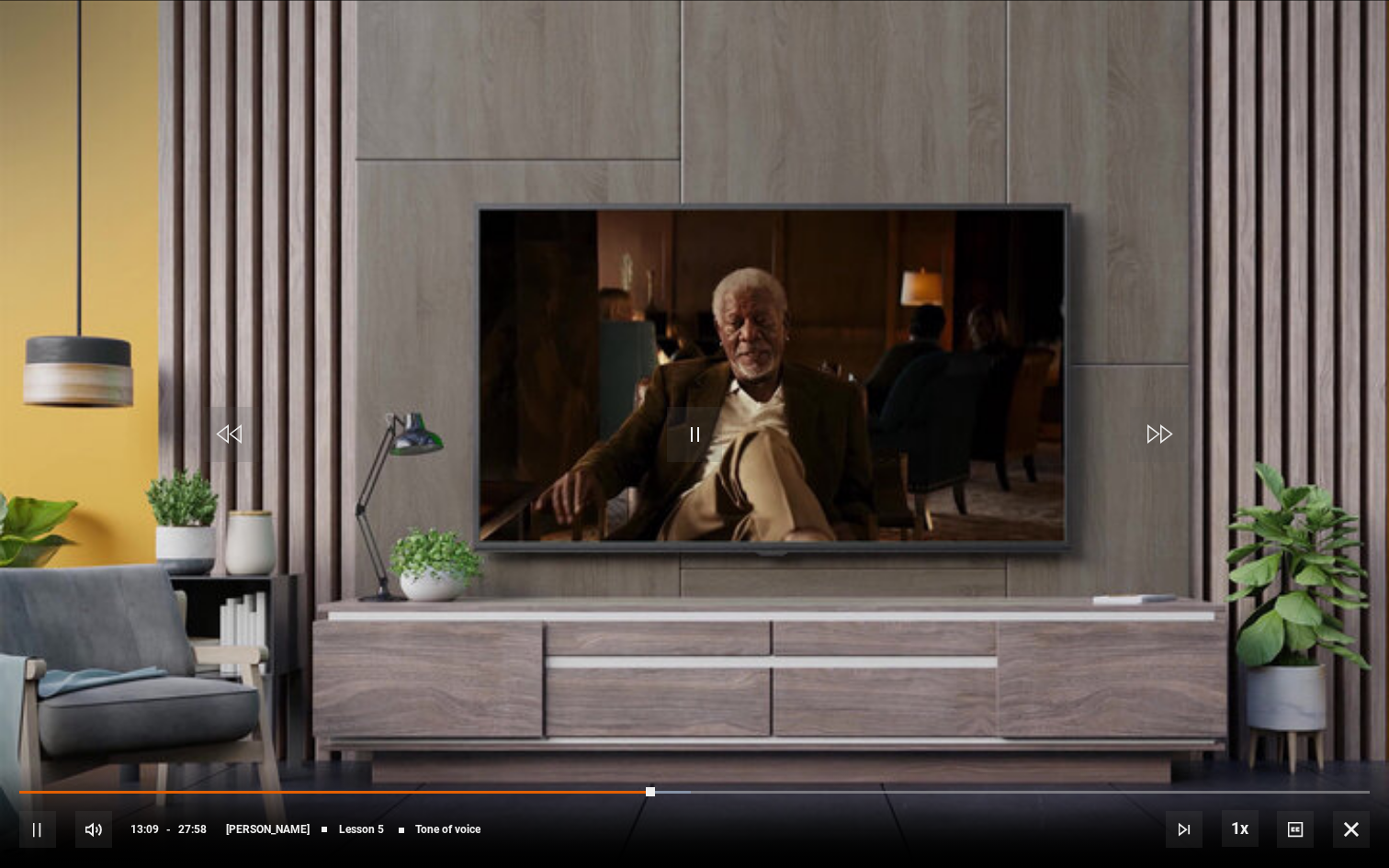
click at [33, 804] on span "Video Player" at bounding box center [38, 830] width 37 height 37
click at [629, 795] on div "10s Skip Back 10 seconds Pause 10s Skip Forward 10 seconds Loaded : 50.05% 12:3…" at bounding box center [694, 817] width 1389 height 102
click at [629, 789] on div "10s Skip Back 10 seconds Pause 10s Skip Forward 10 seconds Loaded : 50.05% 12:3…" at bounding box center [694, 817] width 1389 height 102
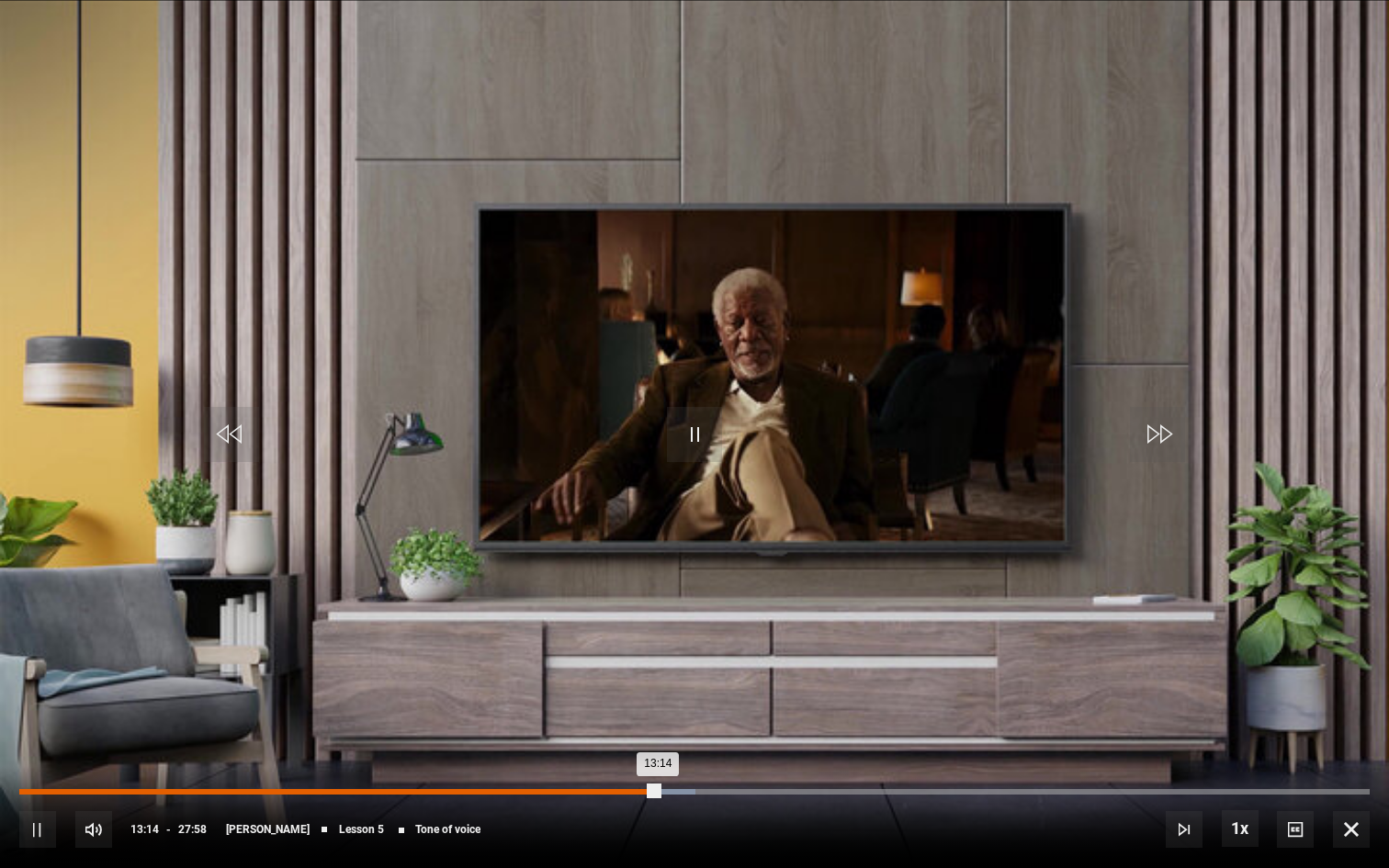
click at [624, 791] on div "12:31" at bounding box center [625, 792] width 3 height 6
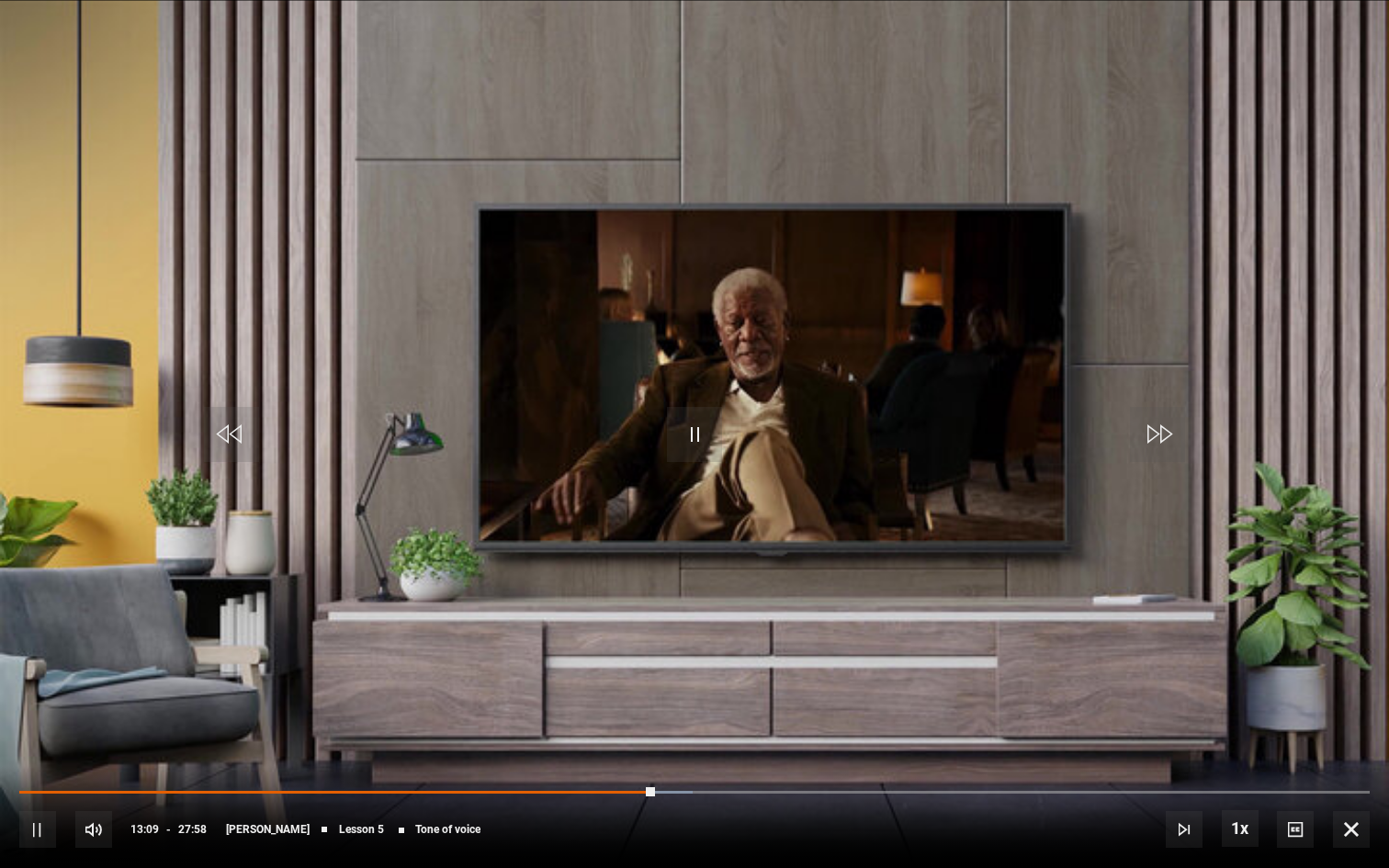
click at [38, 804] on span "Video Player" at bounding box center [38, 830] width 37 height 37
drag, startPoint x: 266, startPoint y: 674, endPoint x: 182, endPoint y: 732, distance: 102.1
click at [198, 729] on video "Video Player" at bounding box center [694, 434] width 1389 height 868
click at [38, 804] on span "Video Player" at bounding box center [38, 830] width 37 height 37
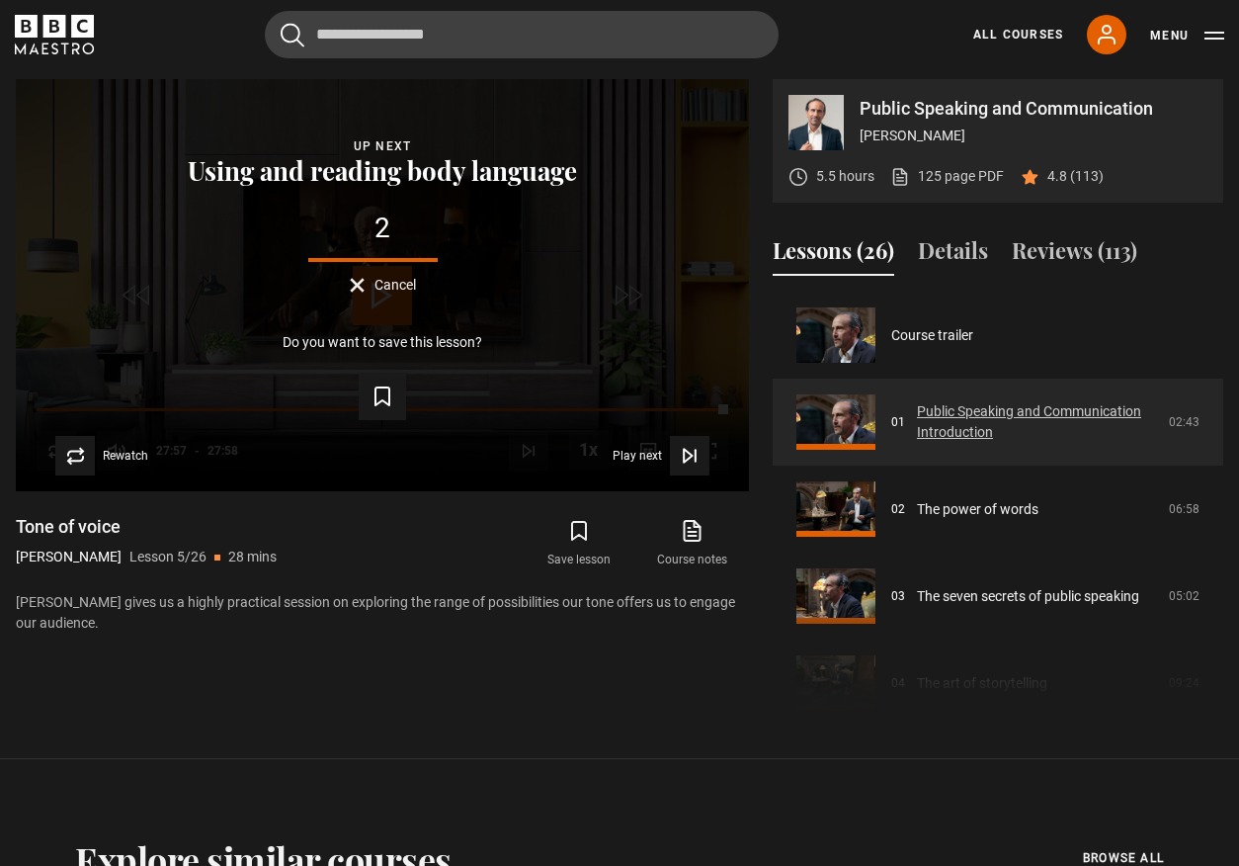
scroll to position [0, 0]
click at [950, 433] on link "Public Speaking and Communication Introduction" at bounding box center [1037, 422] width 240 height 42
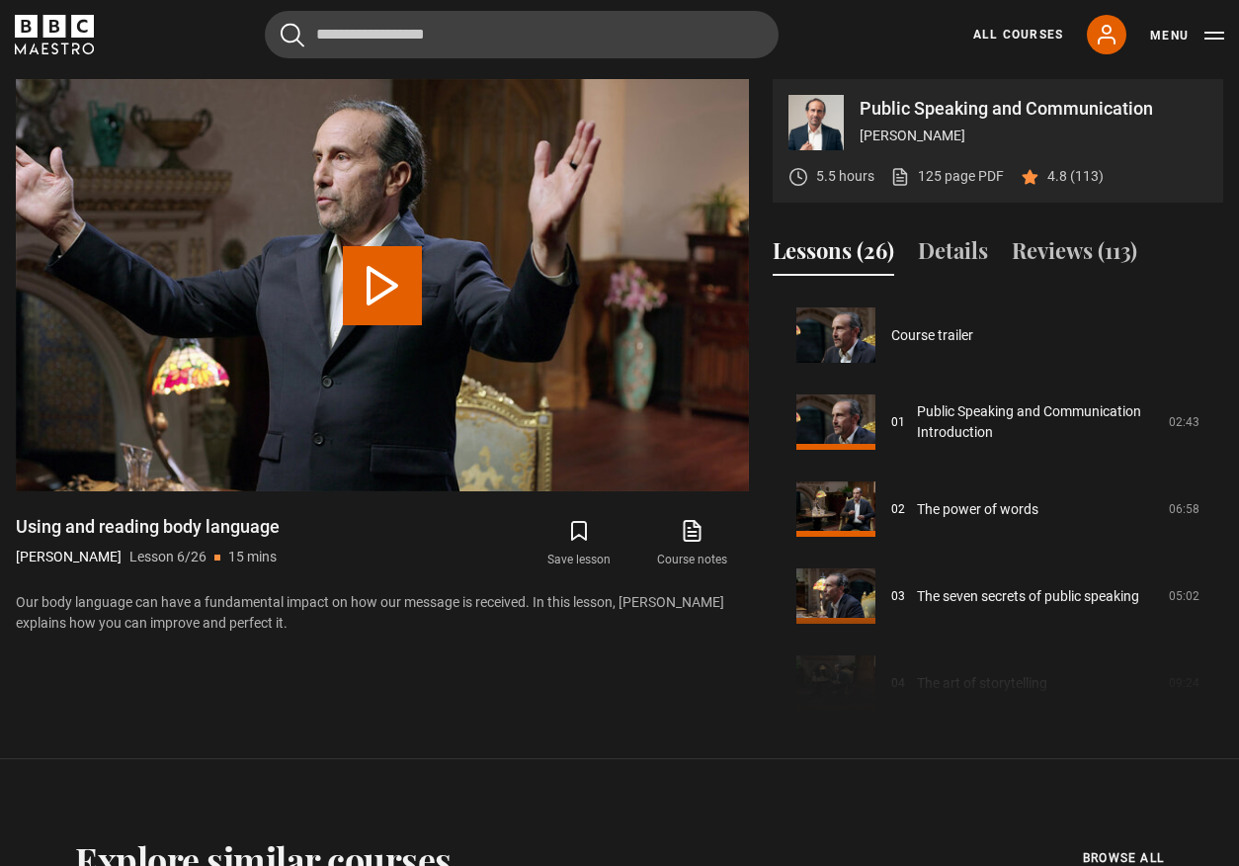
scroll to position [435, 0]
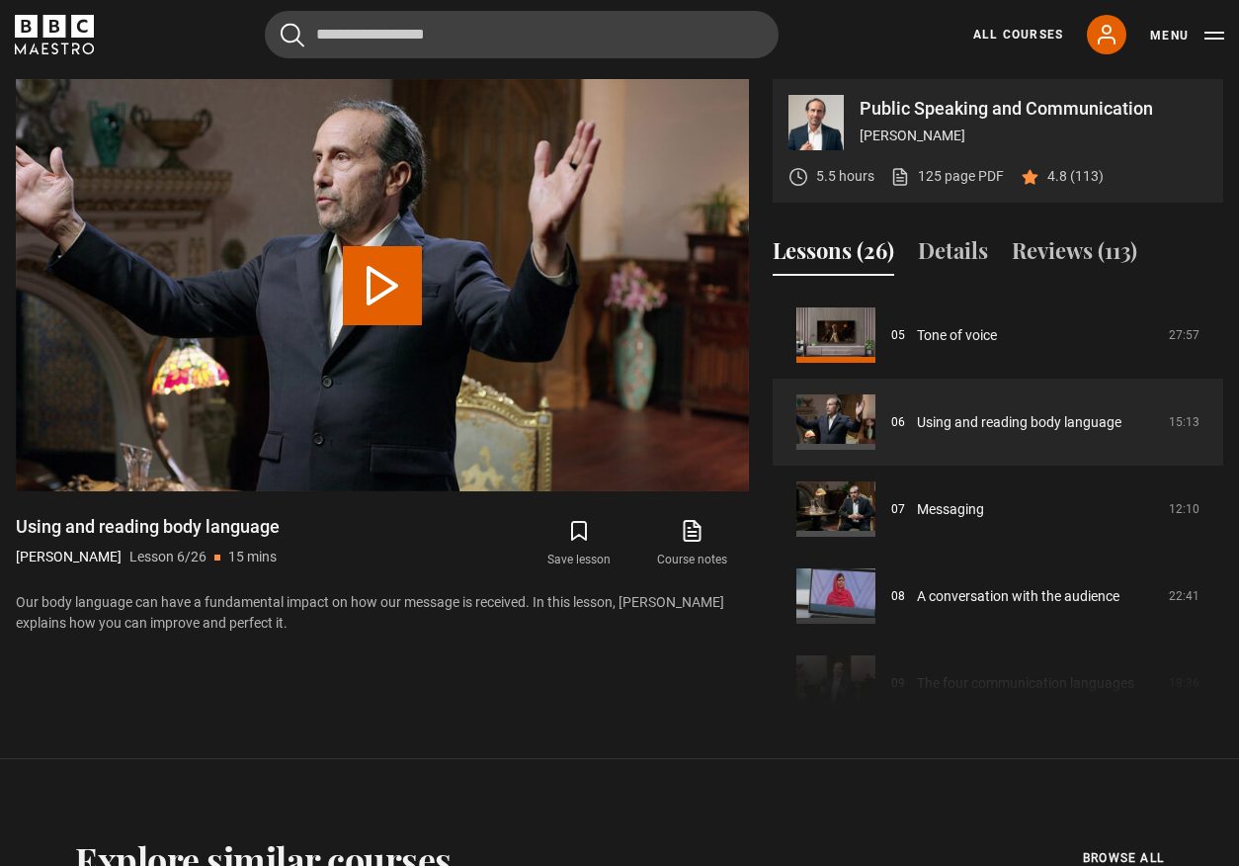
click at [691, 541] on icon at bounding box center [693, 531] width 16 height 20
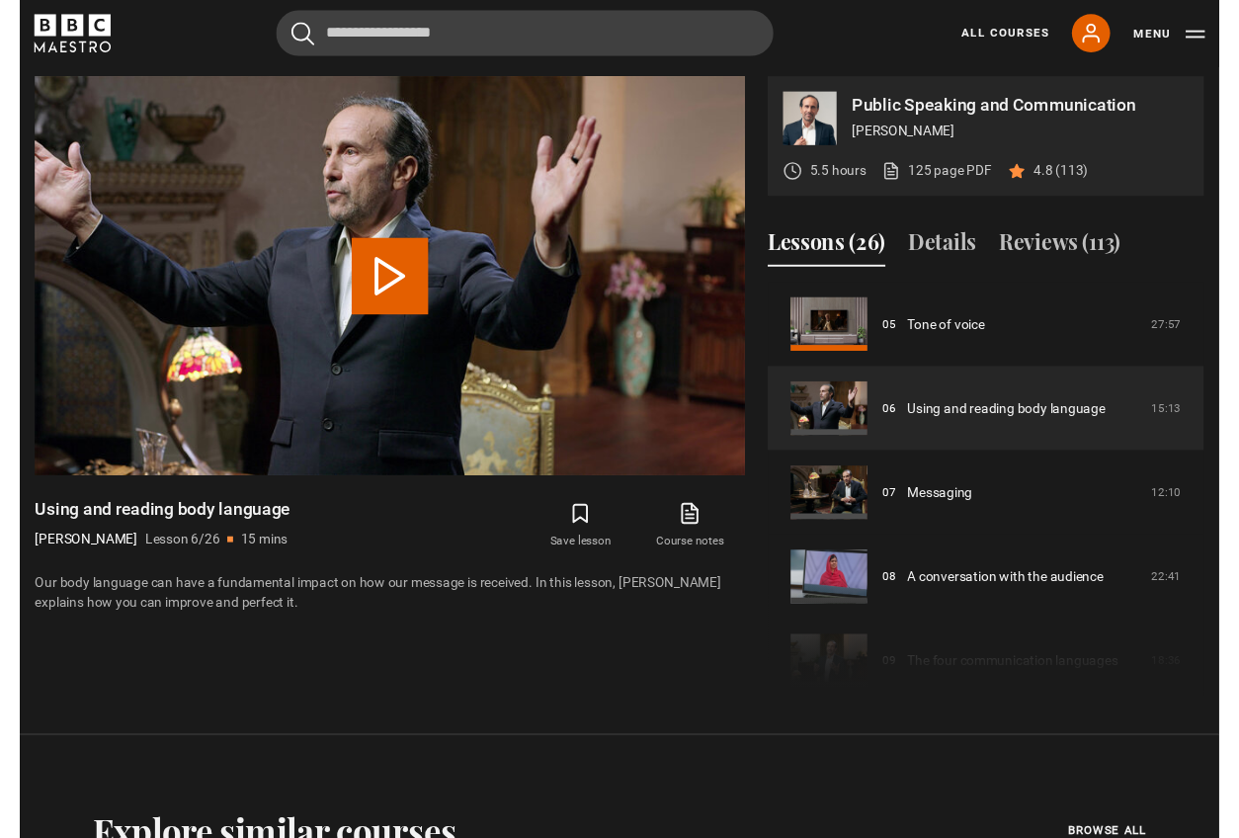
scroll to position [848, 0]
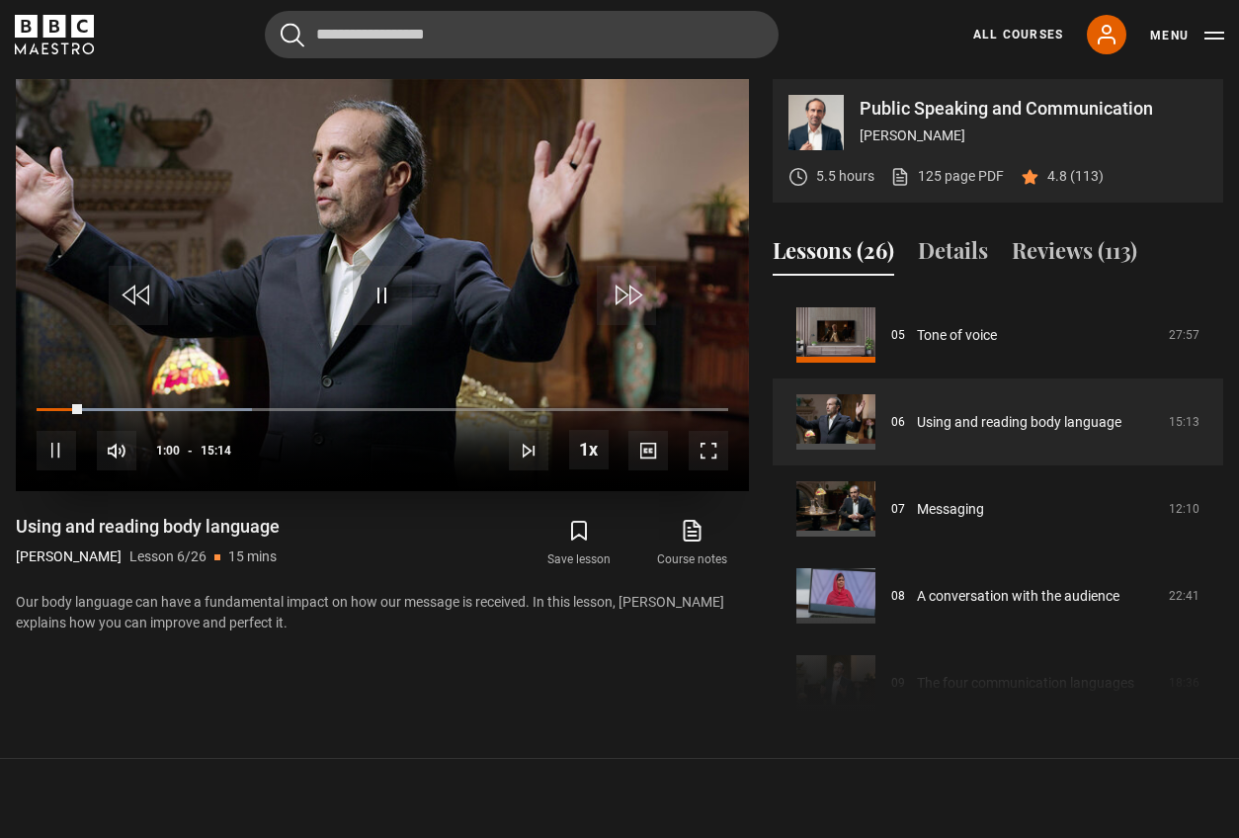
click at [59, 453] on span "Video Player" at bounding box center [57, 451] width 40 height 40
